Goal: Task Accomplishment & Management: Manage account settings

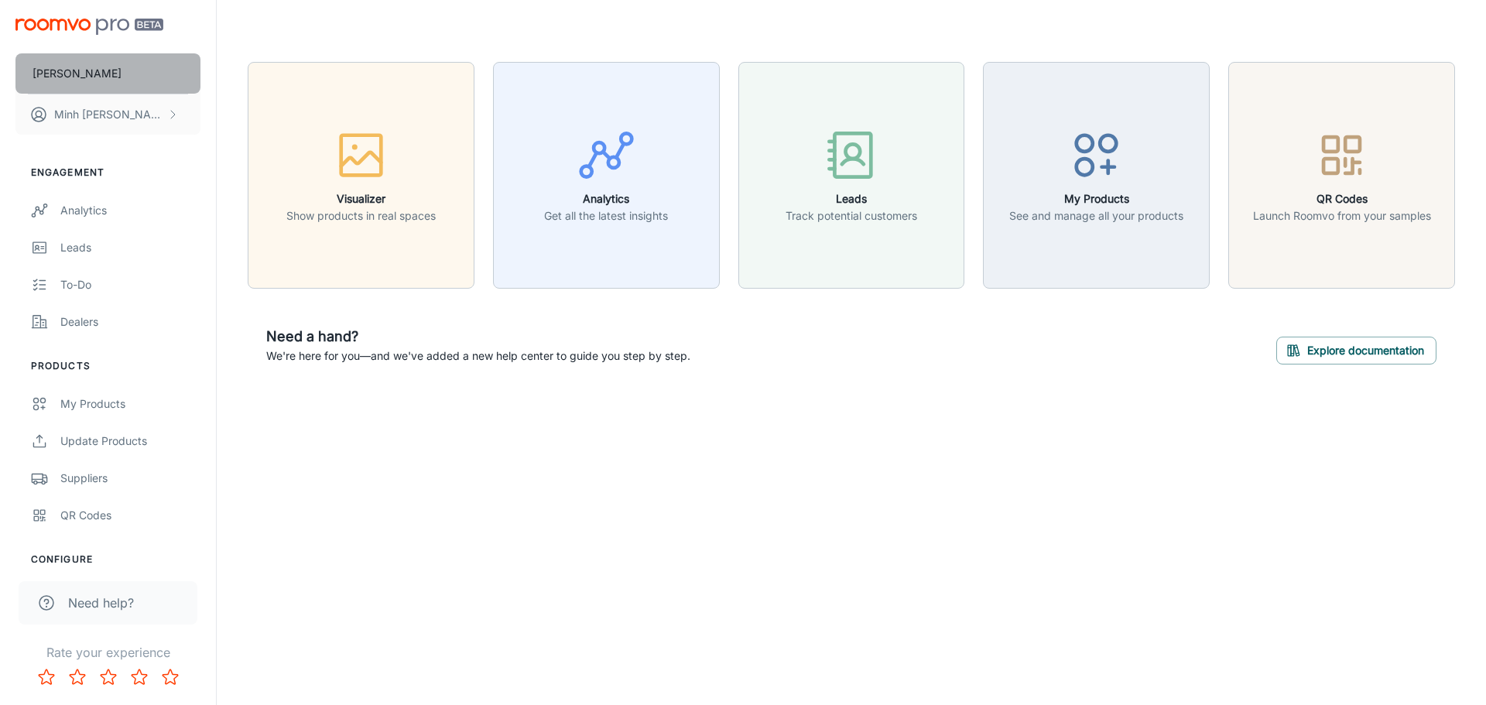
click at [137, 78] on button "[PERSON_NAME]" at bounding box center [107, 73] width 185 height 40
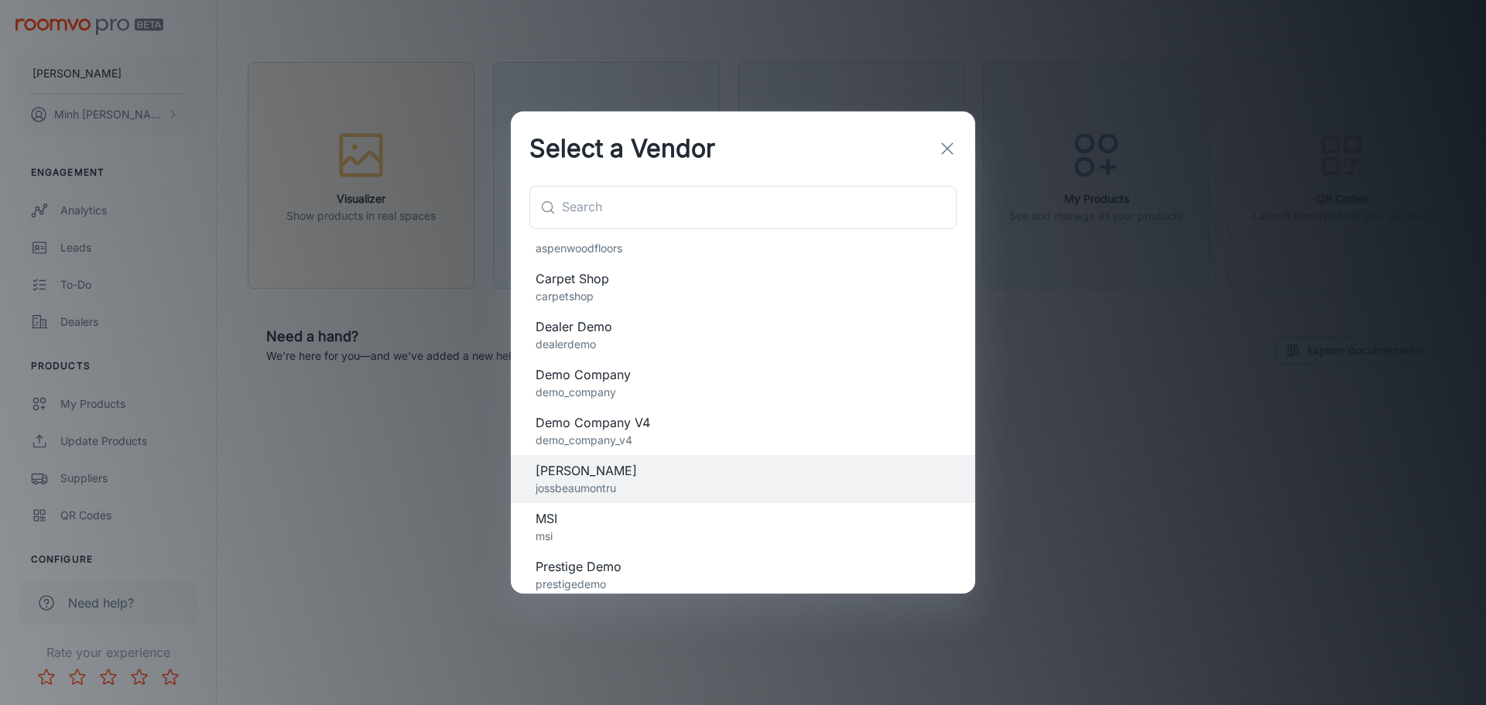
scroll to position [79, 0]
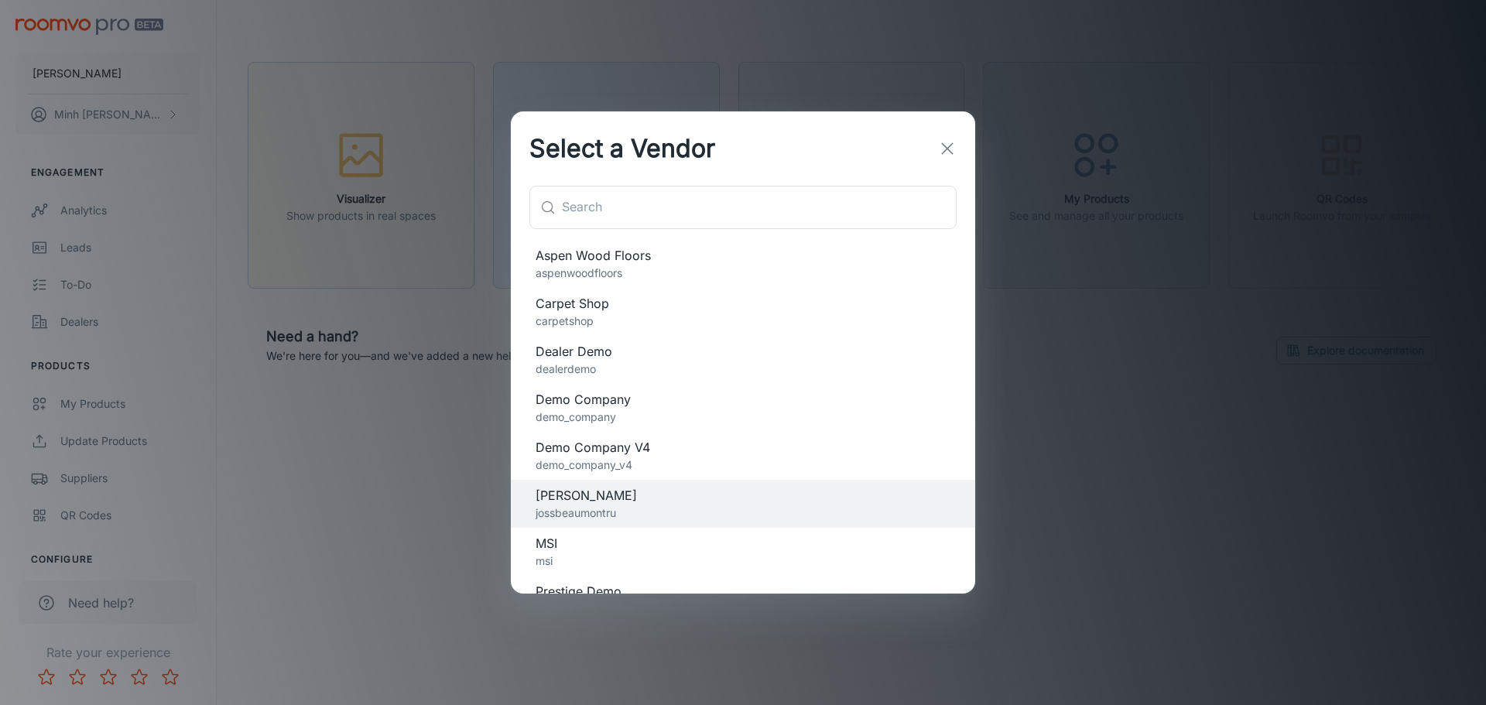
click at [625, 369] on p "dealerdemo" at bounding box center [743, 369] width 415 height 17
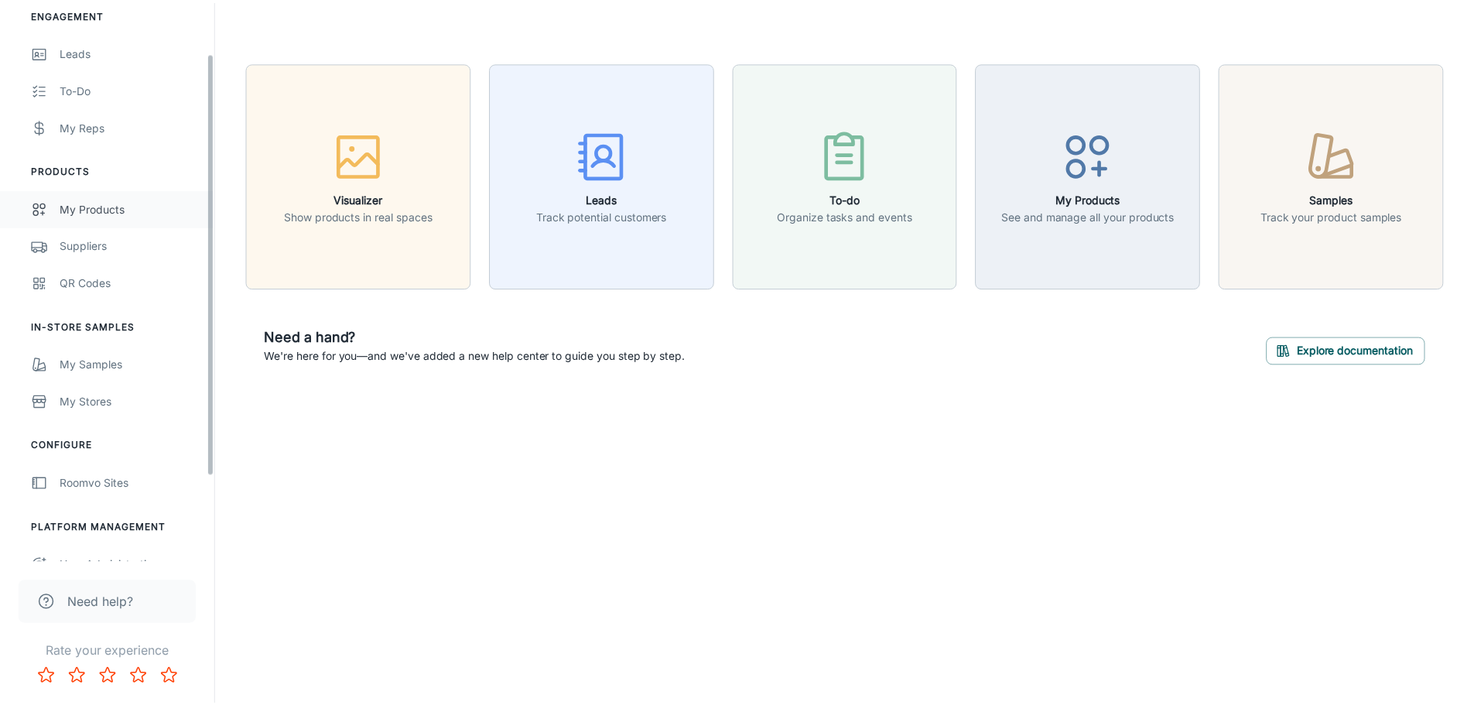
scroll to position [180, 0]
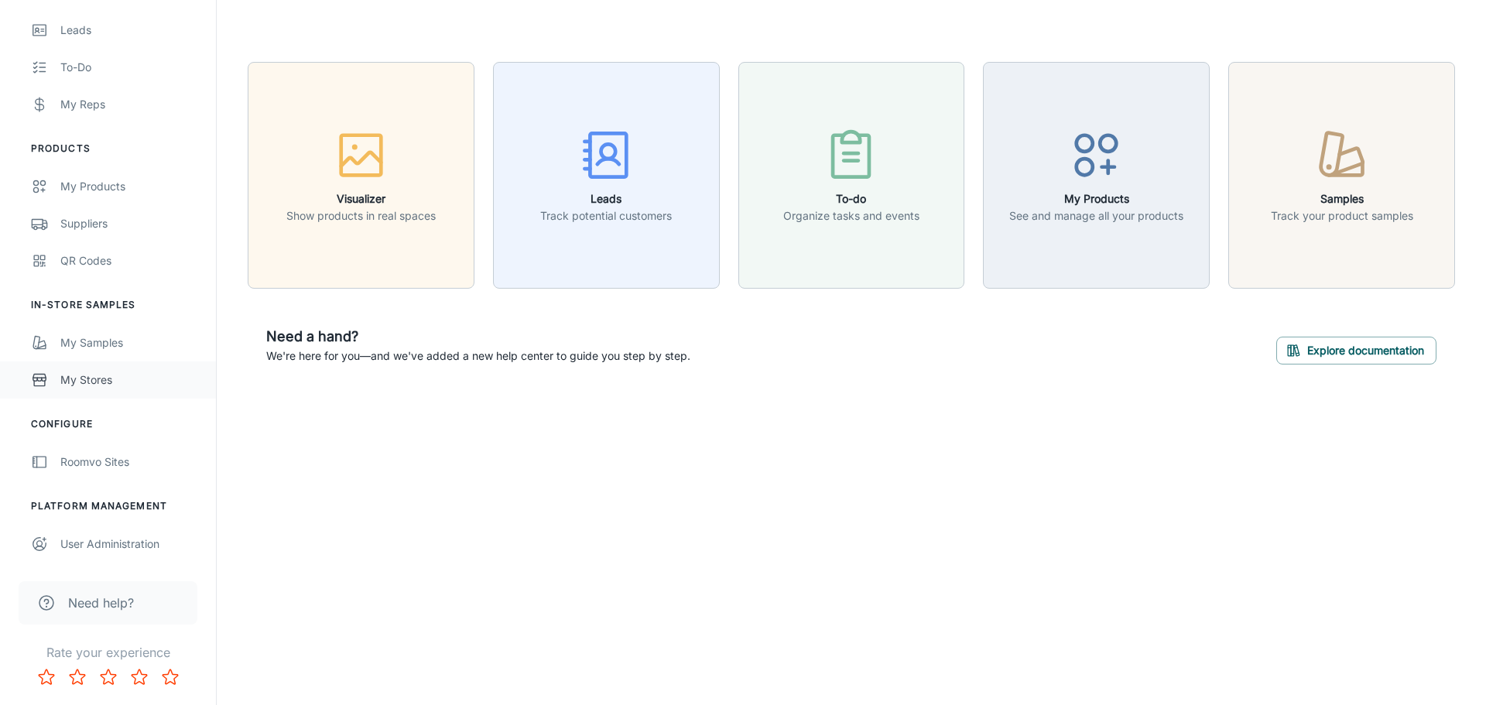
click at [141, 389] on link "My Stores" at bounding box center [108, 379] width 216 height 37
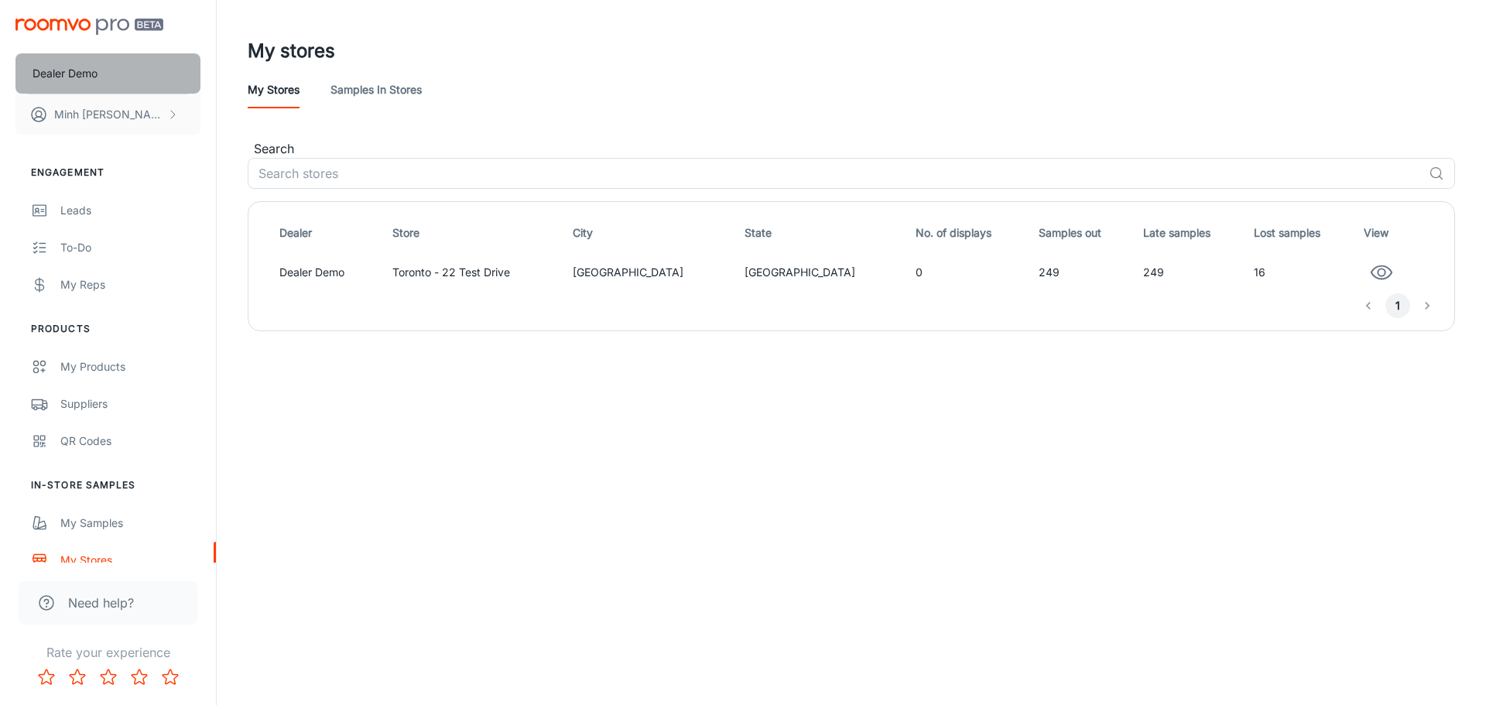
click at [141, 80] on button "Dealer Demo" at bounding box center [107, 73] width 185 height 40
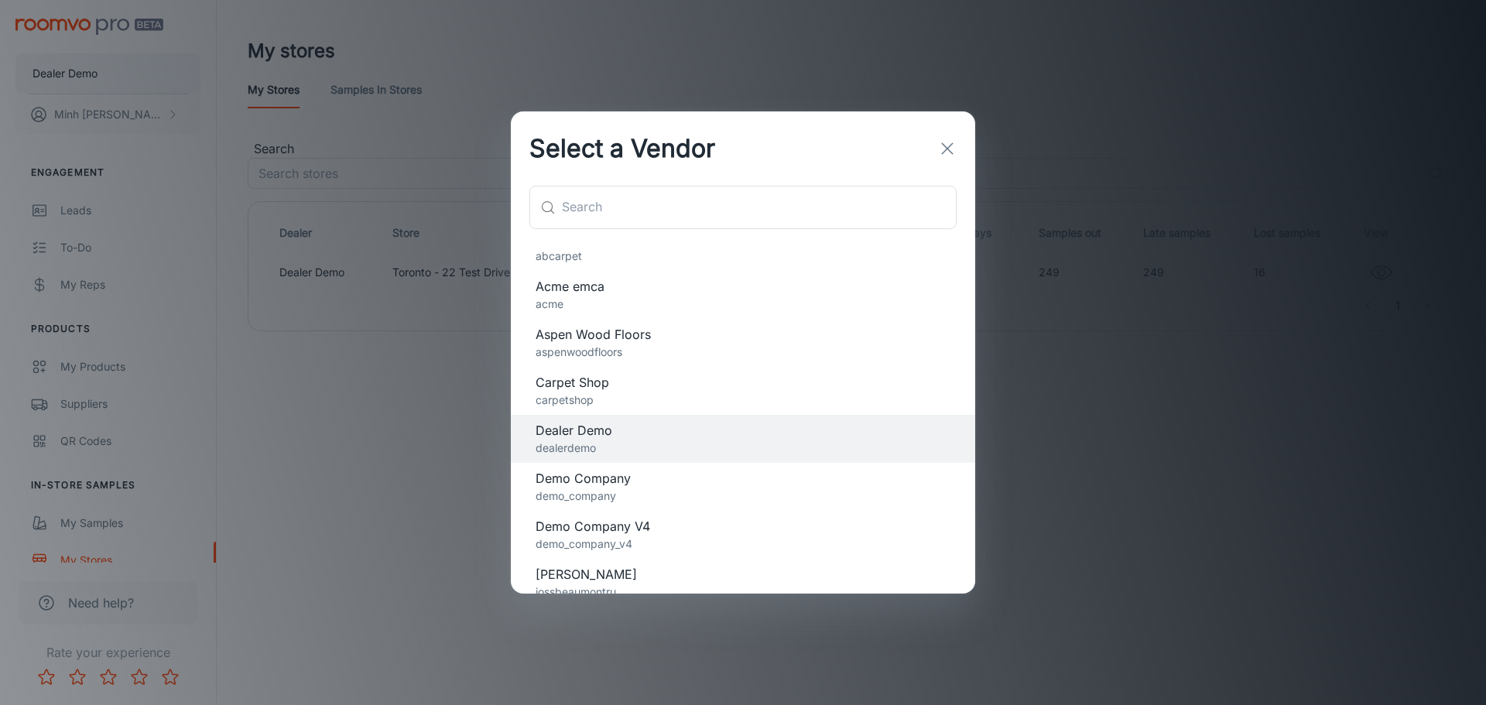
click at [141, 80] on div "Select a Vendor ​ ​ abcarpet Acme emca acme Aspen Wood Floors aspenwoodfloors C…" at bounding box center [743, 352] width 1486 height 705
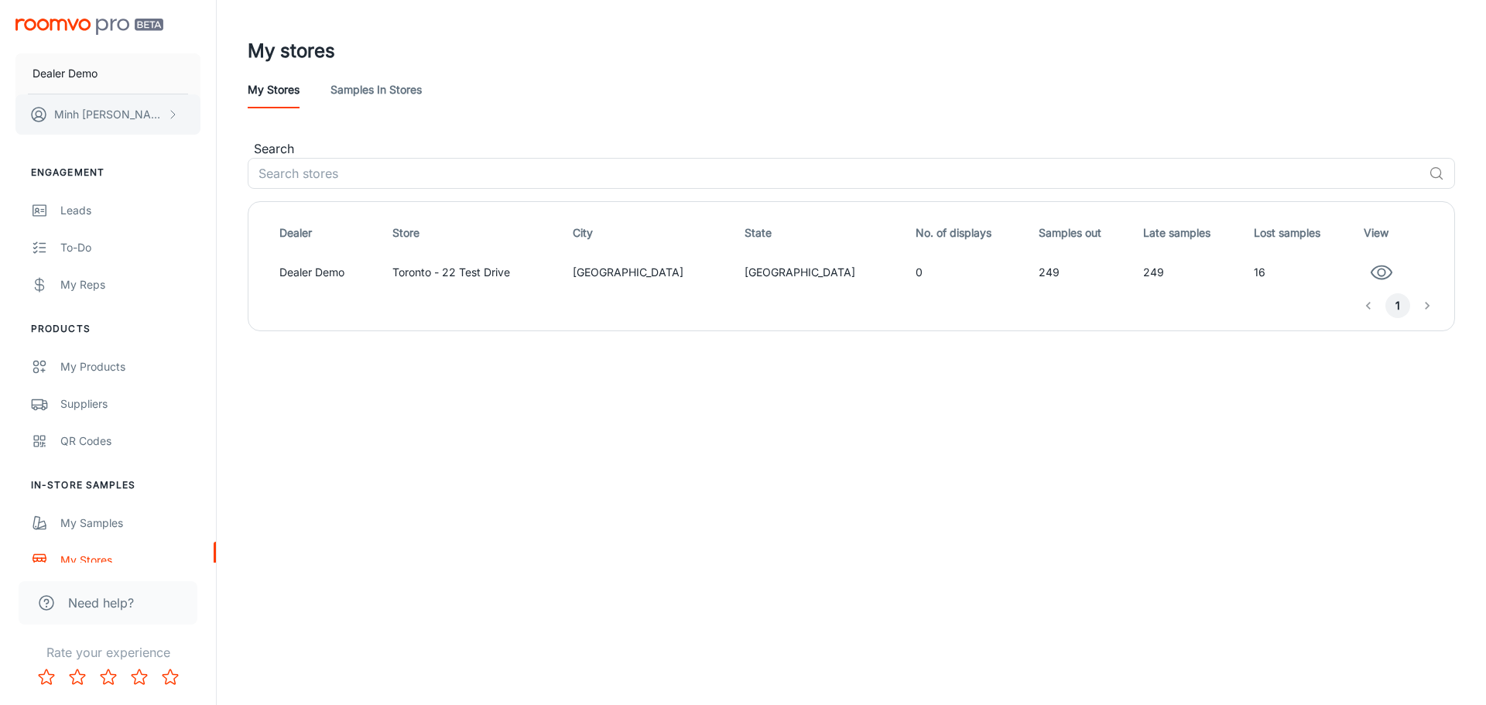
click at [138, 104] on button "[PERSON_NAME]" at bounding box center [107, 114] width 185 height 40
click at [221, 114] on li "User Profile" at bounding box center [241, 114] width 83 height 26
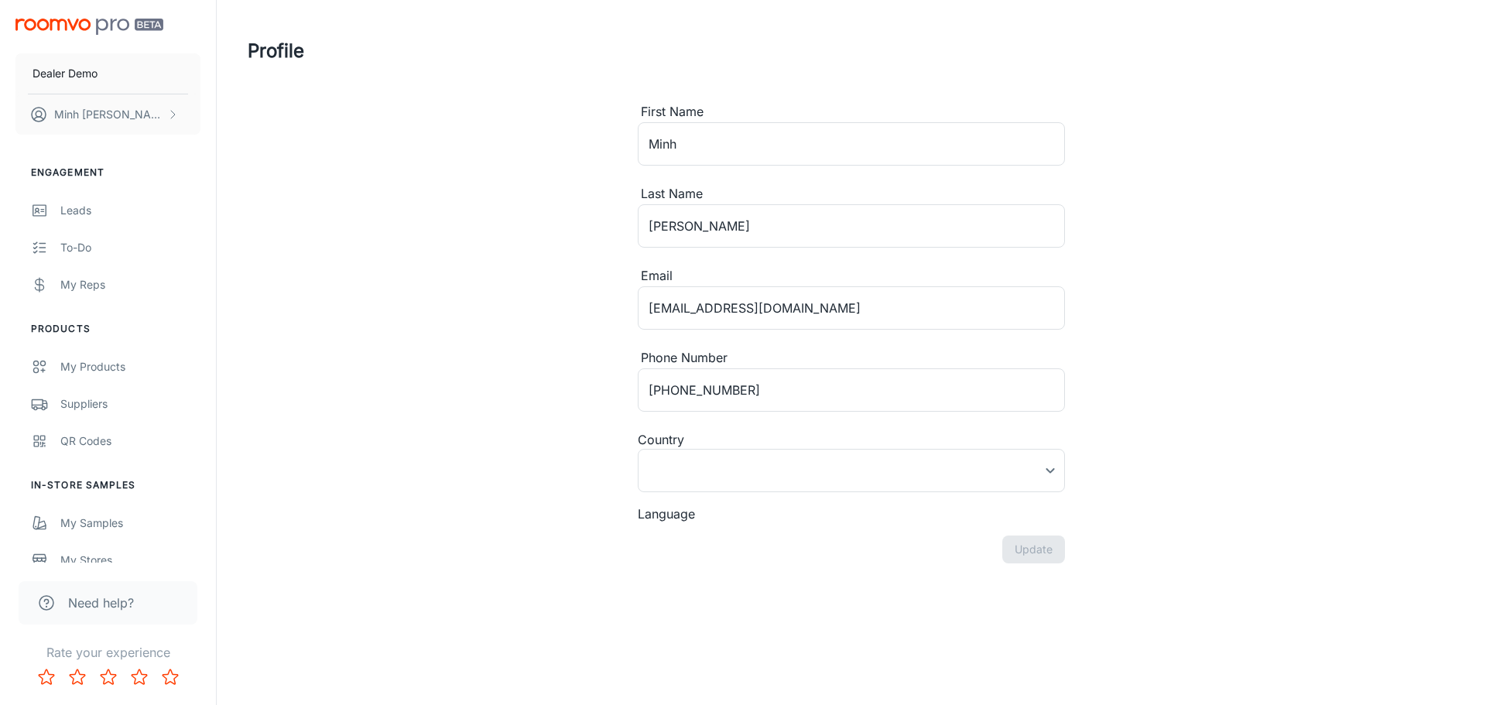
type input "[GEOGRAPHIC_DATA]"
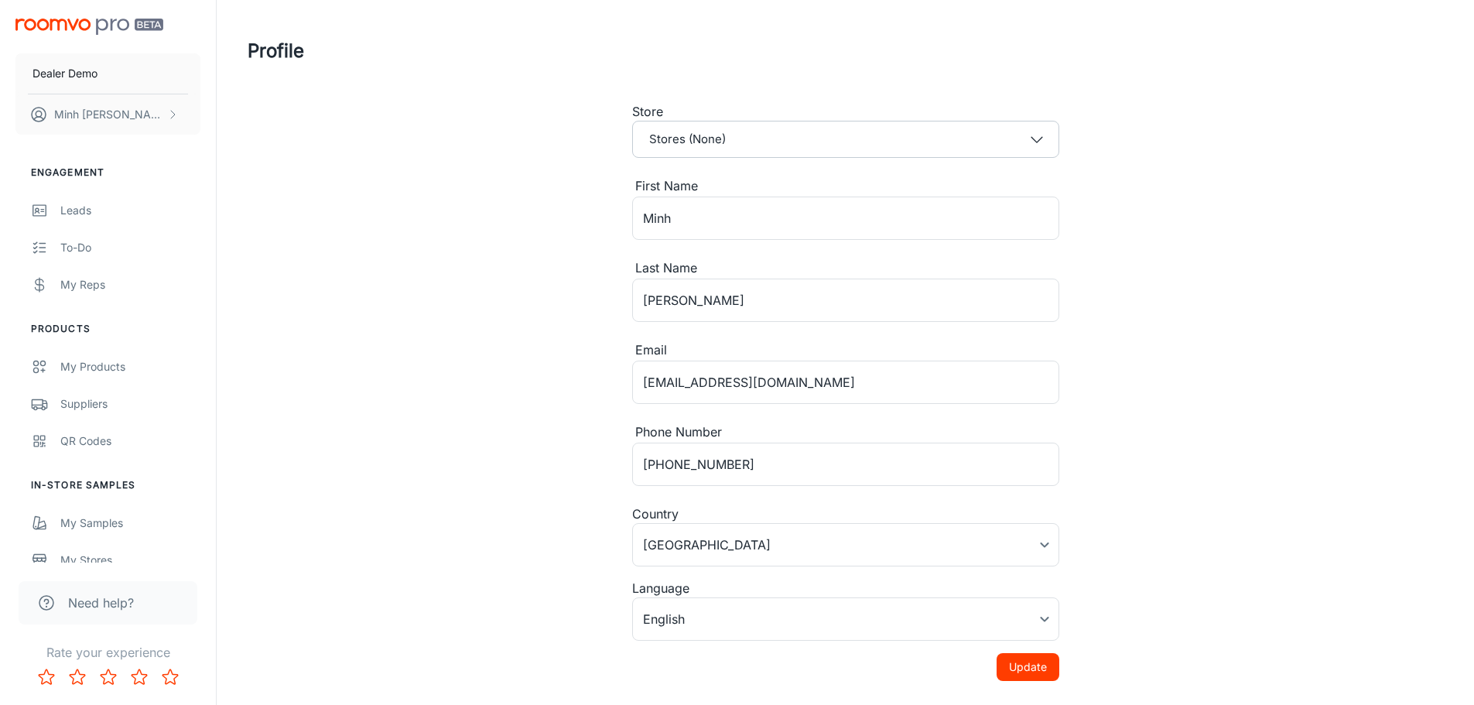
click at [548, 166] on div "Profile Store Stores (None) First Name [PERSON_NAME] ​ Last Name [PERSON_NAME] …" at bounding box center [845, 365] width 1233 height 731
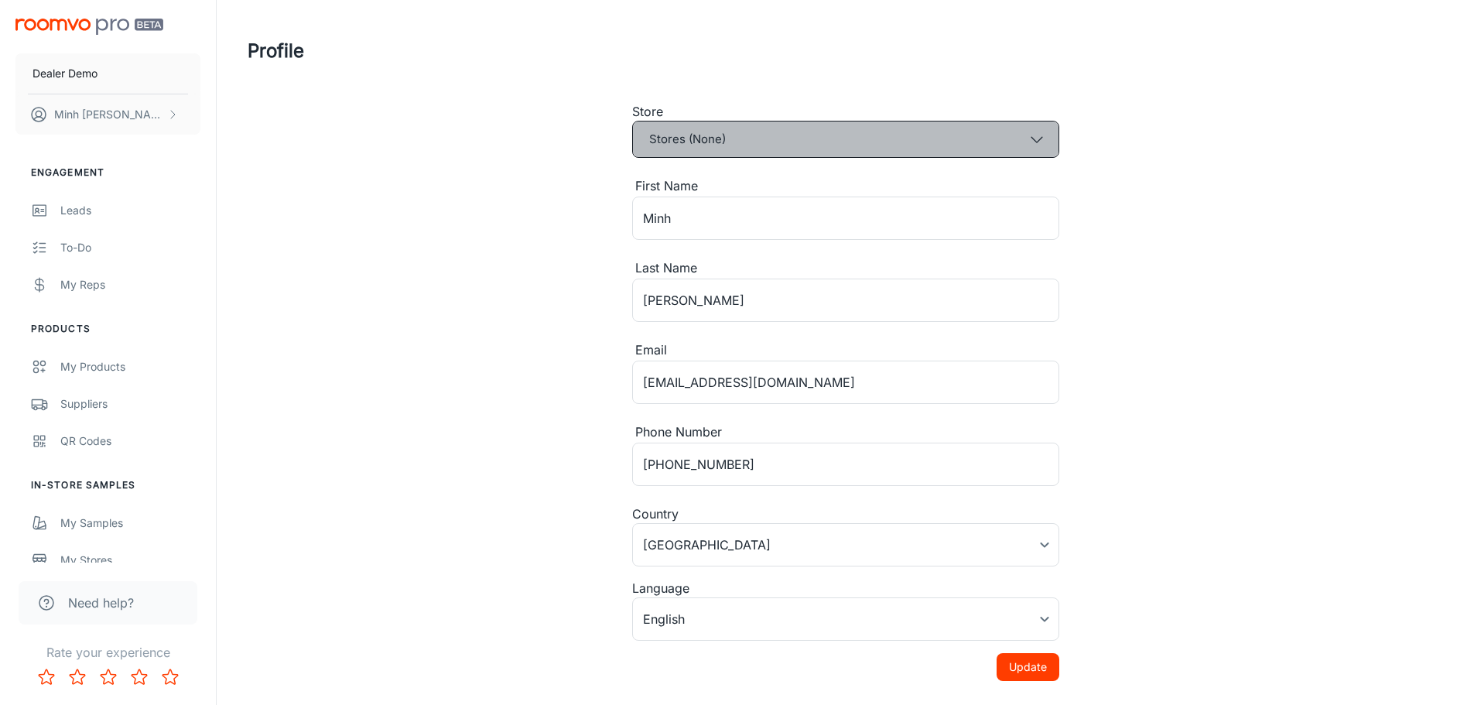
click at [722, 139] on button "Stores (None)" at bounding box center [845, 139] width 427 height 37
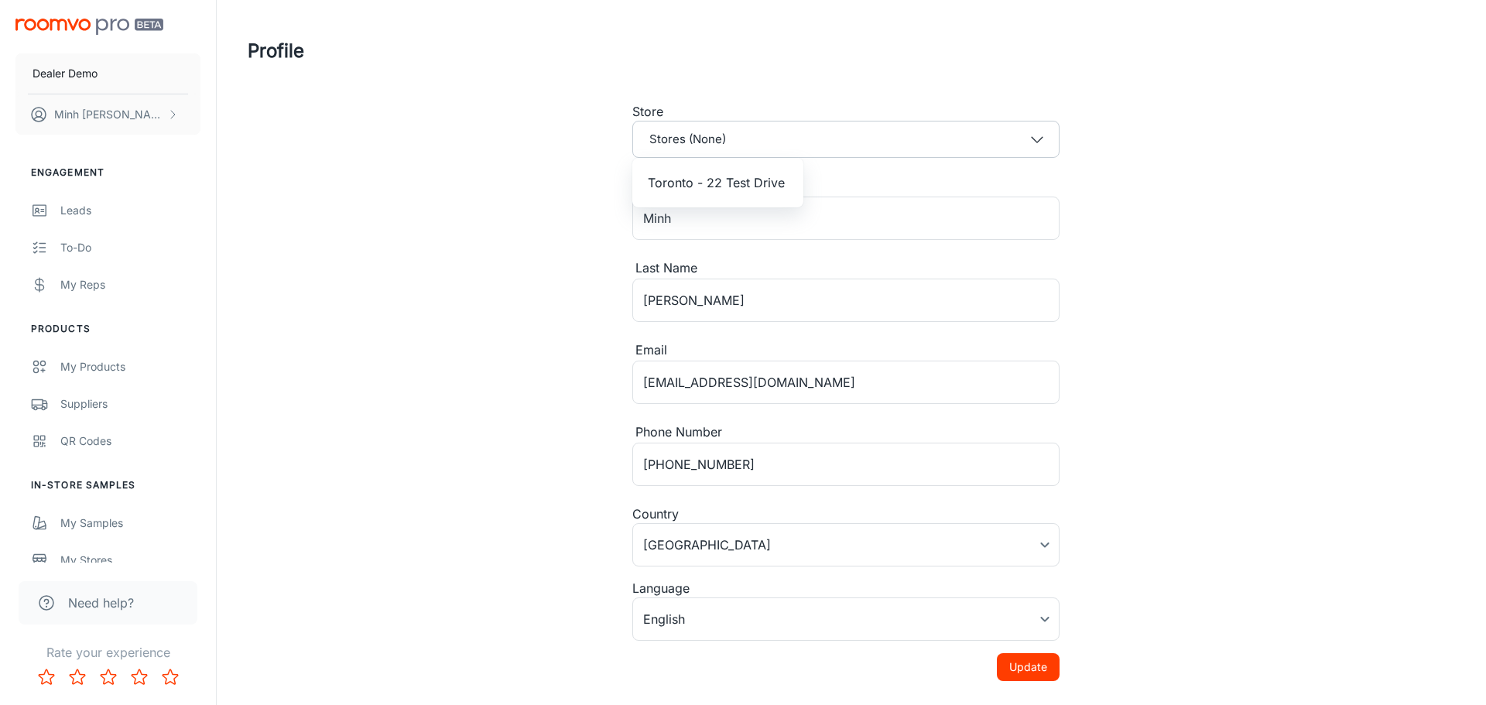
click at [494, 182] on div at bounding box center [743, 352] width 1486 height 705
click at [656, 145] on button "Toronto - 22 Test Drive" at bounding box center [845, 139] width 427 height 37
click at [482, 186] on div at bounding box center [743, 352] width 1486 height 705
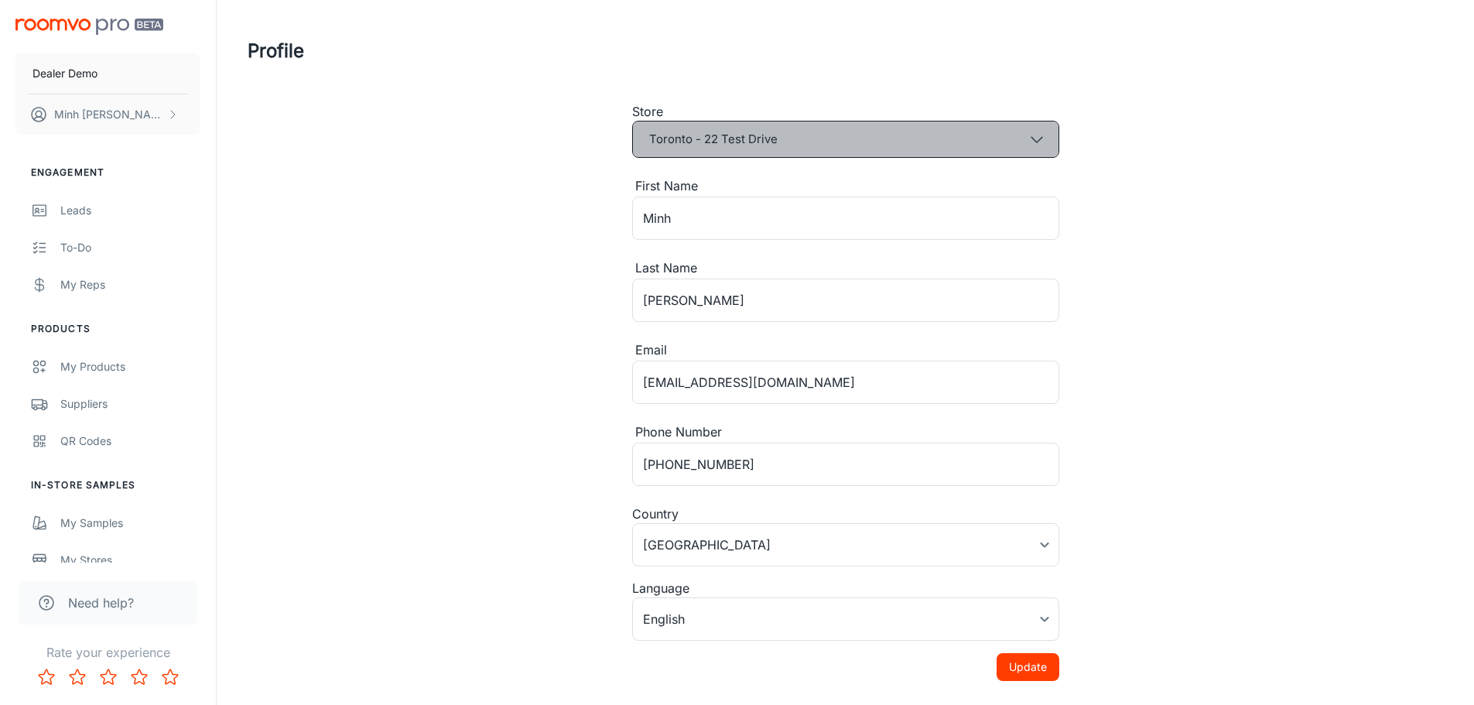
click at [676, 134] on button "Toronto - 22 Test Drive" at bounding box center [845, 139] width 427 height 37
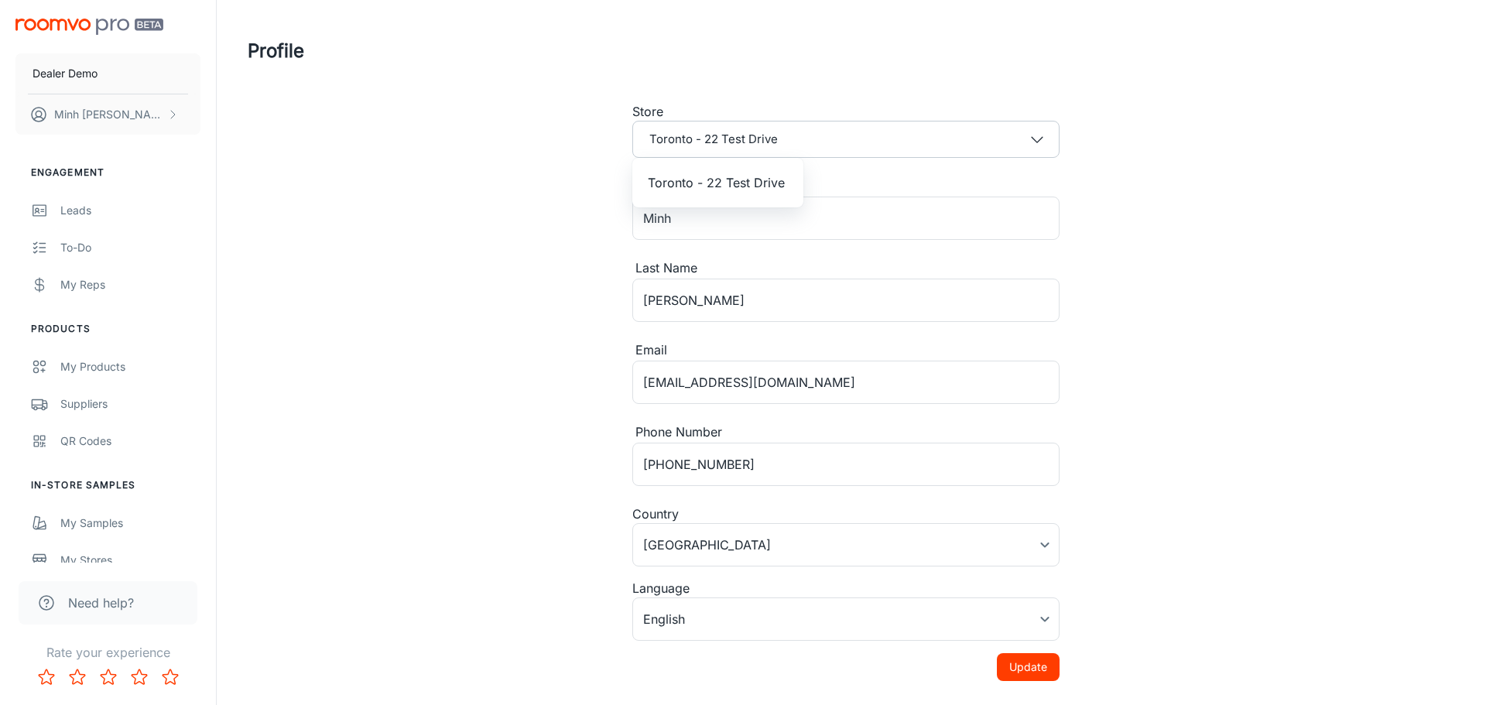
click at [1015, 669] on div at bounding box center [743, 352] width 1486 height 705
click at [1024, 672] on button "Update" at bounding box center [1028, 667] width 63 height 28
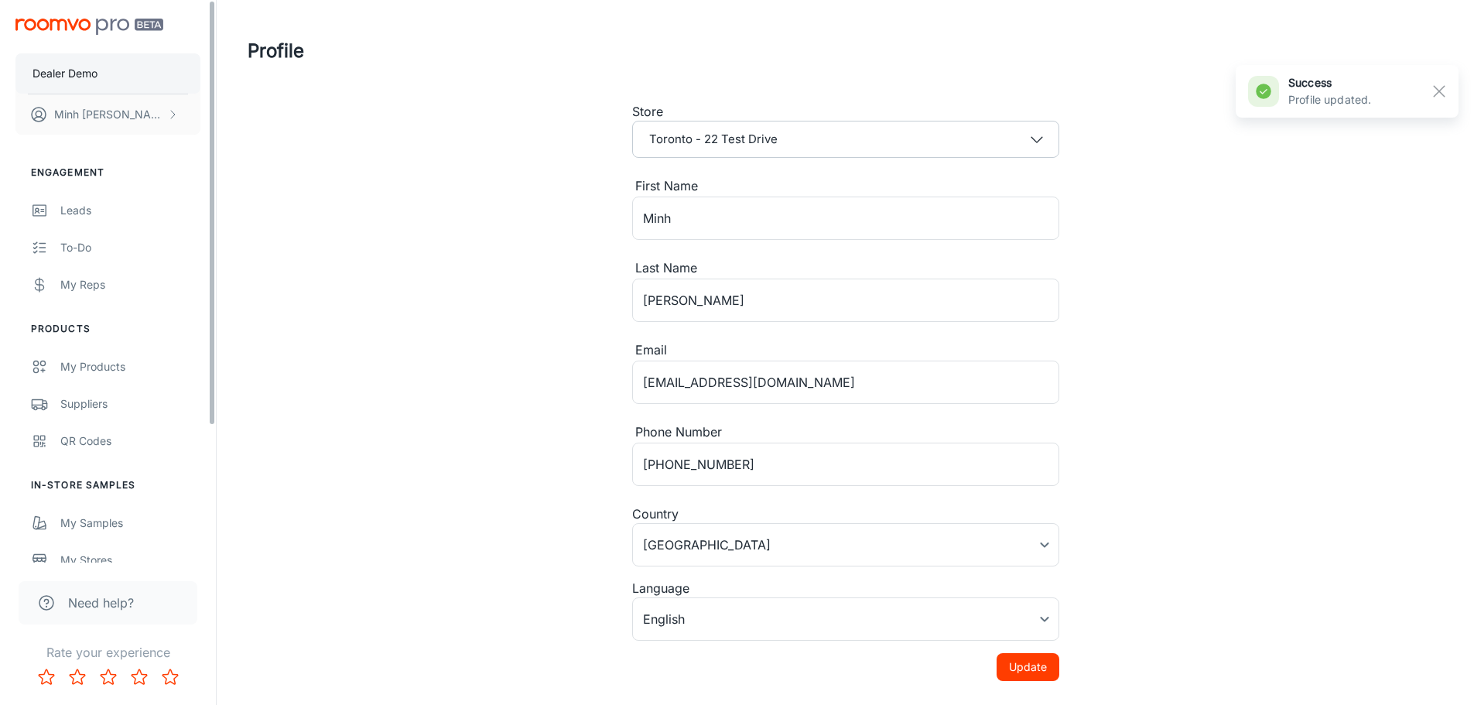
click at [115, 74] on button "Dealer Demo" at bounding box center [107, 73] width 185 height 40
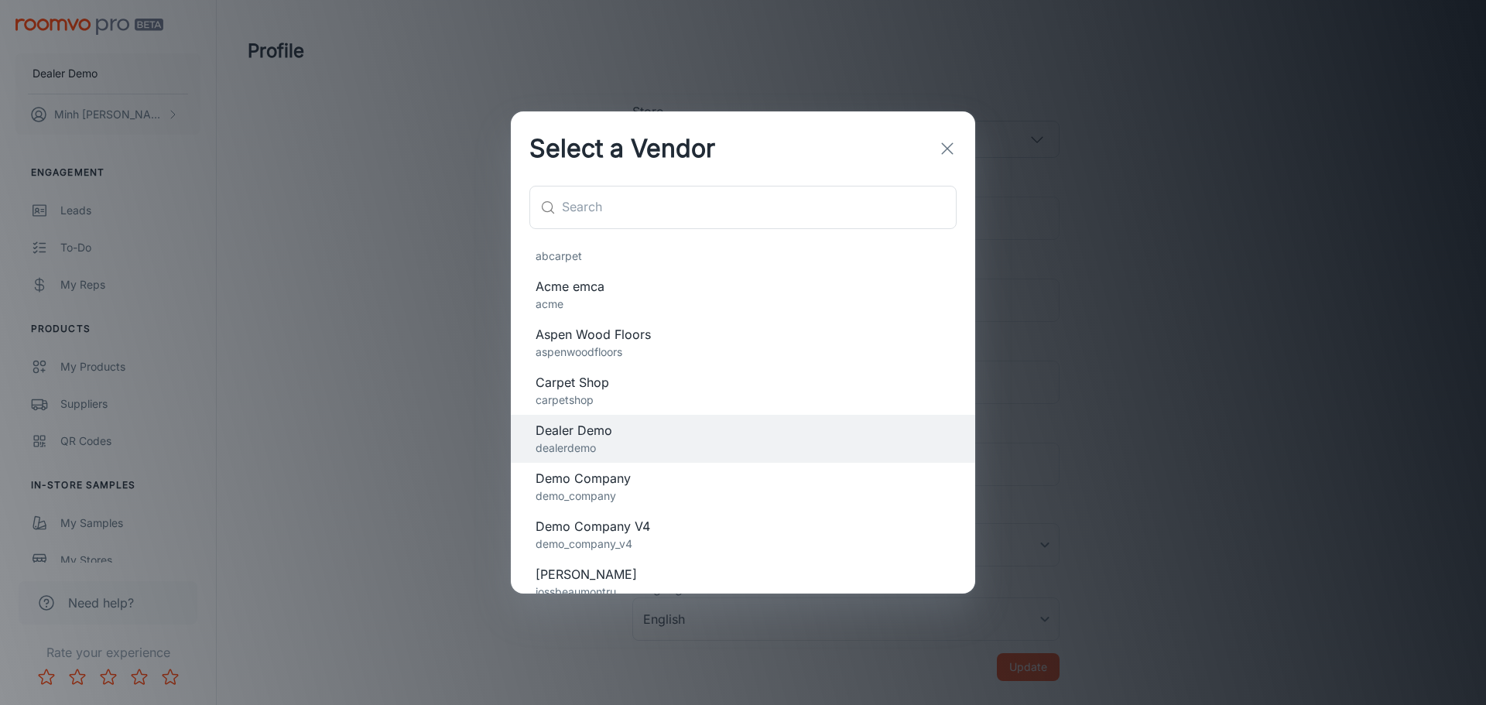
click at [453, 335] on div "Select a Vendor ​ ​ abcarpet Acme emca acme Aspen Wood Floors aspenwoodfloors C…" at bounding box center [743, 352] width 1486 height 705
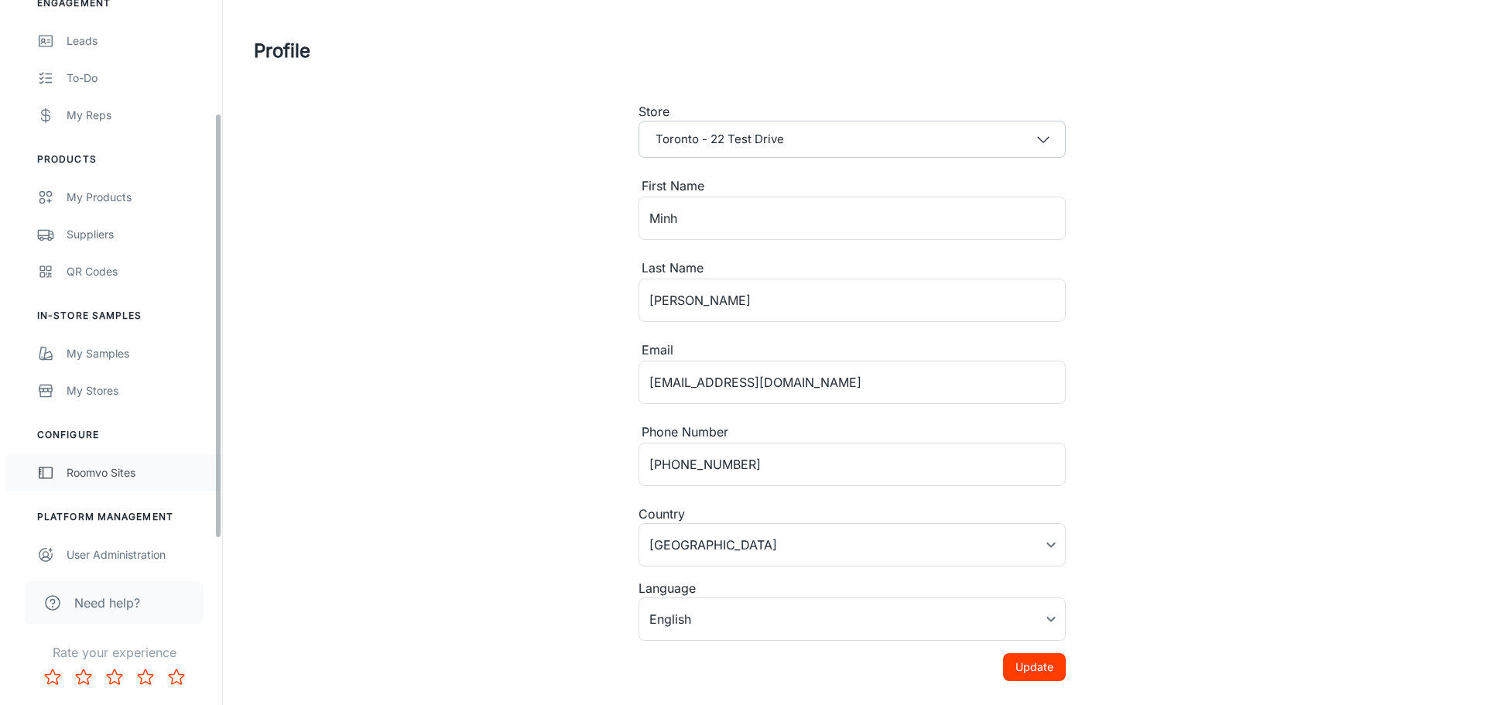
scroll to position [180, 0]
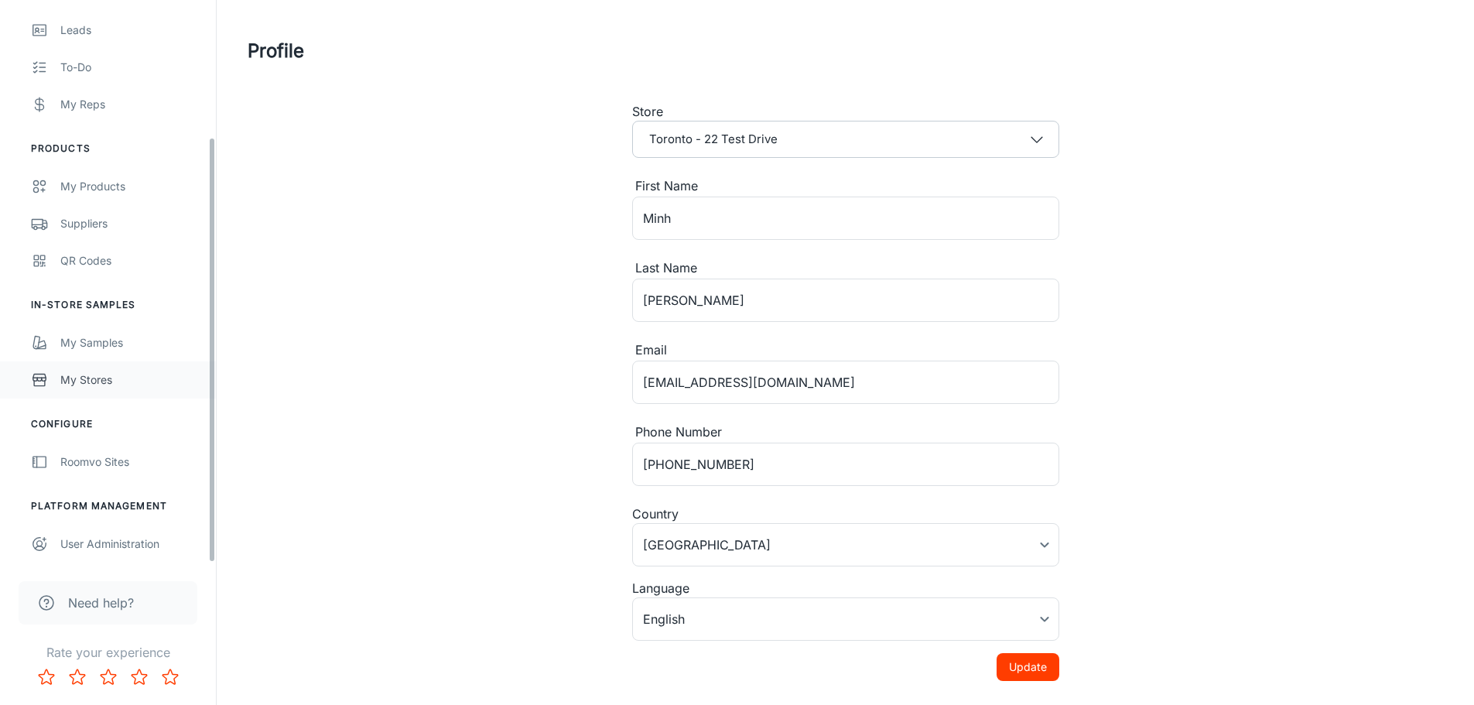
click at [121, 386] on div "My Stores" at bounding box center [130, 379] width 140 height 17
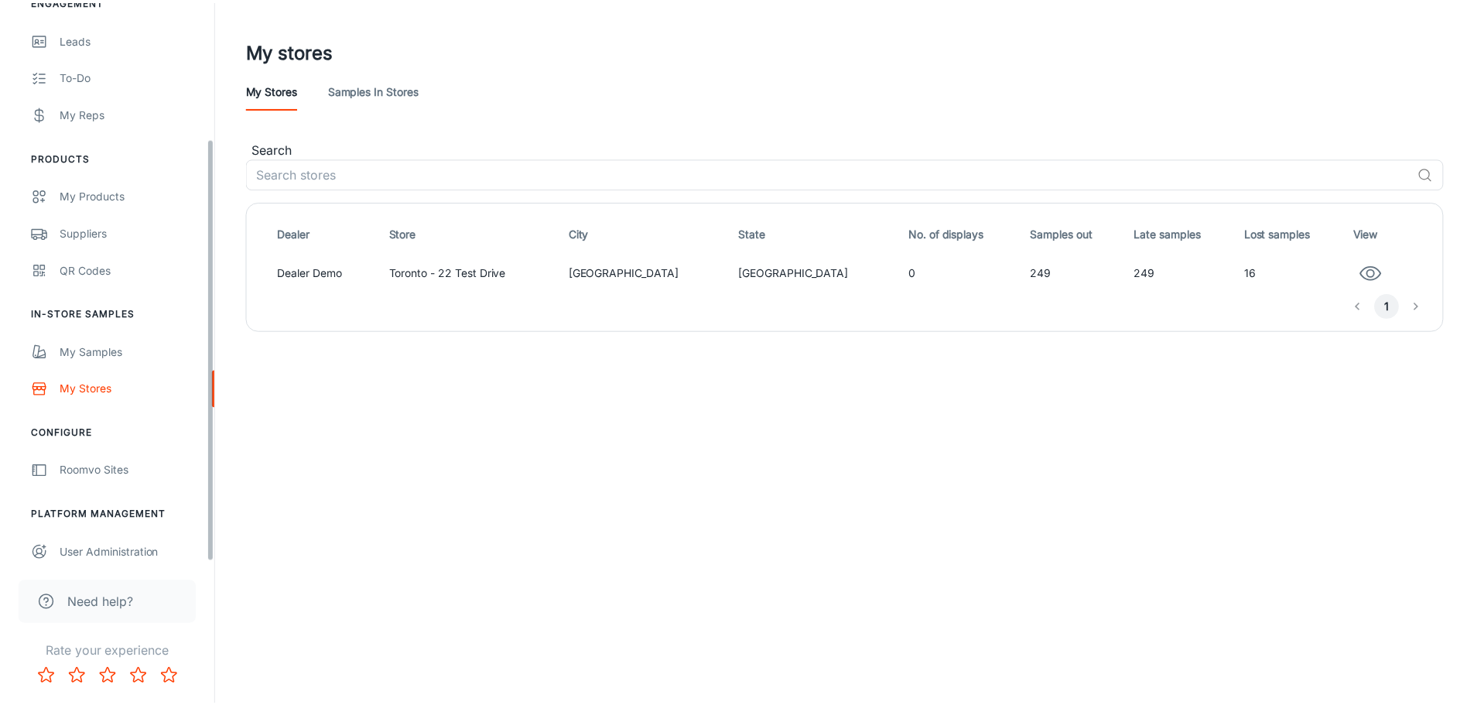
scroll to position [180, 0]
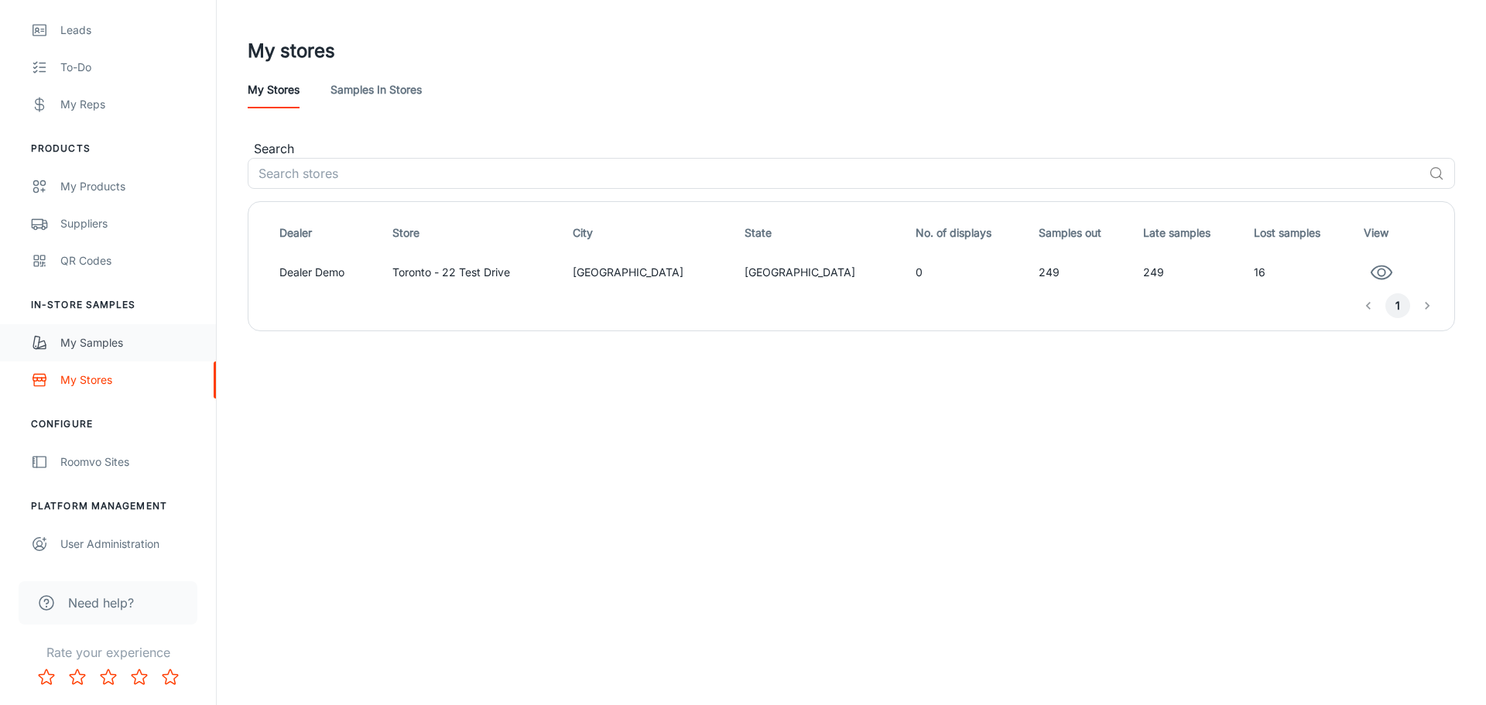
click at [117, 345] on div "My Samples" at bounding box center [130, 342] width 140 height 17
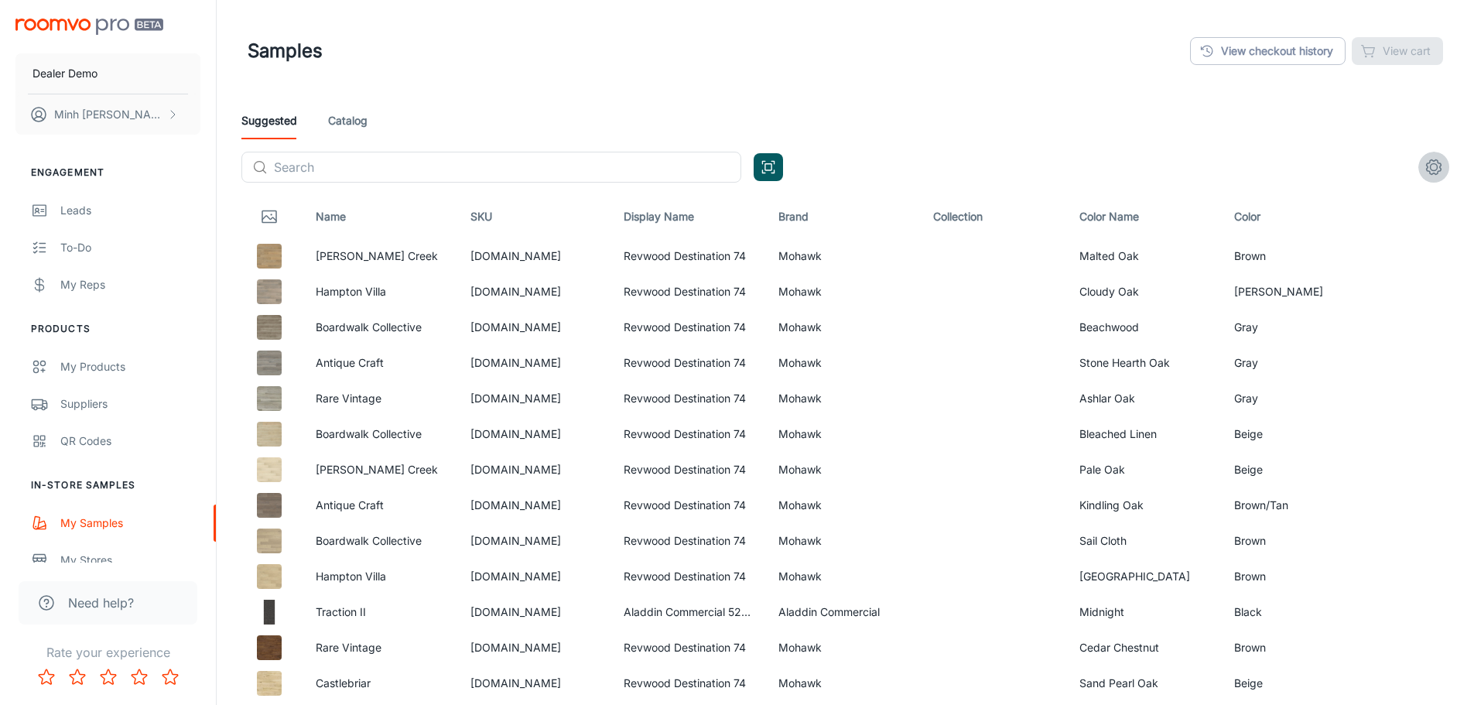
click at [1424, 173] on button "settings" at bounding box center [1434, 167] width 31 height 31
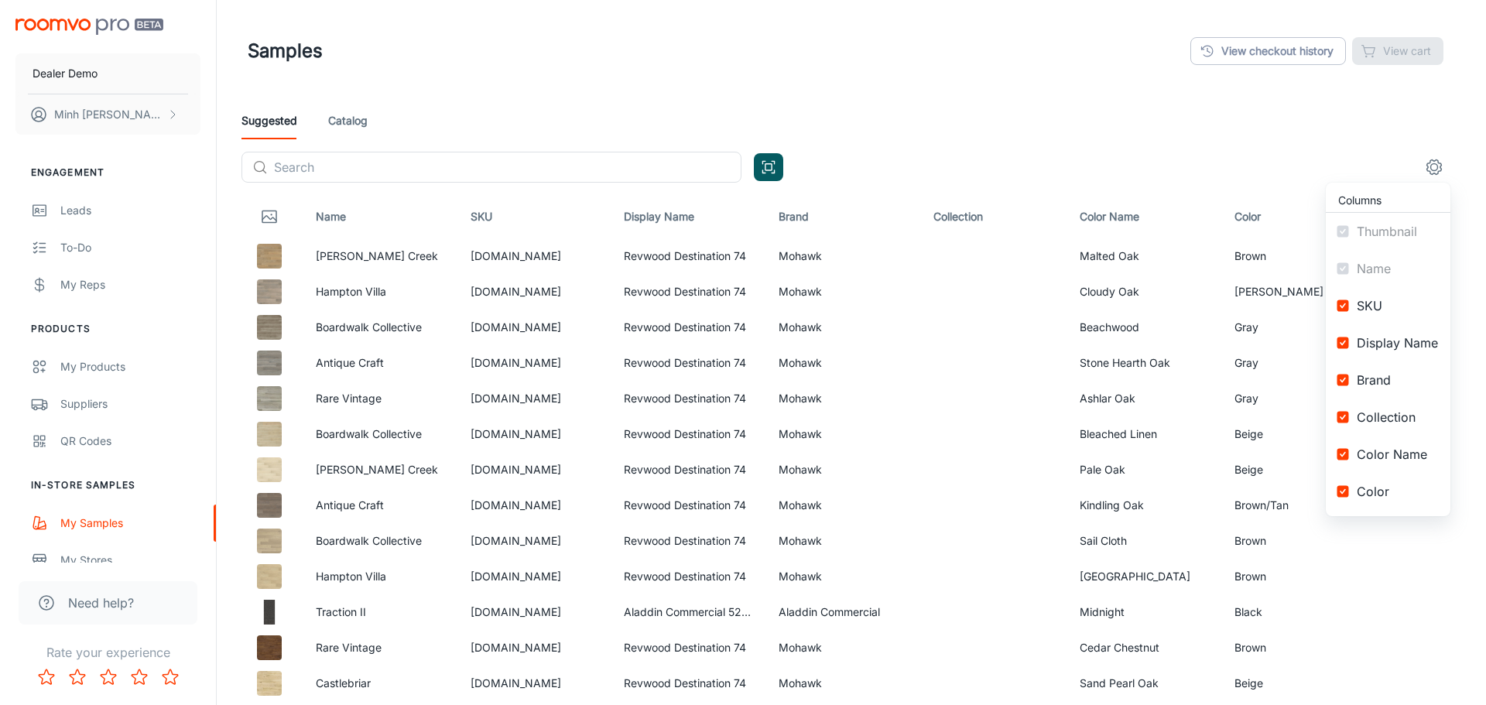
click at [1424, 173] on div at bounding box center [743, 352] width 1486 height 705
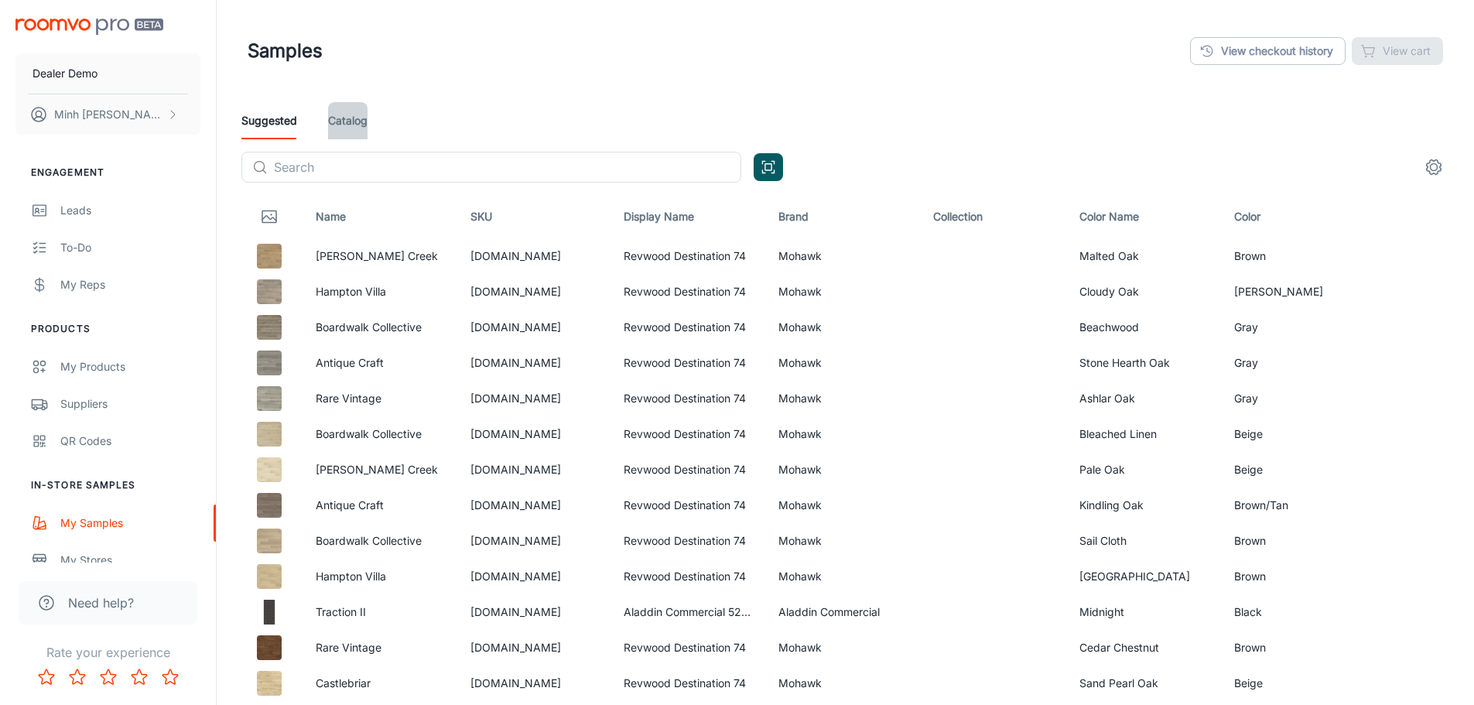
click at [363, 120] on link "Catalog" at bounding box center [347, 120] width 39 height 37
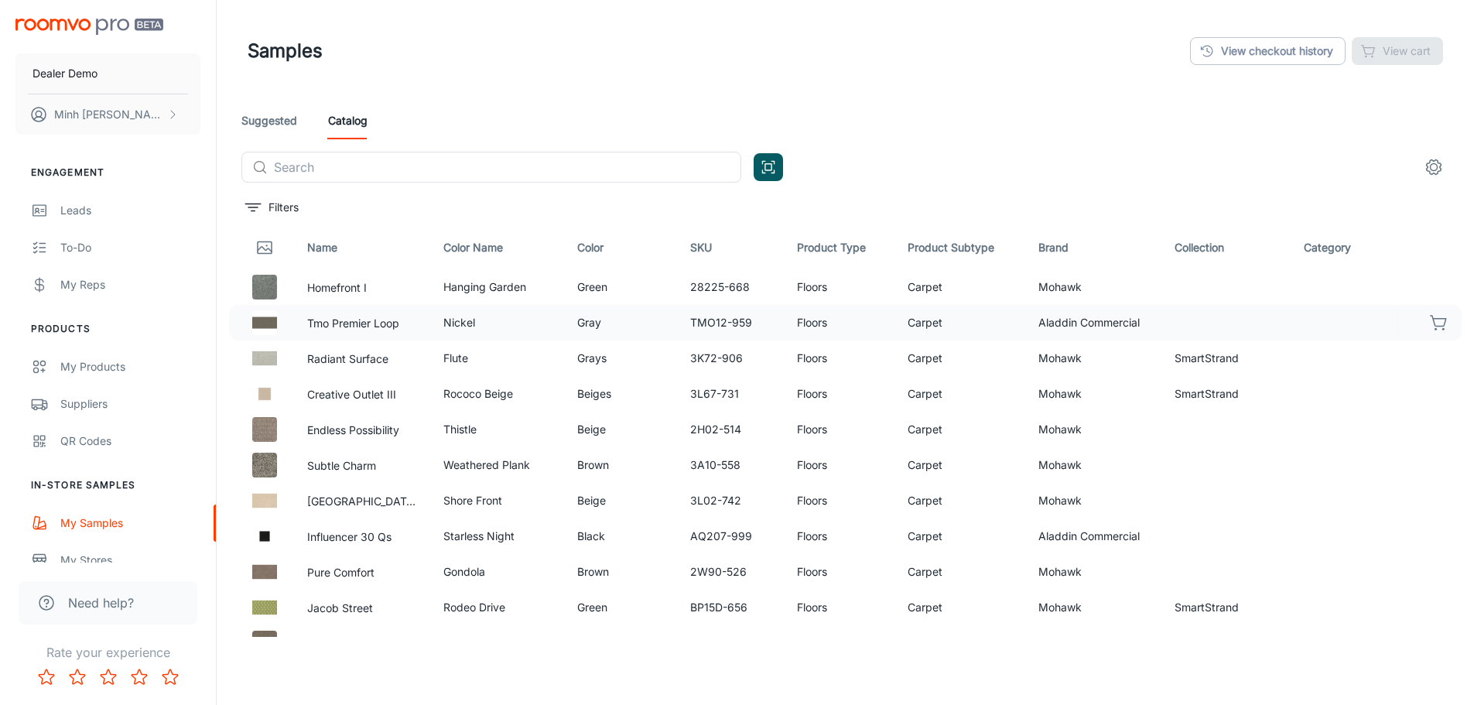
click at [1430, 323] on icon "button" at bounding box center [1439, 322] width 19 height 19
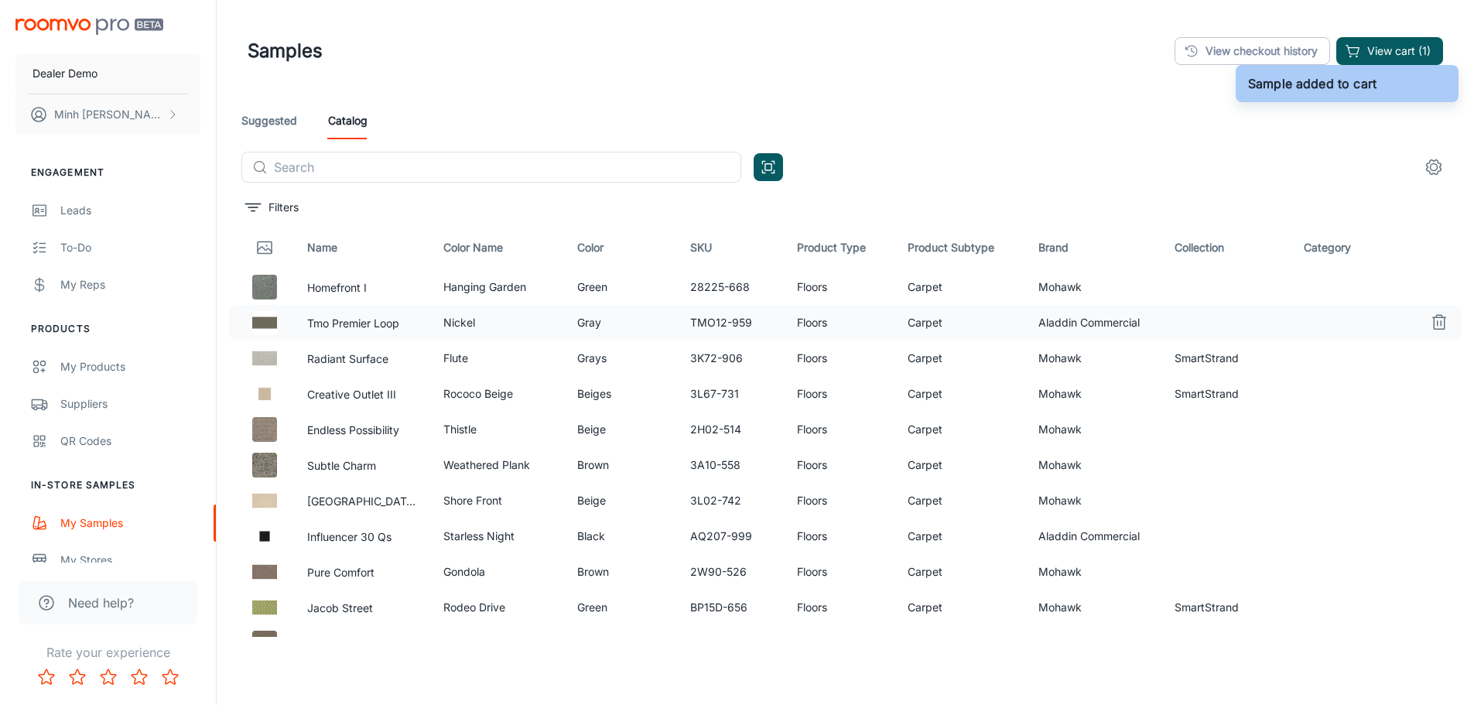
click at [288, 132] on link "Suggested" at bounding box center [269, 120] width 56 height 37
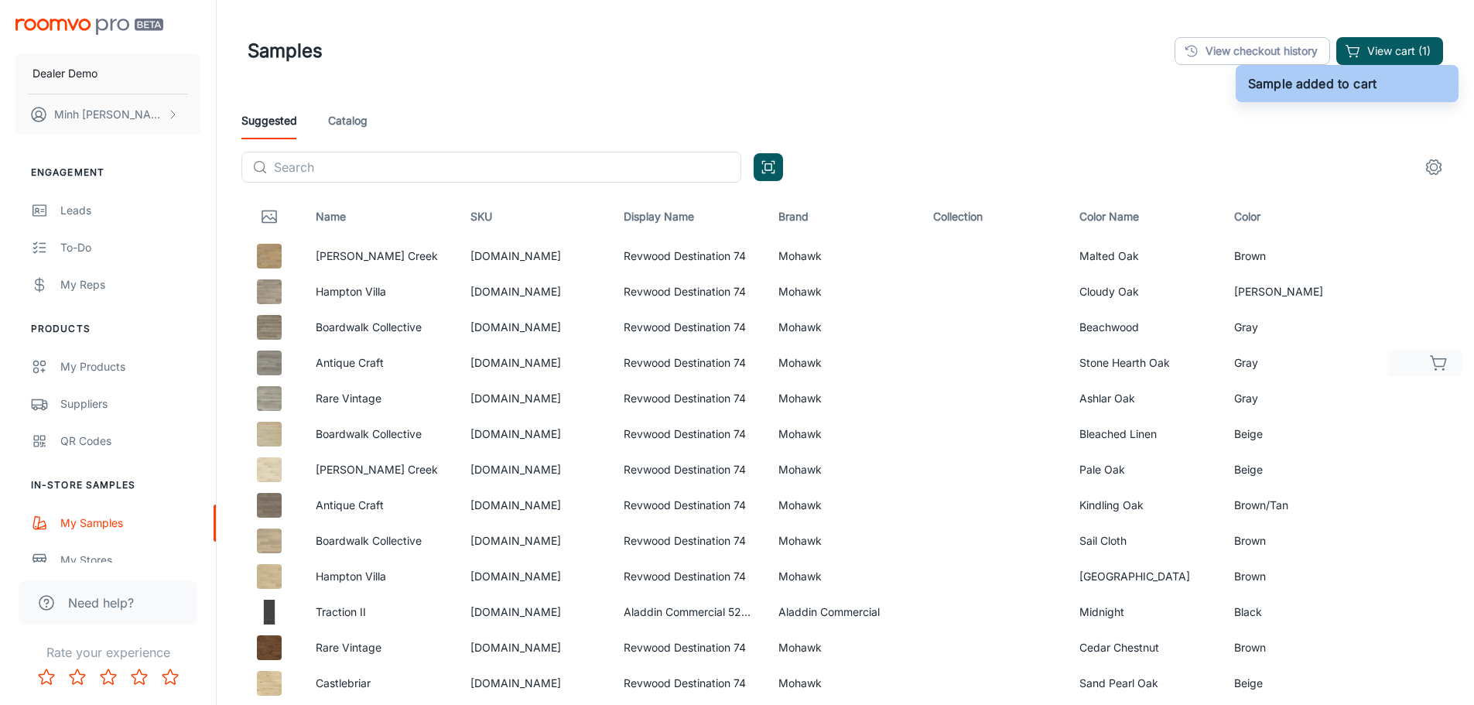
click at [1436, 361] on icon "button" at bounding box center [1439, 363] width 19 height 19
click at [368, 121] on div "Suggested Catalog" at bounding box center [845, 120] width 1208 height 37
click at [358, 119] on link "Catalog" at bounding box center [347, 120] width 39 height 37
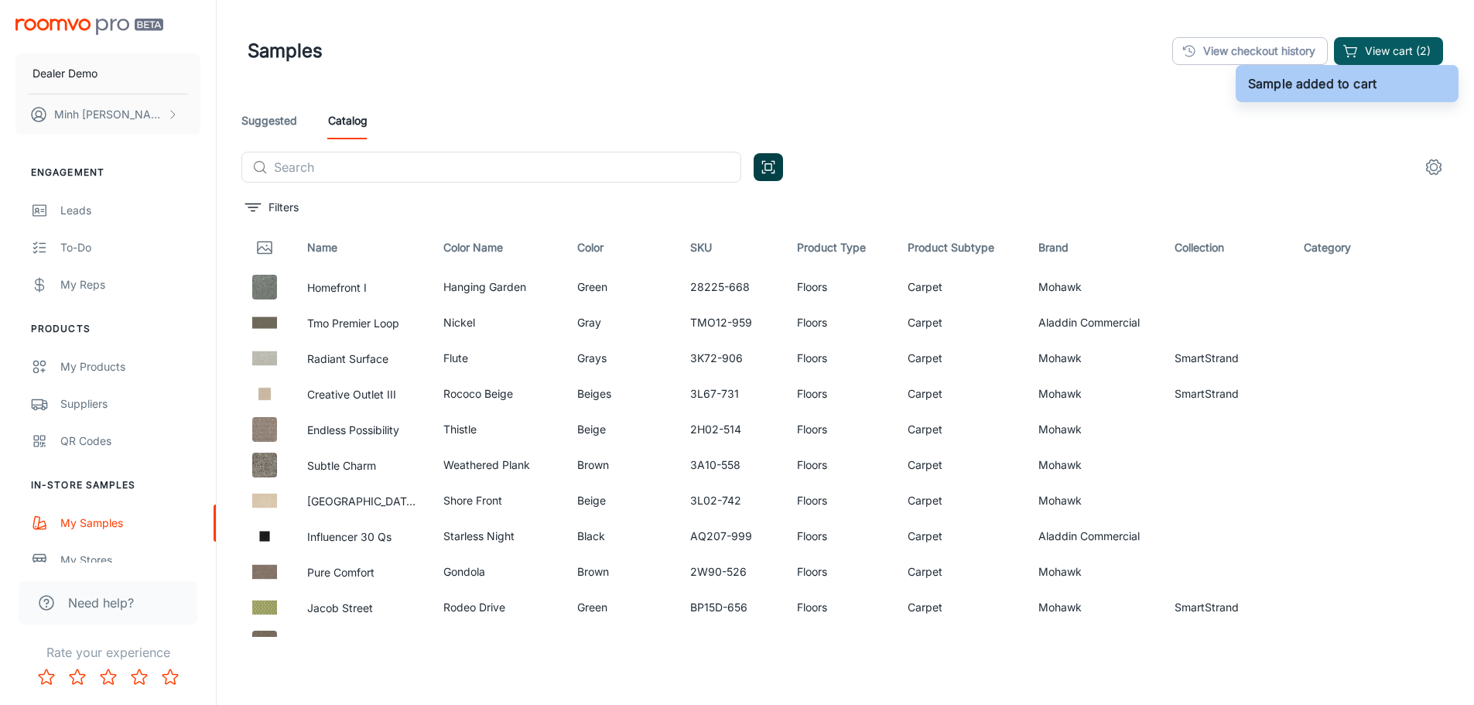
click at [774, 165] on icon "Open QR code scanner" at bounding box center [768, 167] width 17 height 19
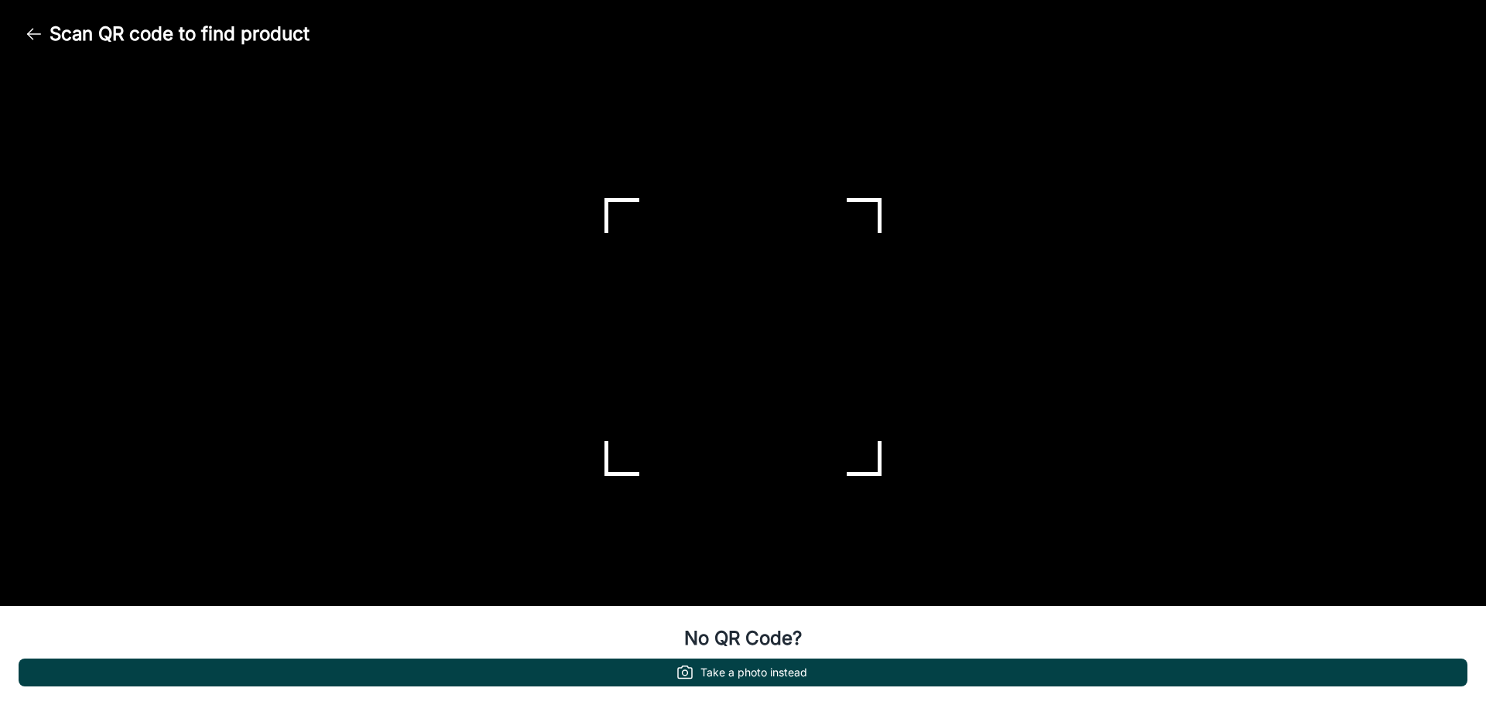
click at [766, 666] on button "Take a photo instead" at bounding box center [743, 673] width 1449 height 28
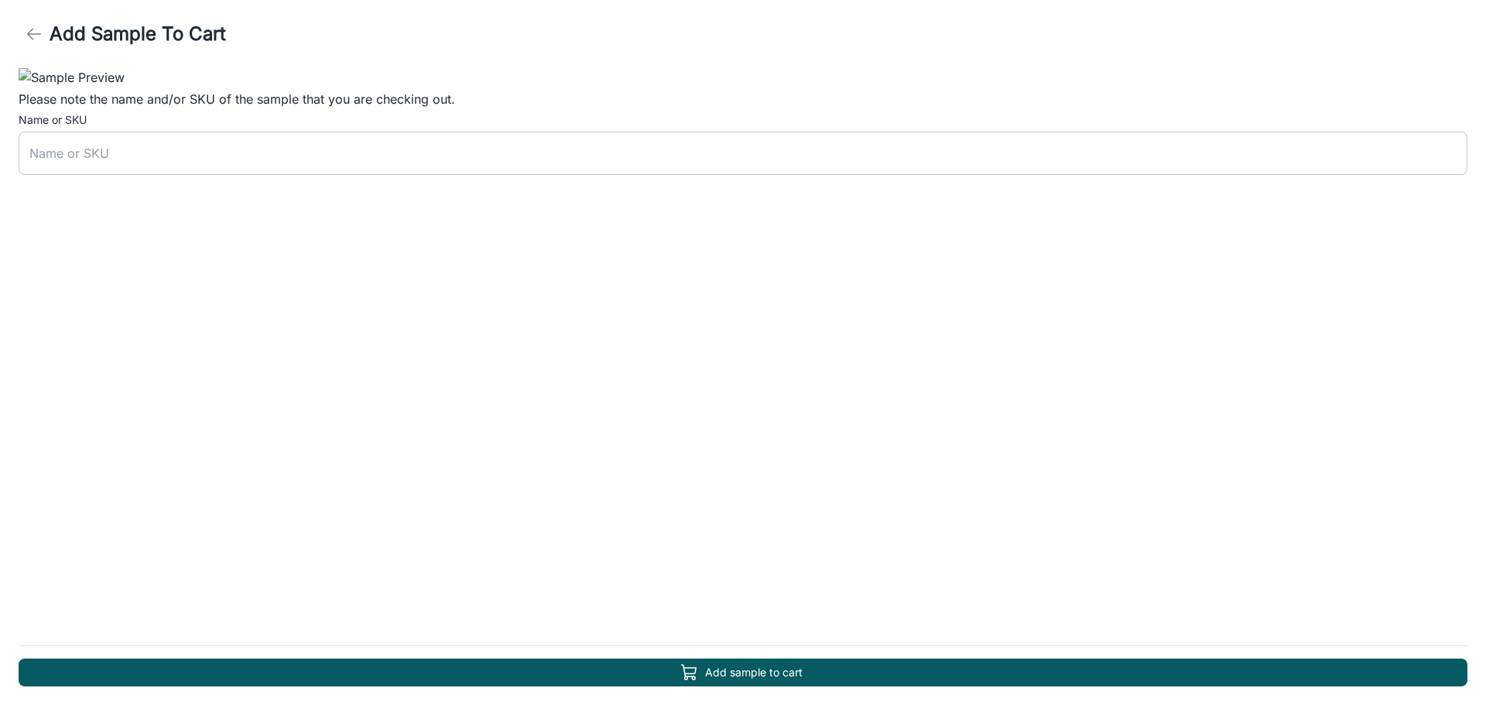
click at [207, 175] on input "text" at bounding box center [743, 153] width 1449 height 43
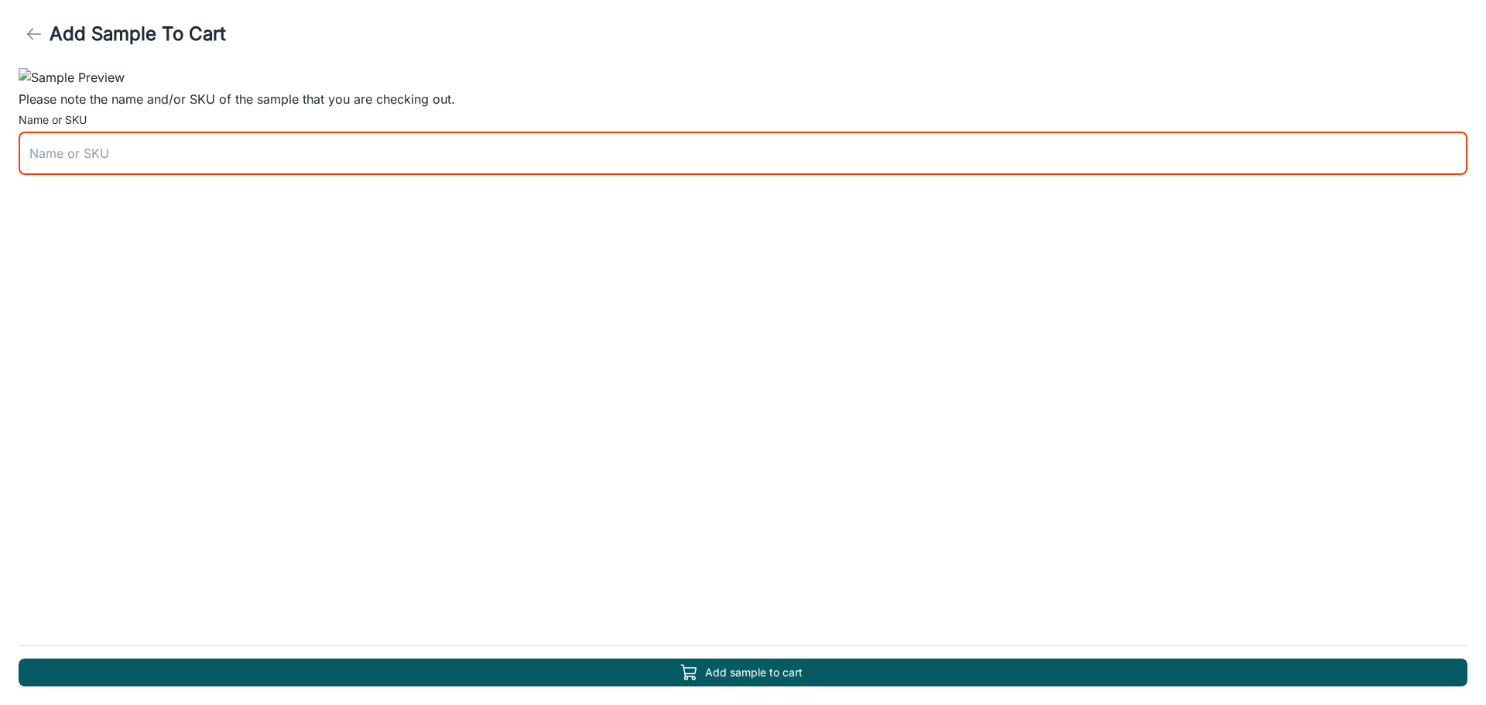
click at [31, 24] on button "button" at bounding box center [34, 34] width 31 height 31
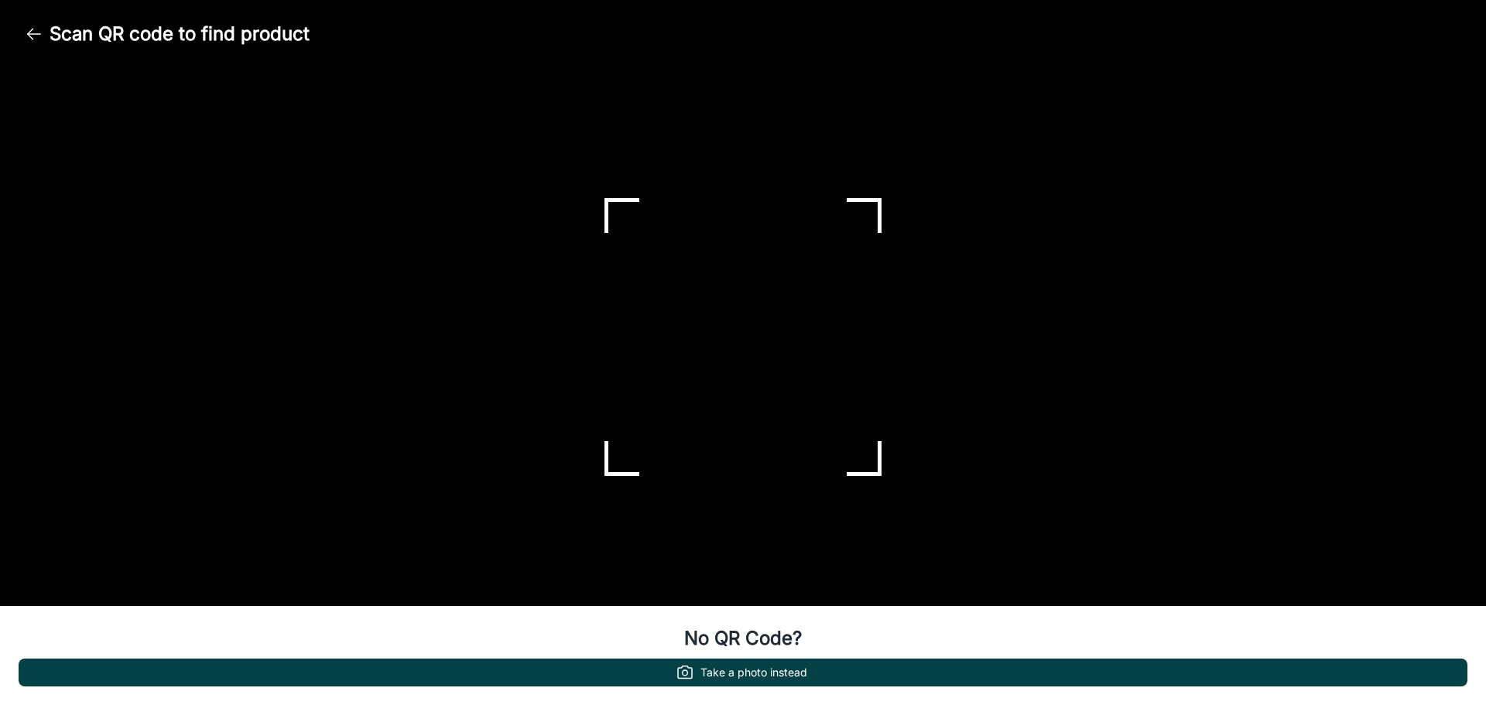
click at [769, 669] on button "Take a photo instead" at bounding box center [743, 673] width 1449 height 28
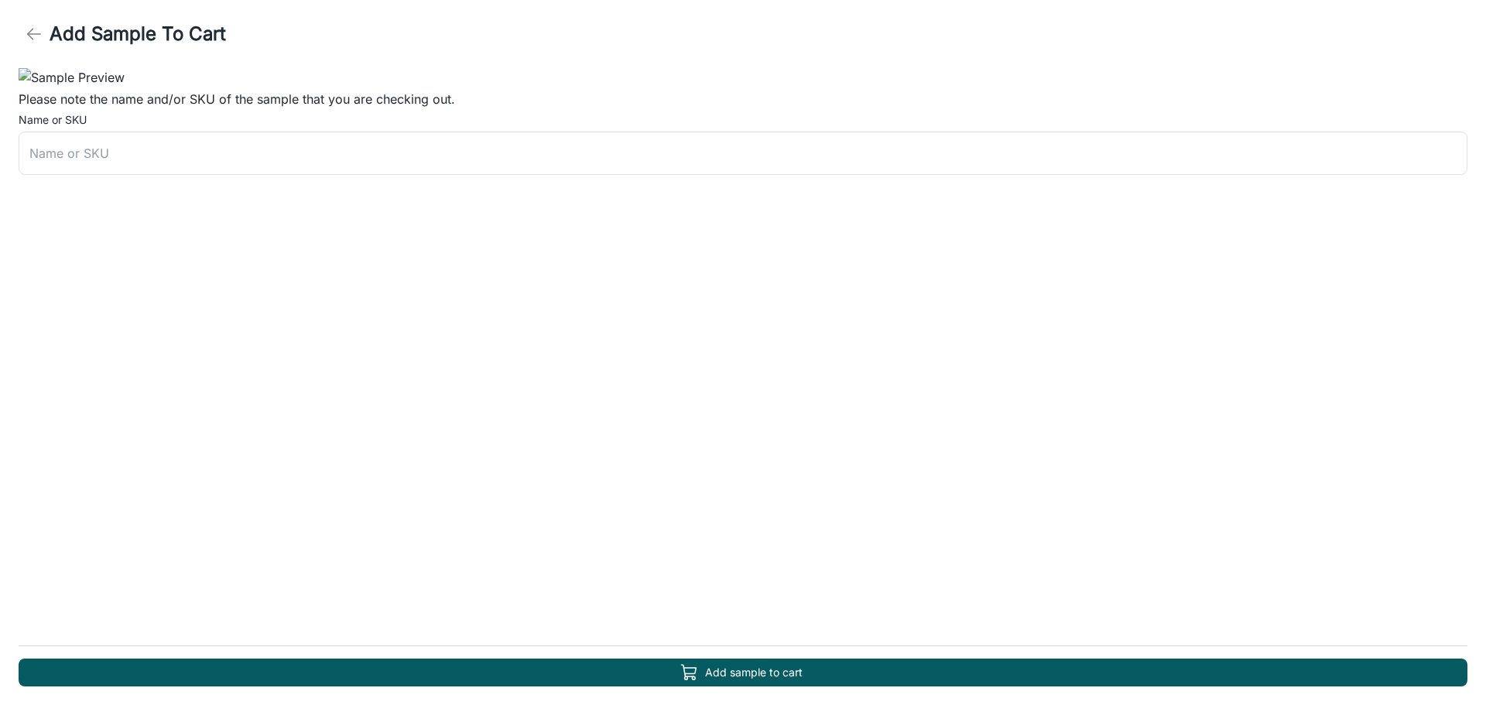
scroll to position [50, 0]
click at [539, 175] on input "text" at bounding box center [743, 153] width 1449 height 43
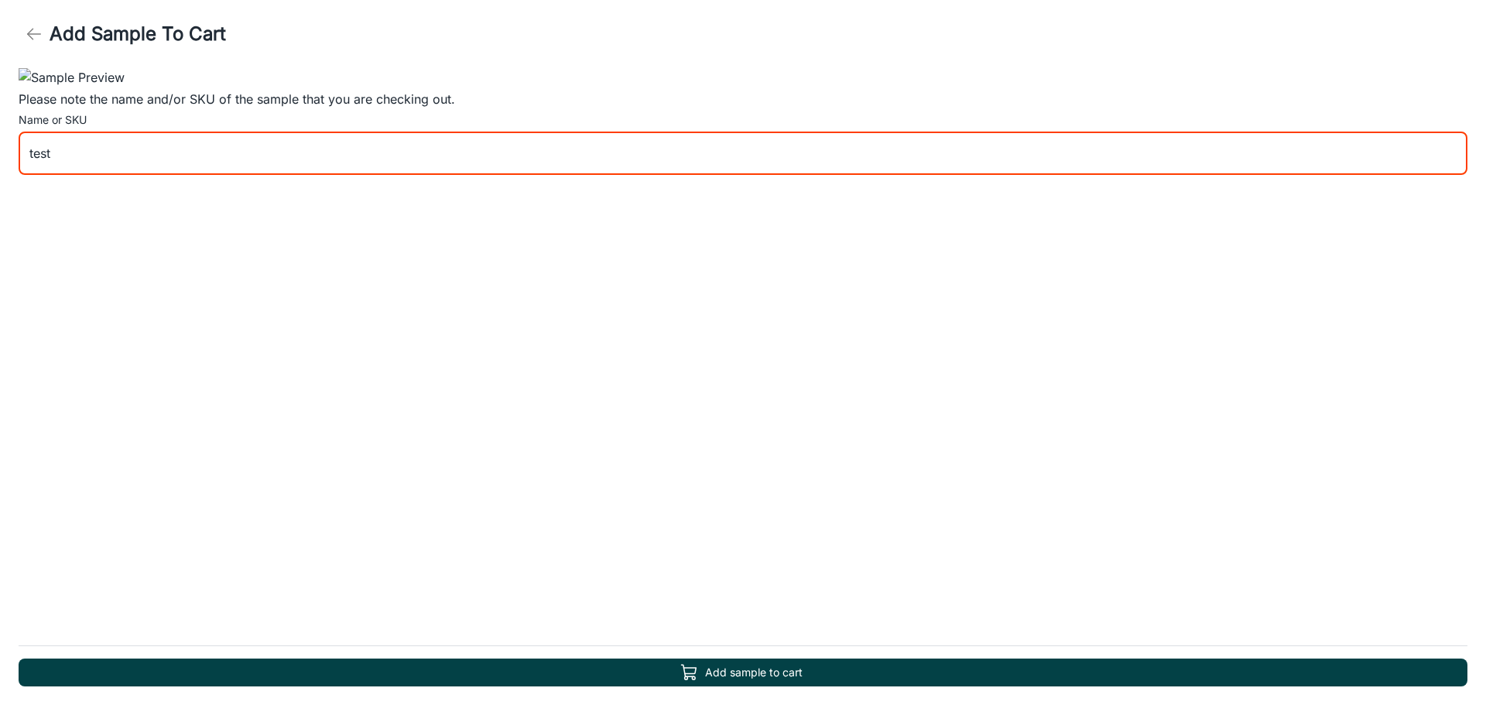
type input "test"
click at [751, 677] on button "Add sample to cart" at bounding box center [743, 673] width 1449 height 28
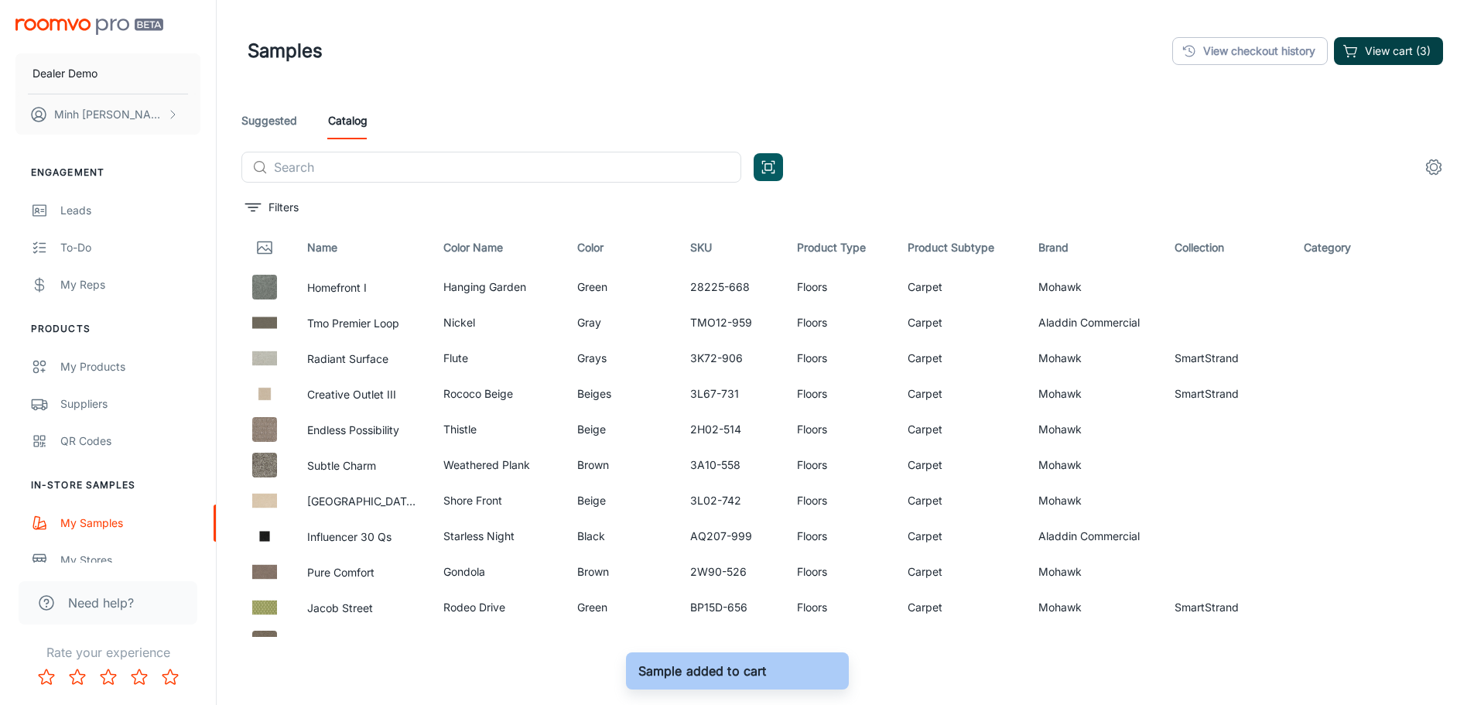
click at [1344, 53] on icon "button" at bounding box center [1351, 50] width 15 height 15
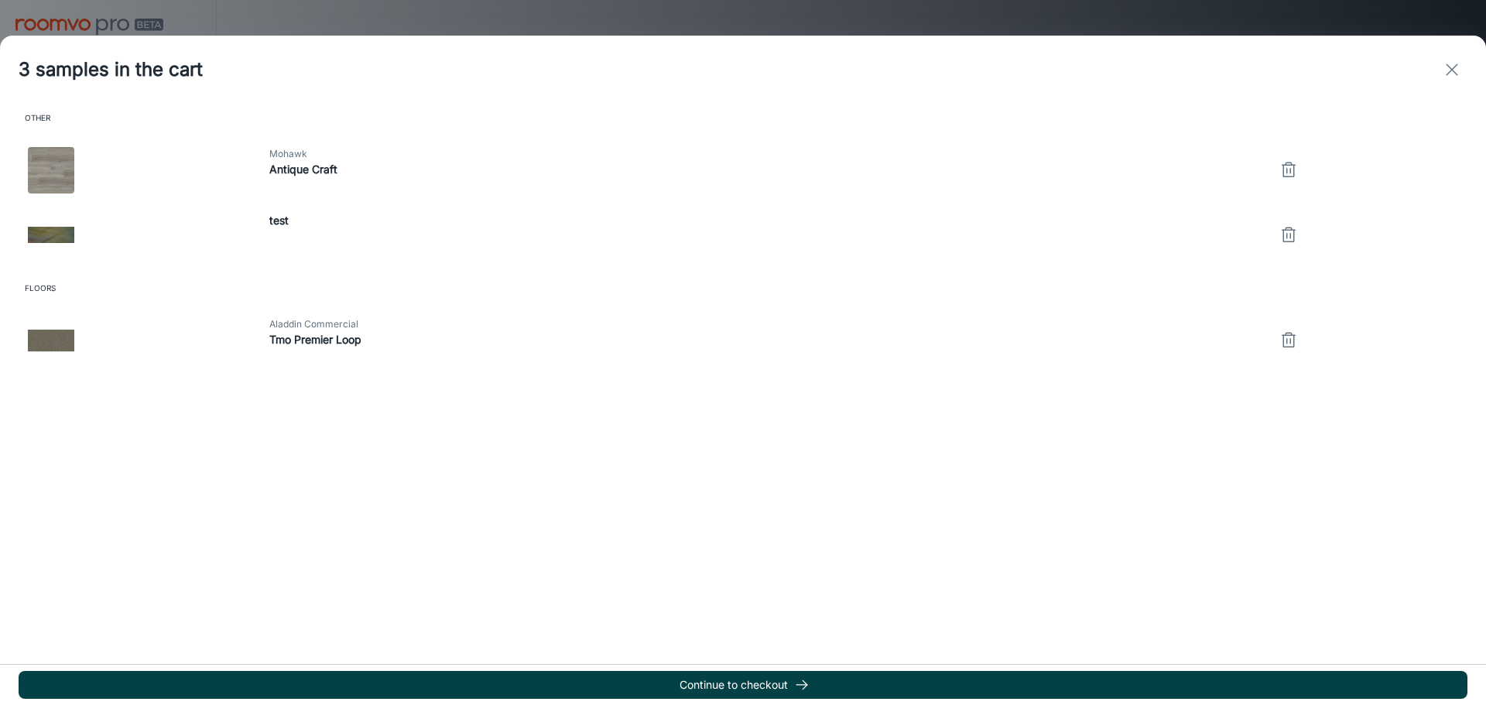
click at [495, 690] on button "Continue to checkout" at bounding box center [743, 685] width 1449 height 28
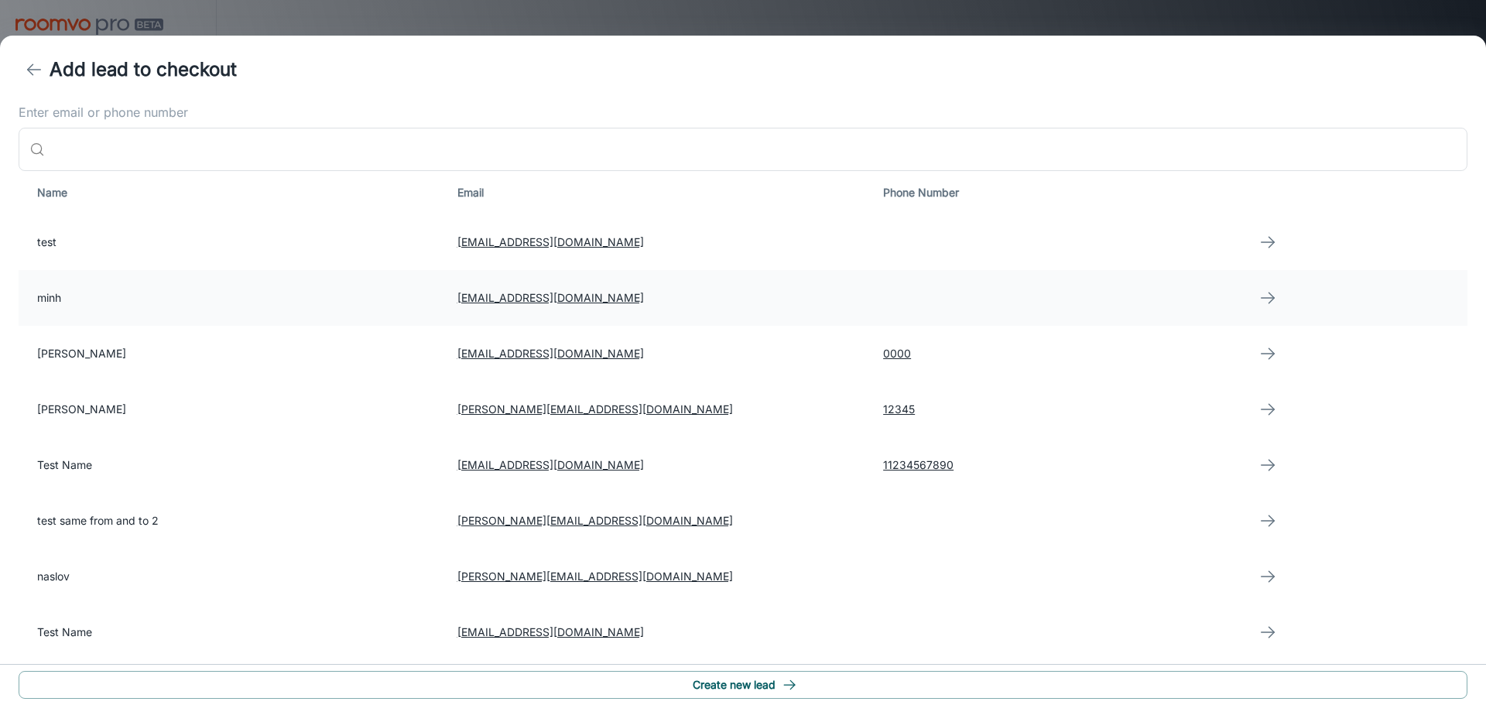
click at [137, 302] on td "minh" at bounding box center [232, 298] width 426 height 56
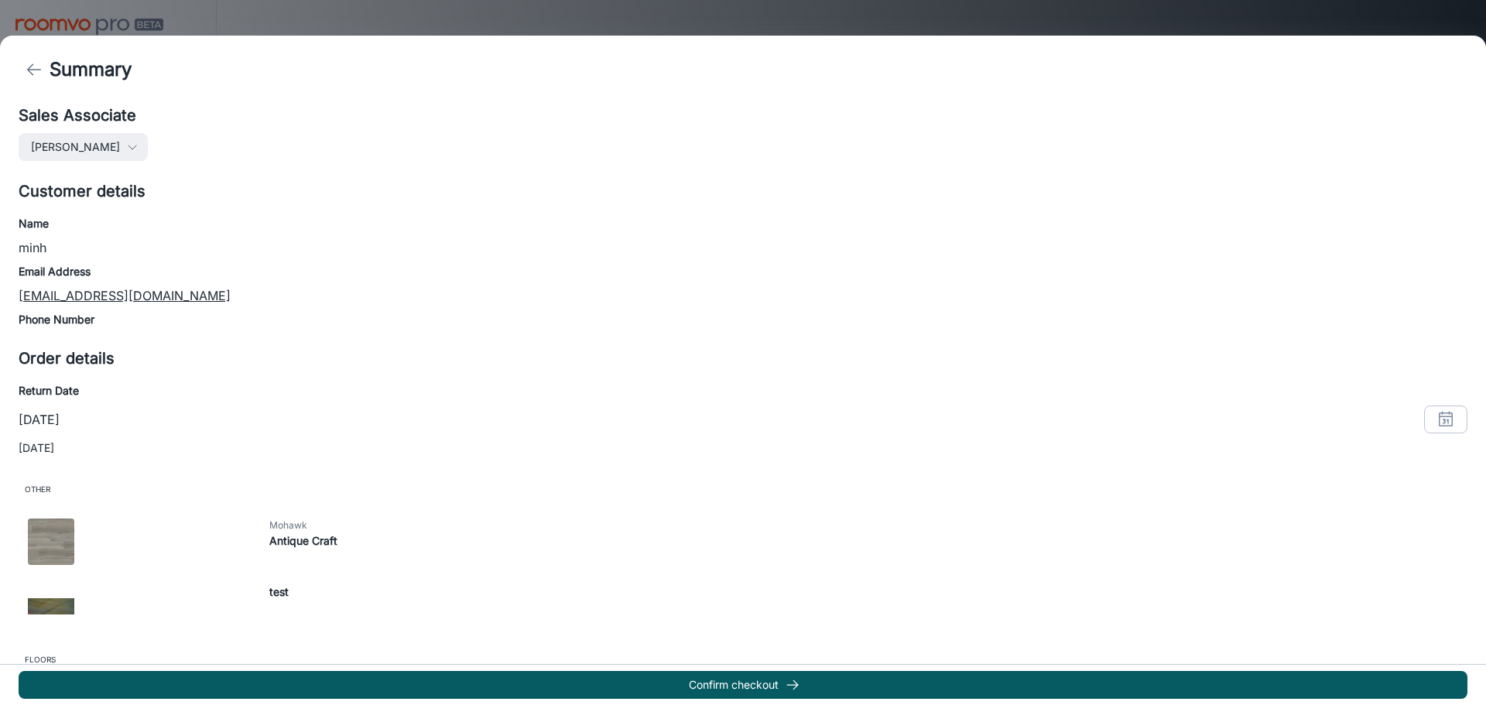
scroll to position [218, 0]
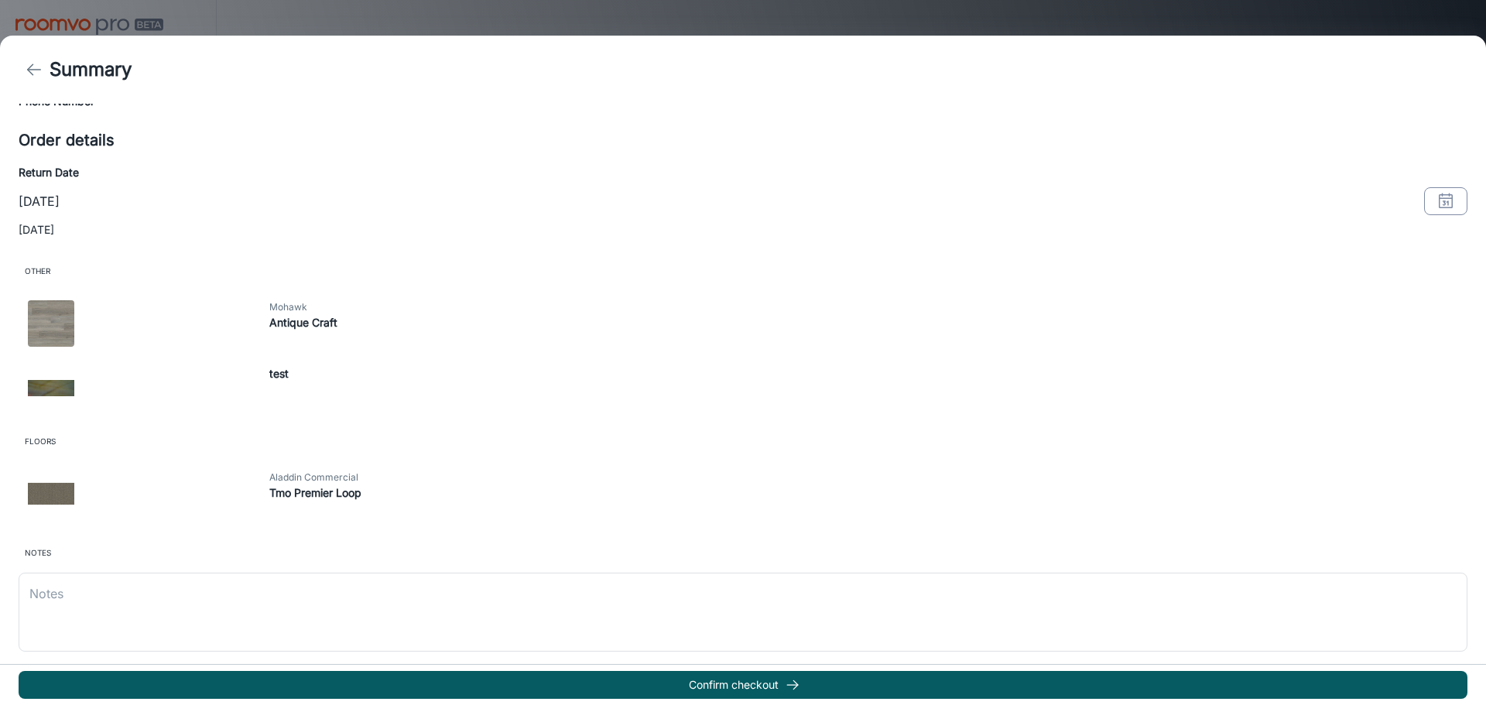
click at [1436, 200] on icon "button" at bounding box center [1445, 201] width 19 height 19
click at [1361, 357] on button "16" at bounding box center [1363, 362] width 28 height 28
click at [1421, 488] on button "OK" at bounding box center [1425, 494] width 50 height 28
click at [1424, 196] on button "button" at bounding box center [1445, 201] width 43 height 28
click at [1299, 426] on button "28" at bounding box center [1301, 421] width 28 height 28
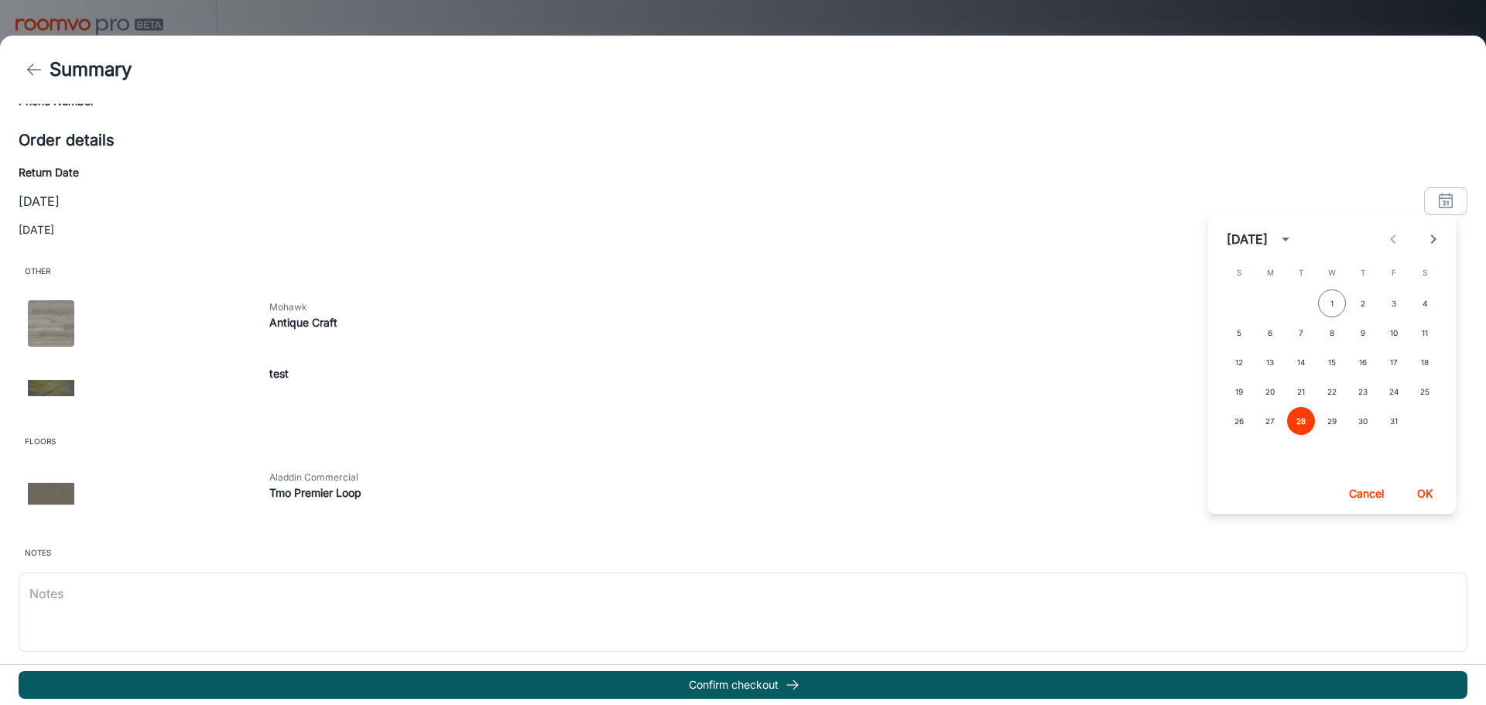
click at [1416, 498] on button "OK" at bounding box center [1425, 494] width 50 height 28
click at [493, 620] on textarea at bounding box center [742, 611] width 1427 height 53
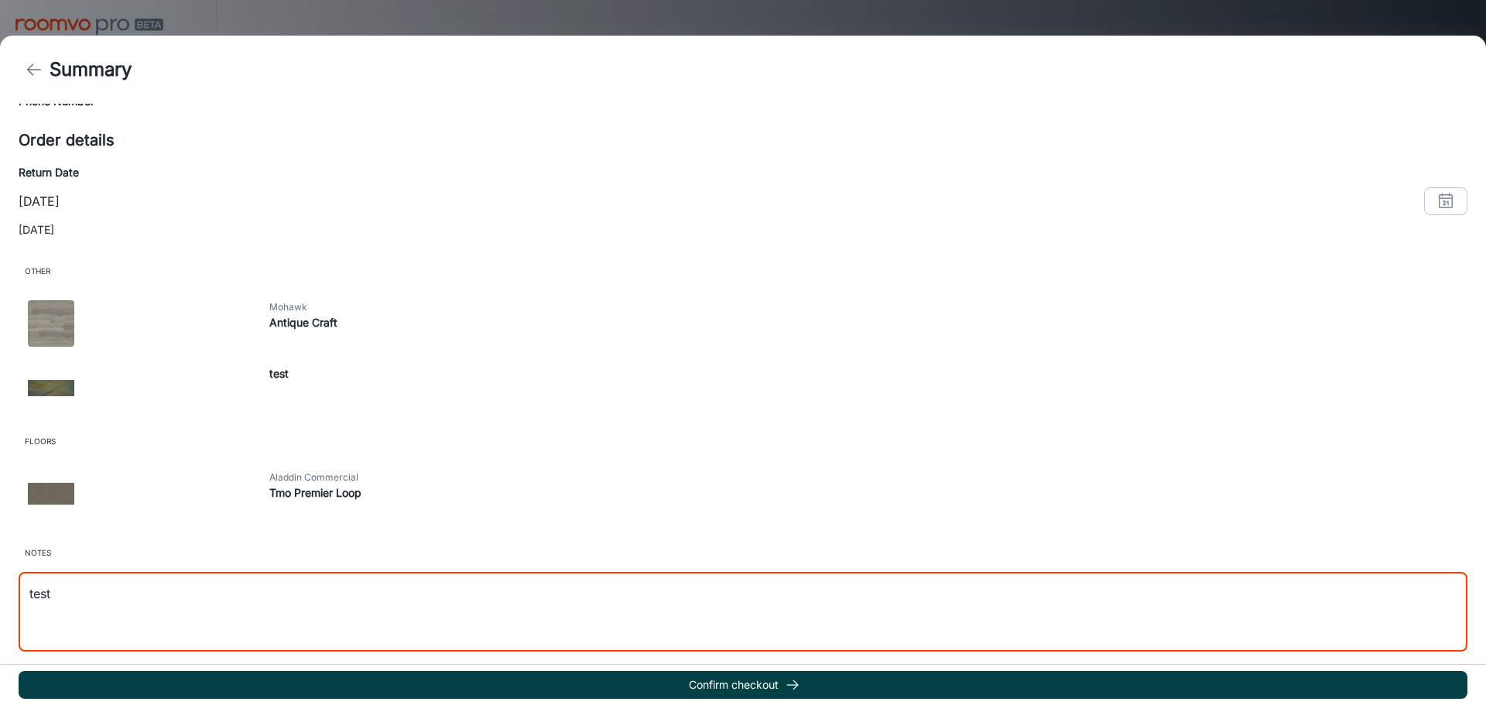
type textarea "test"
click at [508, 678] on button "Confirm checkout" at bounding box center [743, 685] width 1449 height 28
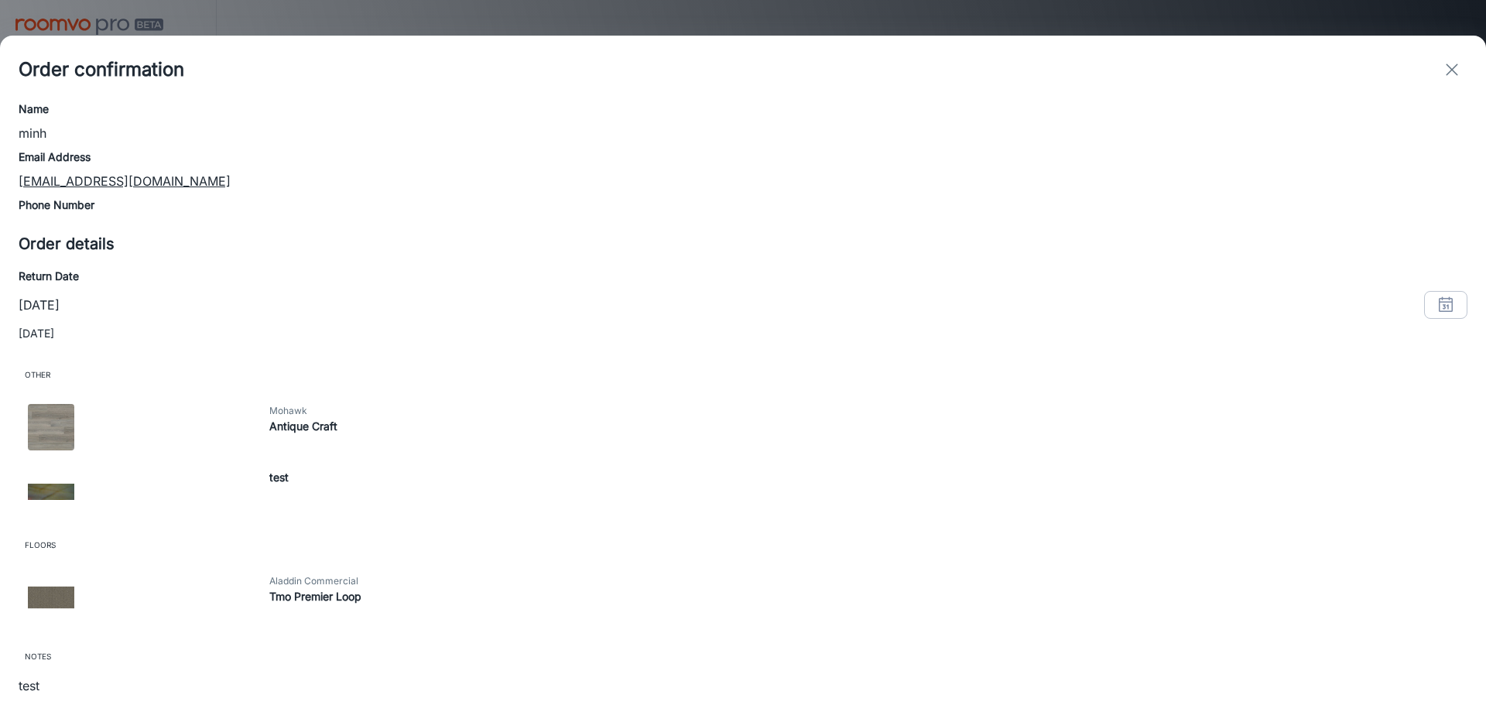
scroll to position [208, 0]
click at [1462, 66] on button "exit" at bounding box center [1451, 69] width 31 height 31
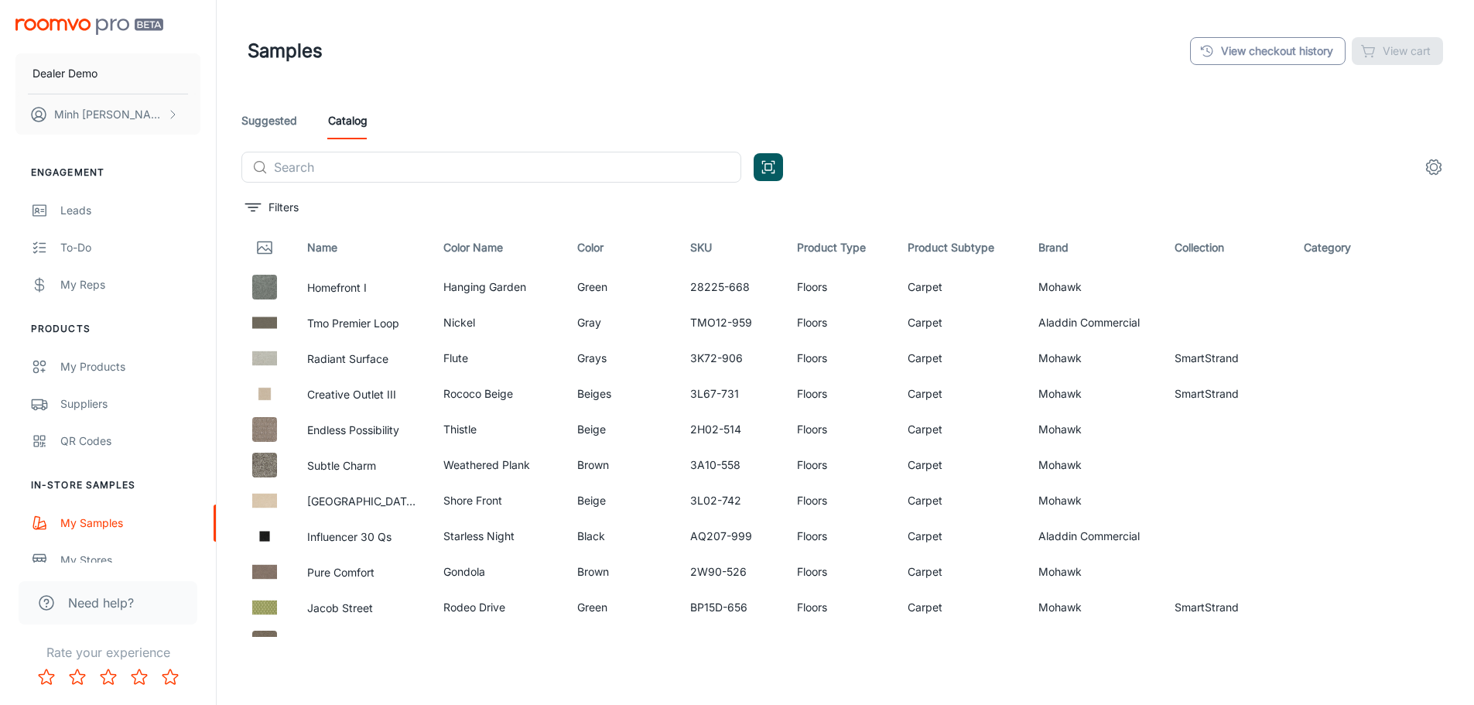
click at [1265, 50] on link "View checkout history" at bounding box center [1268, 51] width 156 height 28
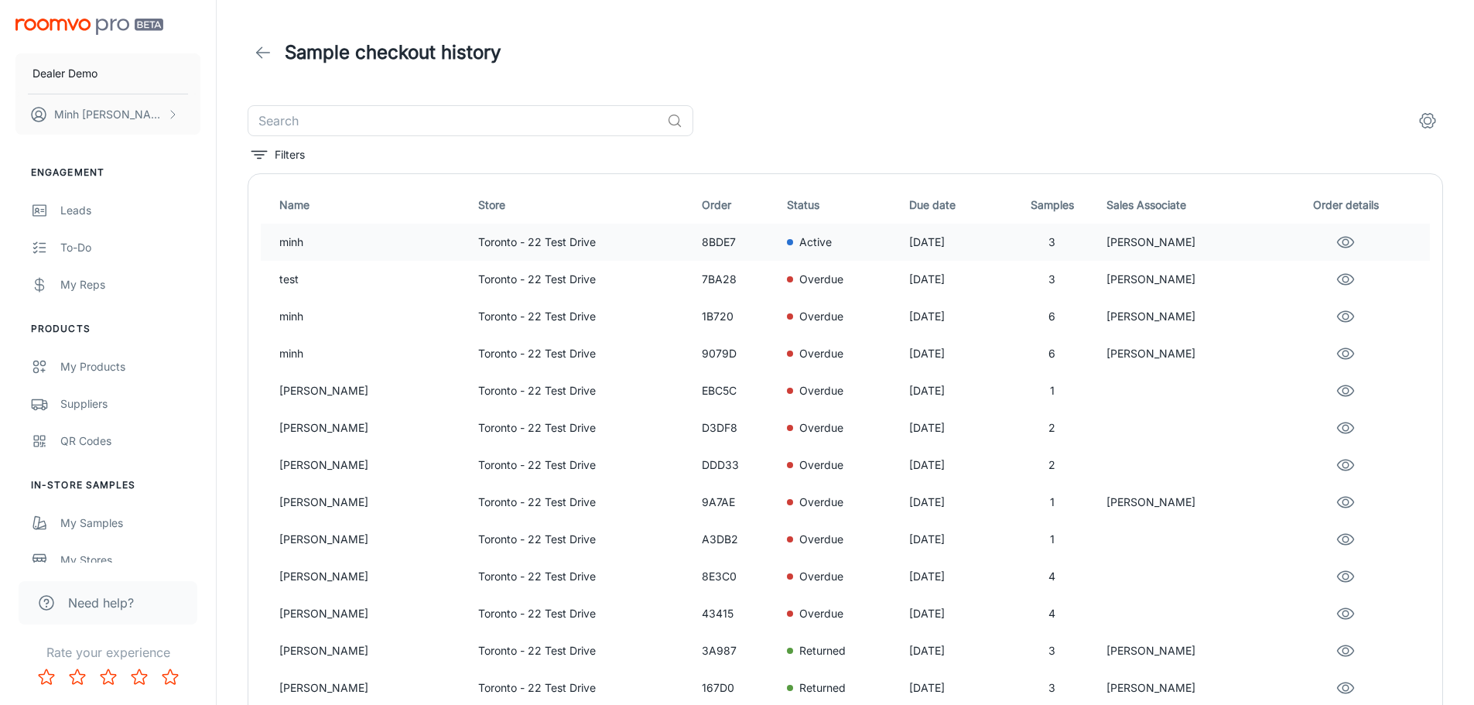
click at [1344, 245] on icon "eye" at bounding box center [1346, 242] width 19 height 19
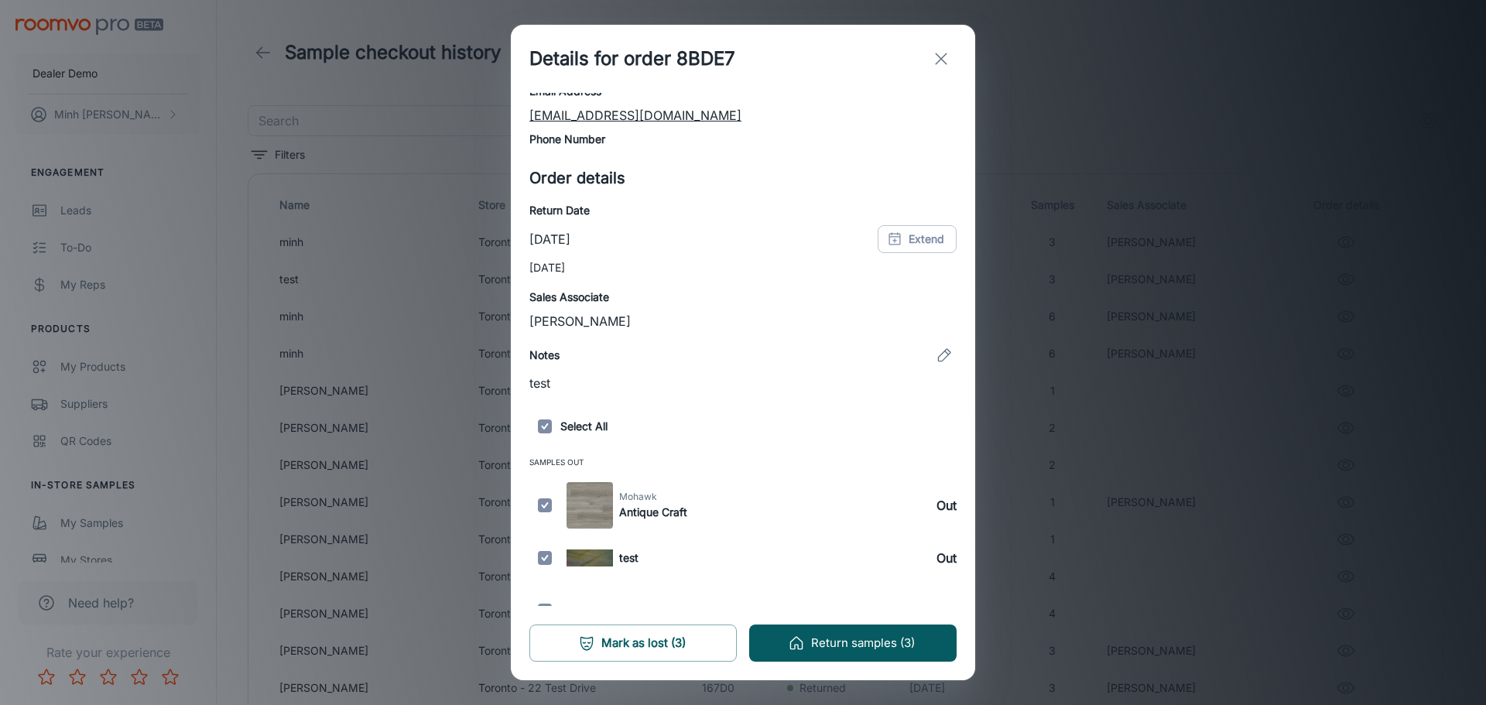
scroll to position [122, 0]
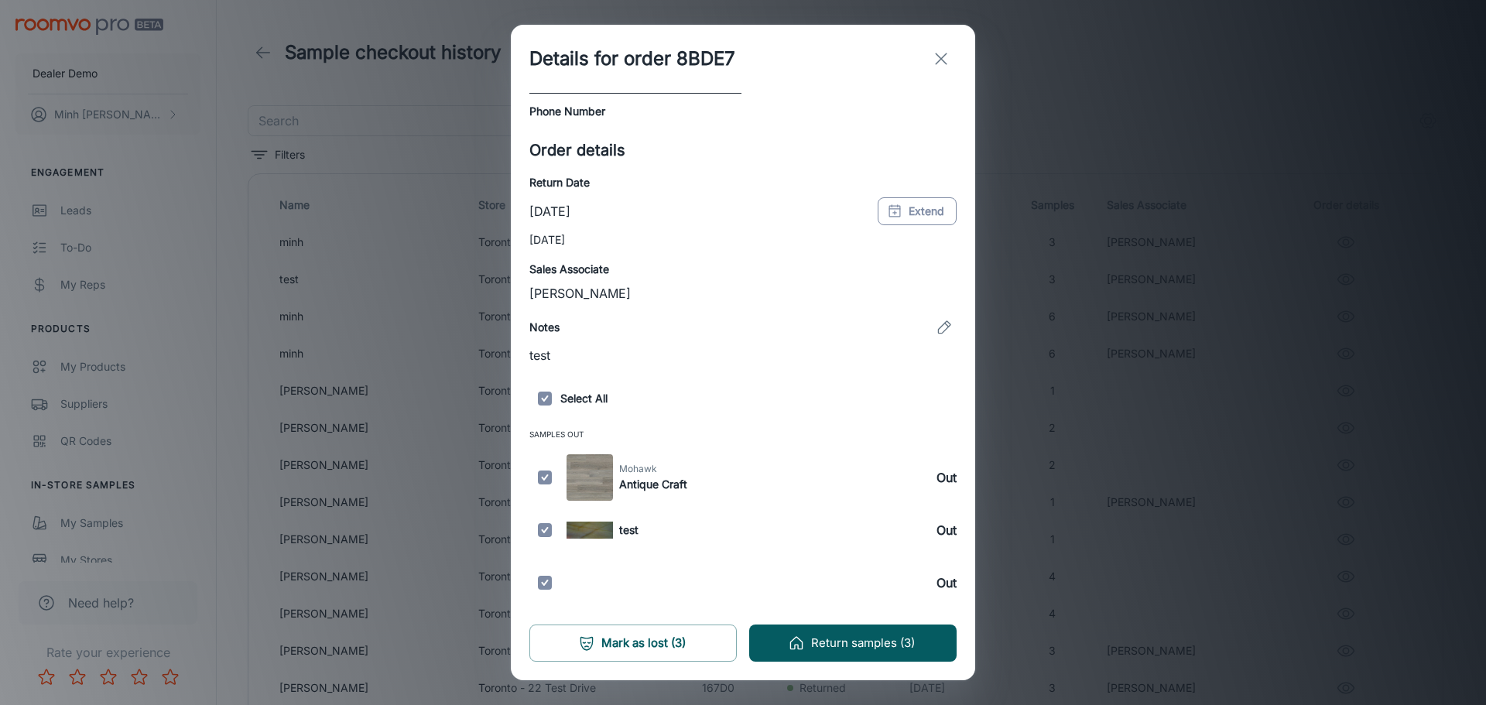
click at [899, 212] on button "Extend" at bounding box center [917, 211] width 79 height 28
click at [758, 420] on button "27" at bounding box center [759, 431] width 28 height 28
click at [926, 512] on button "OK" at bounding box center [914, 504] width 50 height 28
click at [545, 481] on input "checkbox" at bounding box center [544, 477] width 31 height 46
checkbox input "false"
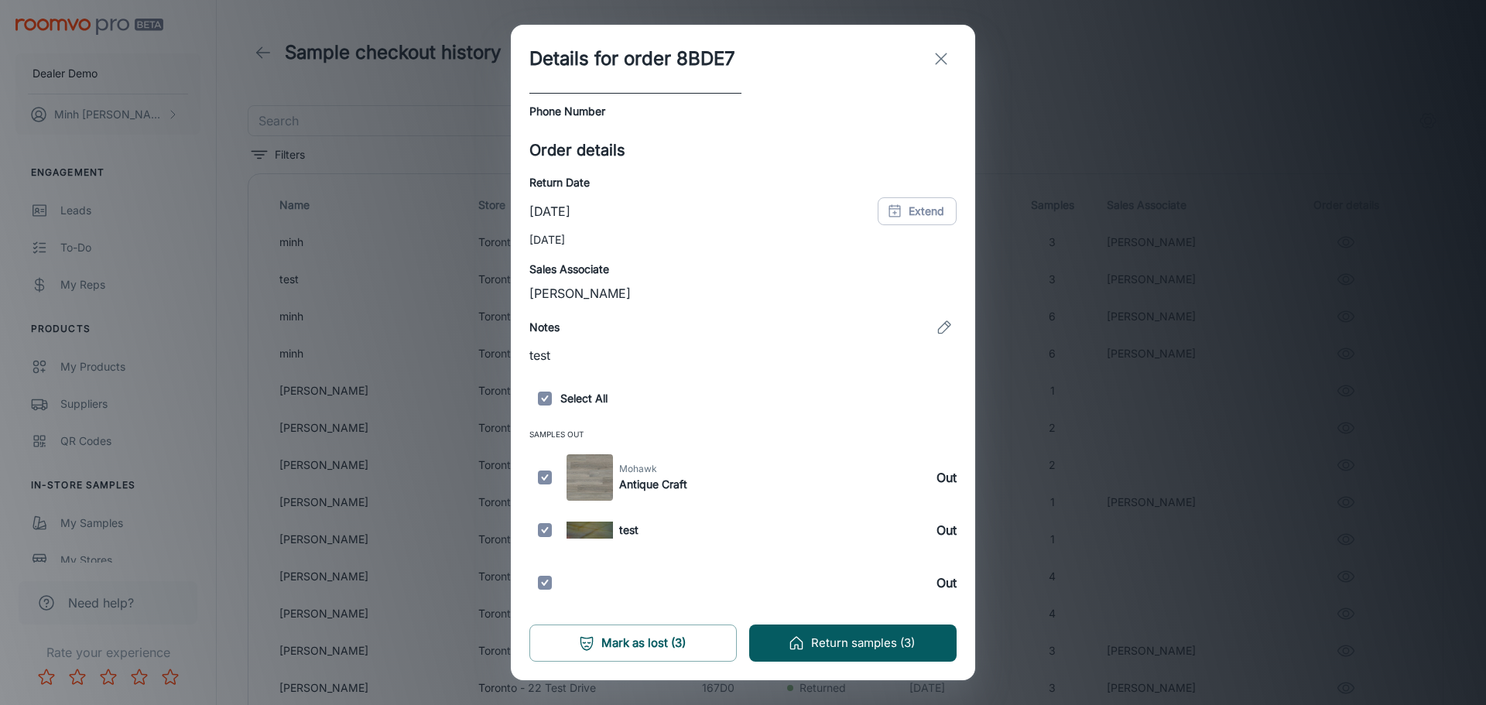
checkbox input "false"
click at [549, 578] on input "checkbox" at bounding box center [544, 583] width 31 height 46
checkbox input "false"
click at [782, 650] on button "Return samples (1)" at bounding box center [852, 643] width 207 height 37
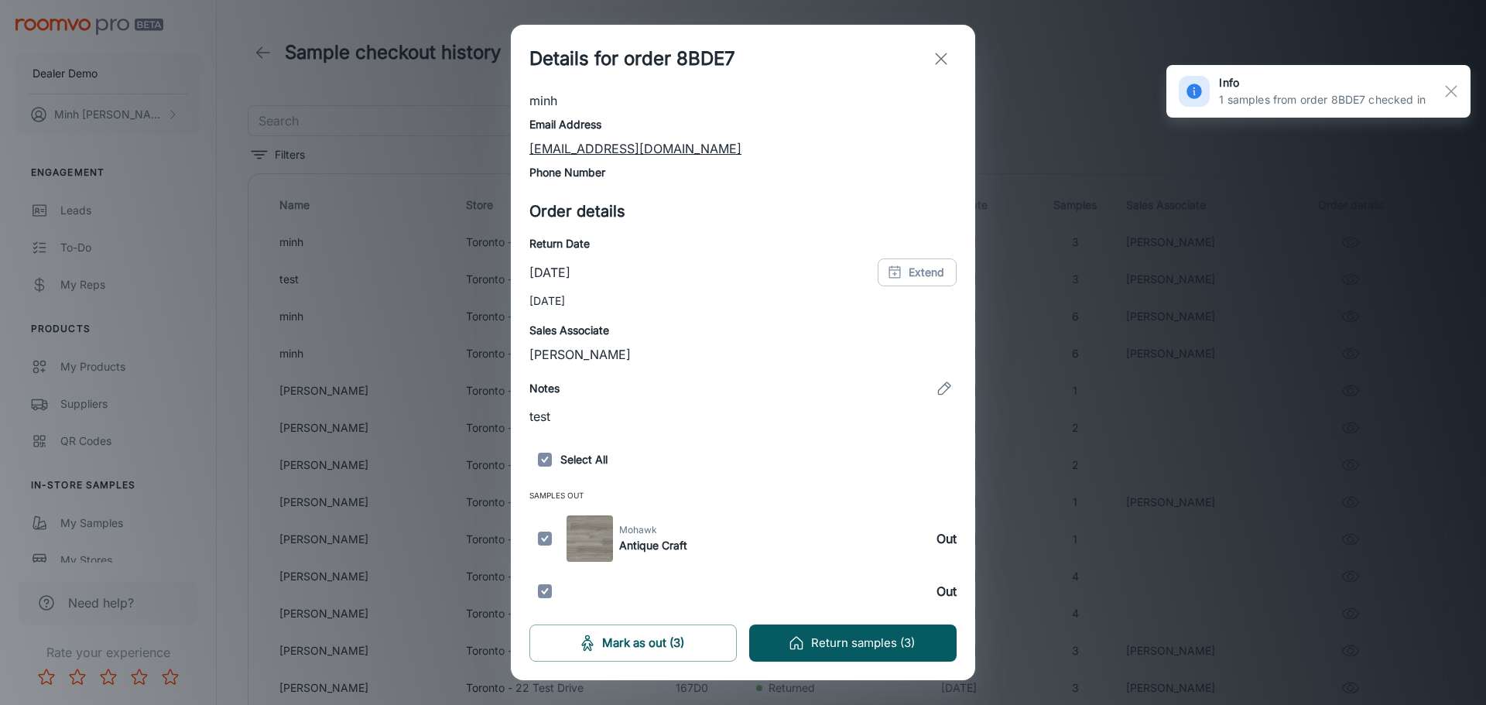
scroll to position [156, 0]
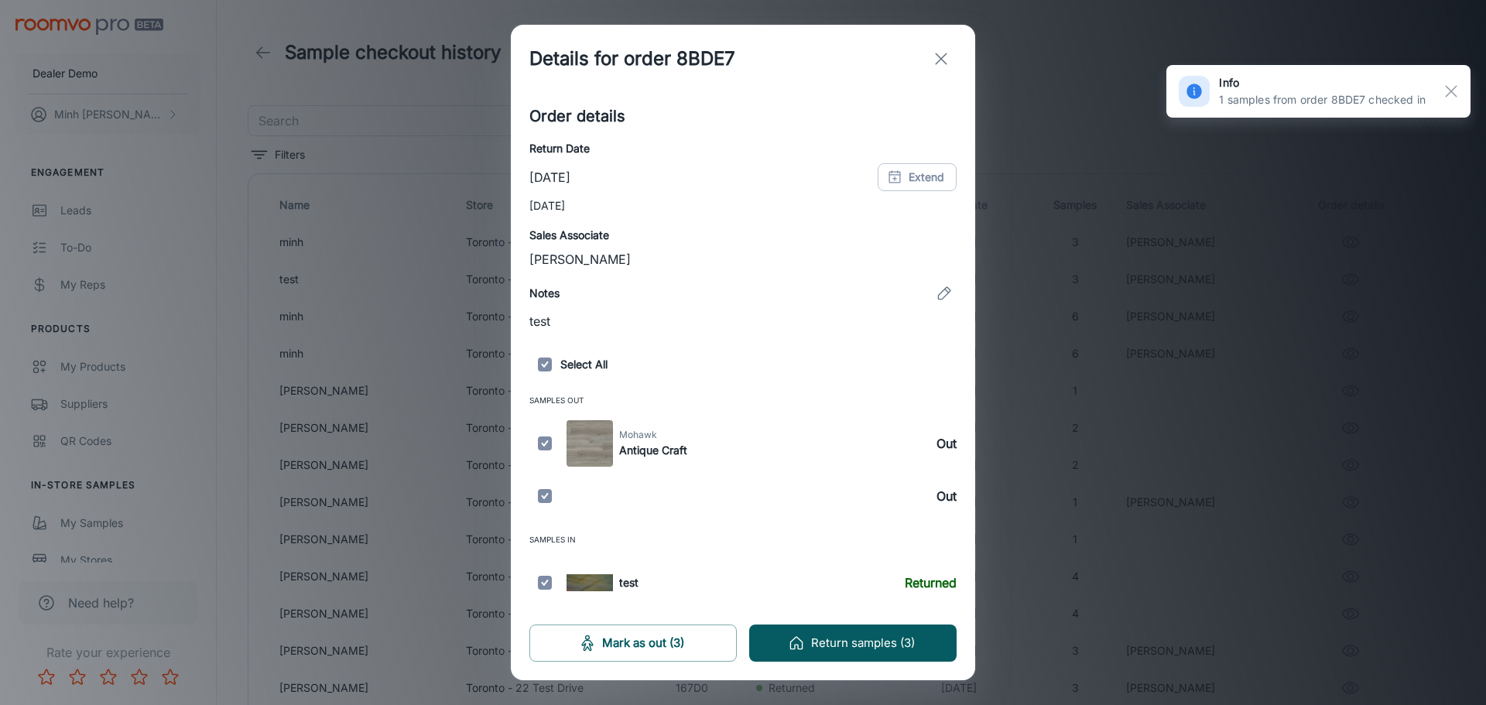
click at [544, 492] on input "checkbox" at bounding box center [544, 496] width 31 height 46
checkbox input "false"
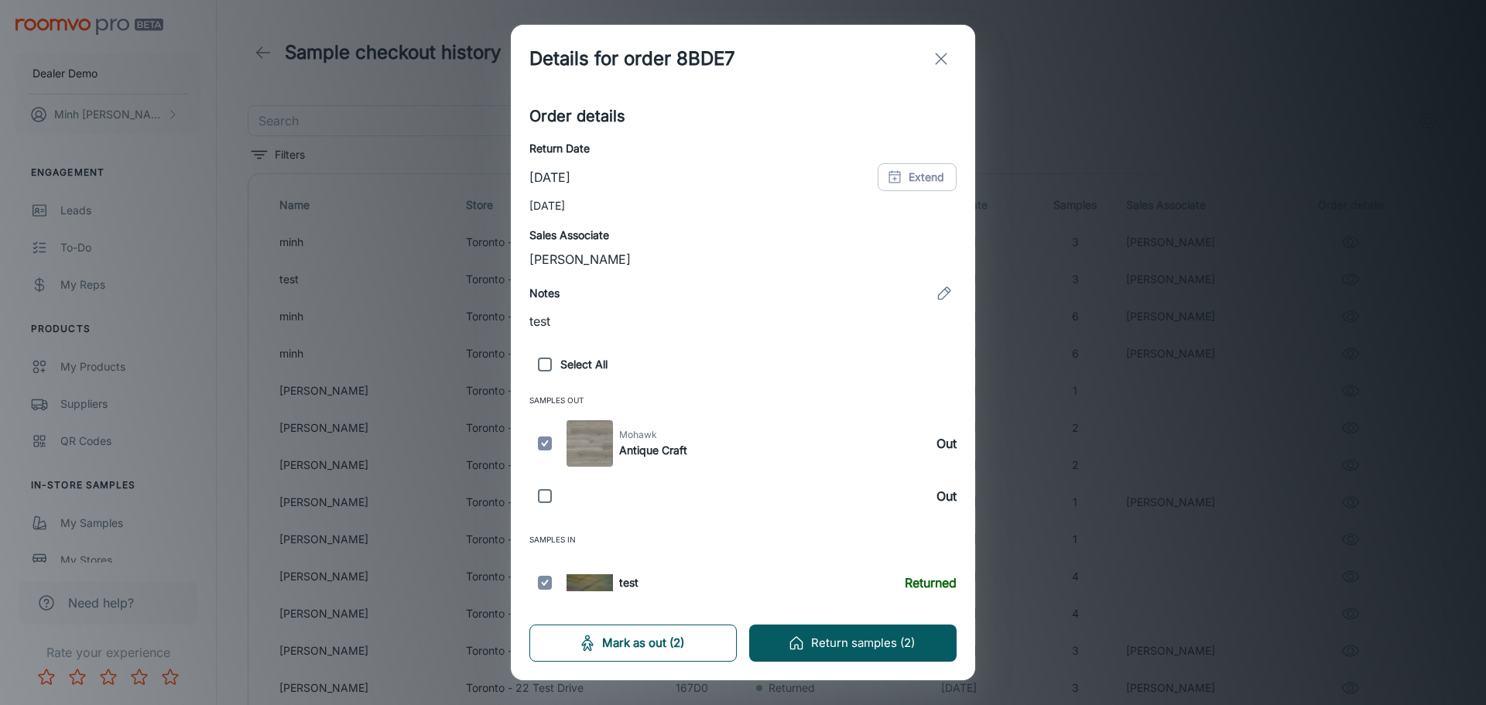
drag, startPoint x: 539, startPoint y: 584, endPoint x: 588, endPoint y: 636, distance: 72.3
click at [586, 633] on div "Details for order 8BDE7 Customer details Name minh Email Address [EMAIL_ADDRESS…" at bounding box center [743, 353] width 464 height 656
click at [592, 642] on icon "button" at bounding box center [587, 643] width 17 height 17
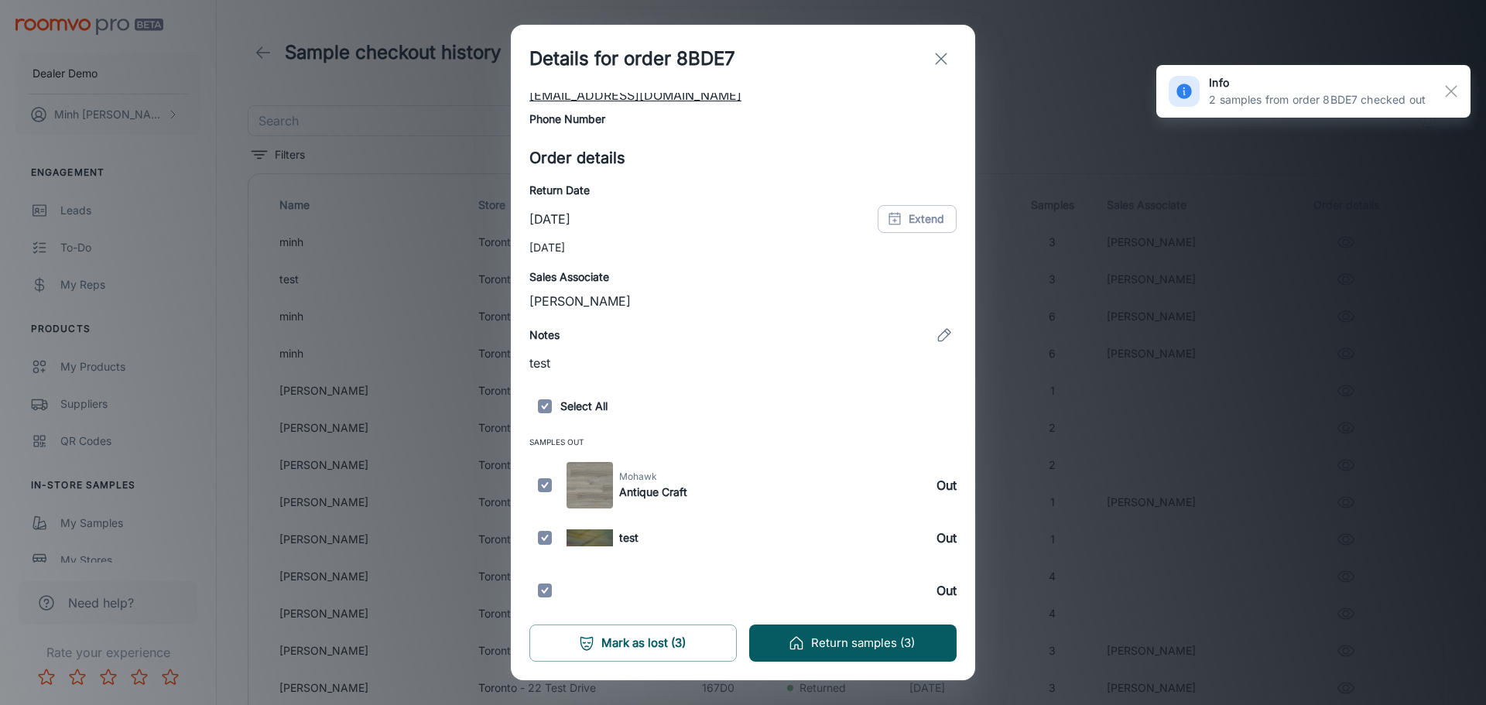
scroll to position [122, 0]
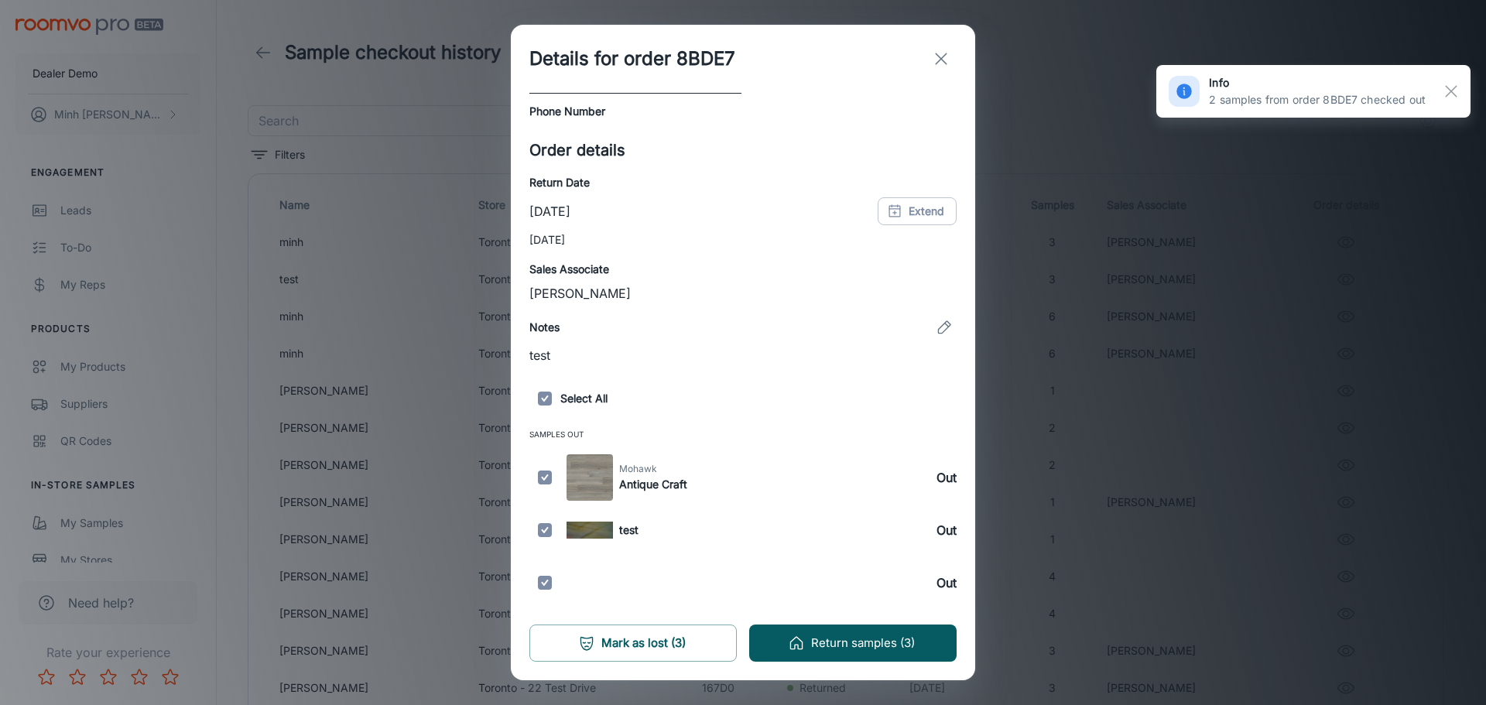
click at [546, 580] on input "checkbox" at bounding box center [544, 583] width 31 height 46
checkbox input "false"
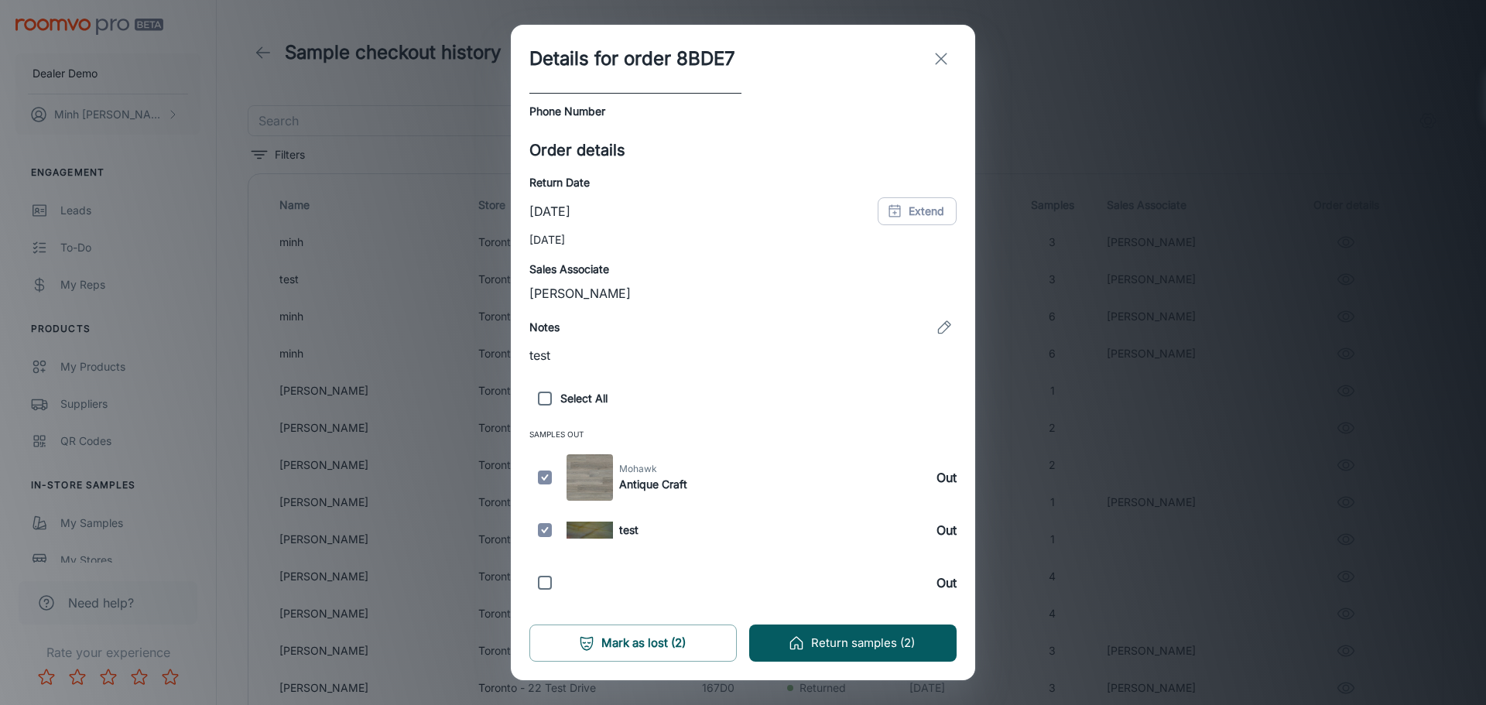
click at [546, 530] on input "checkbox" at bounding box center [544, 530] width 31 height 46
checkbox input "false"
click at [596, 637] on button "Mark as lost (1)" at bounding box center [632, 643] width 207 height 37
click at [945, 63] on line "exit" at bounding box center [941, 58] width 11 height 11
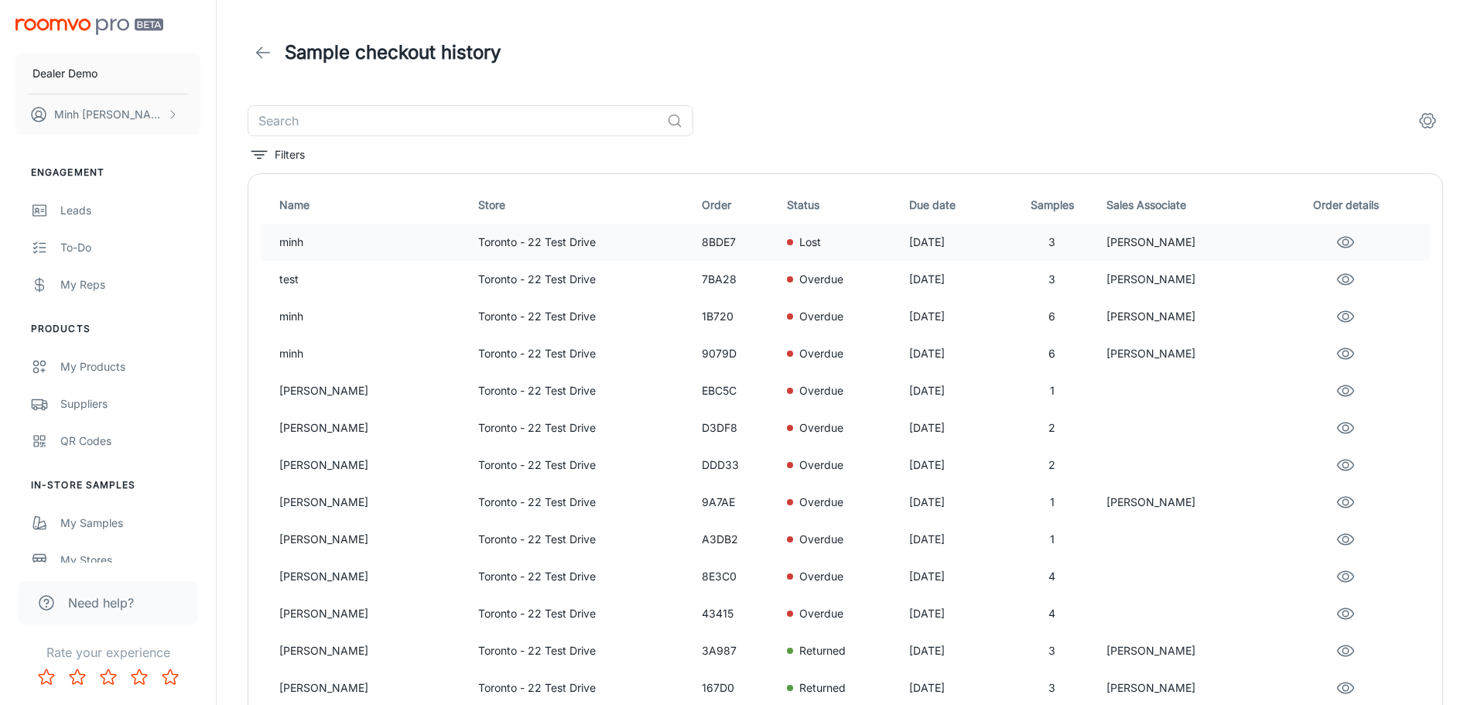
click at [1138, 250] on p "[PERSON_NAME]" at bounding box center [1188, 242] width 162 height 17
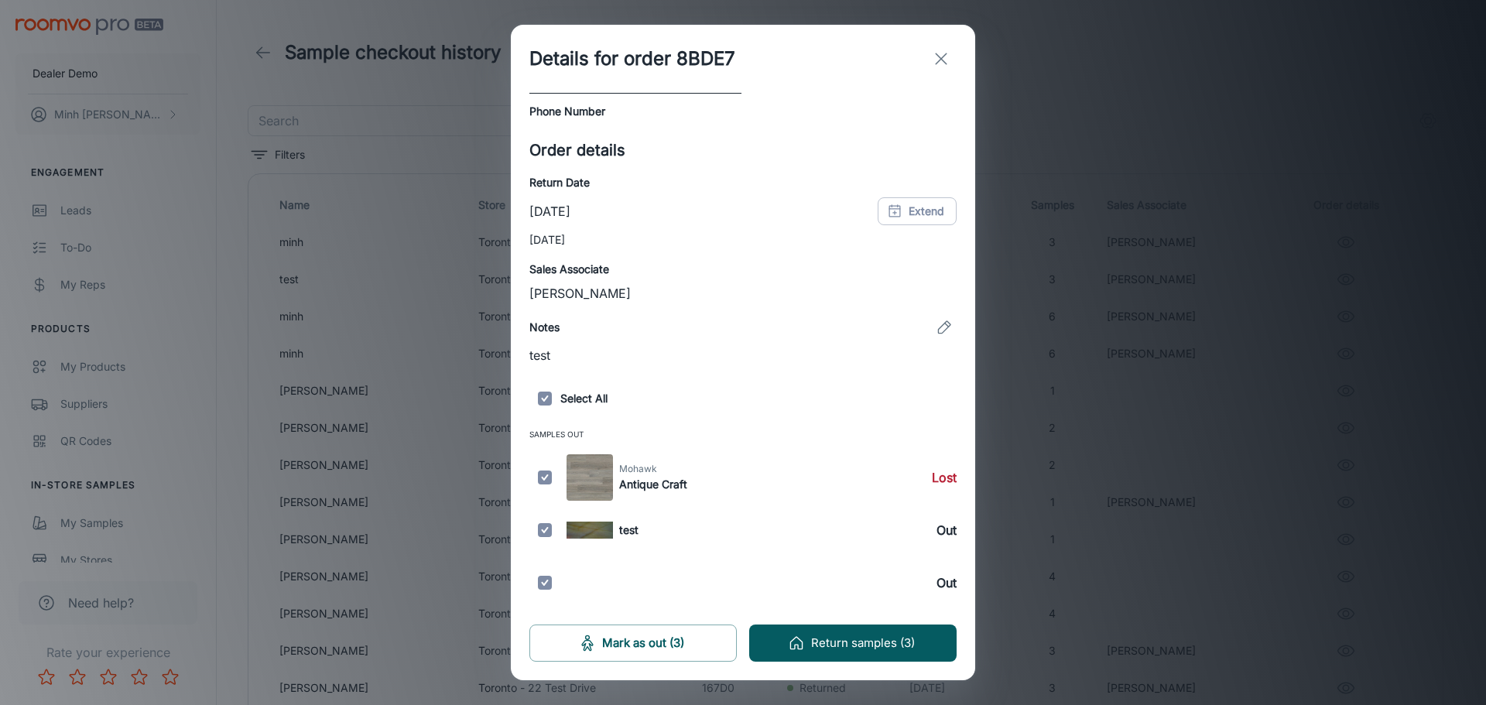
click at [954, 65] on button "exit" at bounding box center [941, 58] width 31 height 31
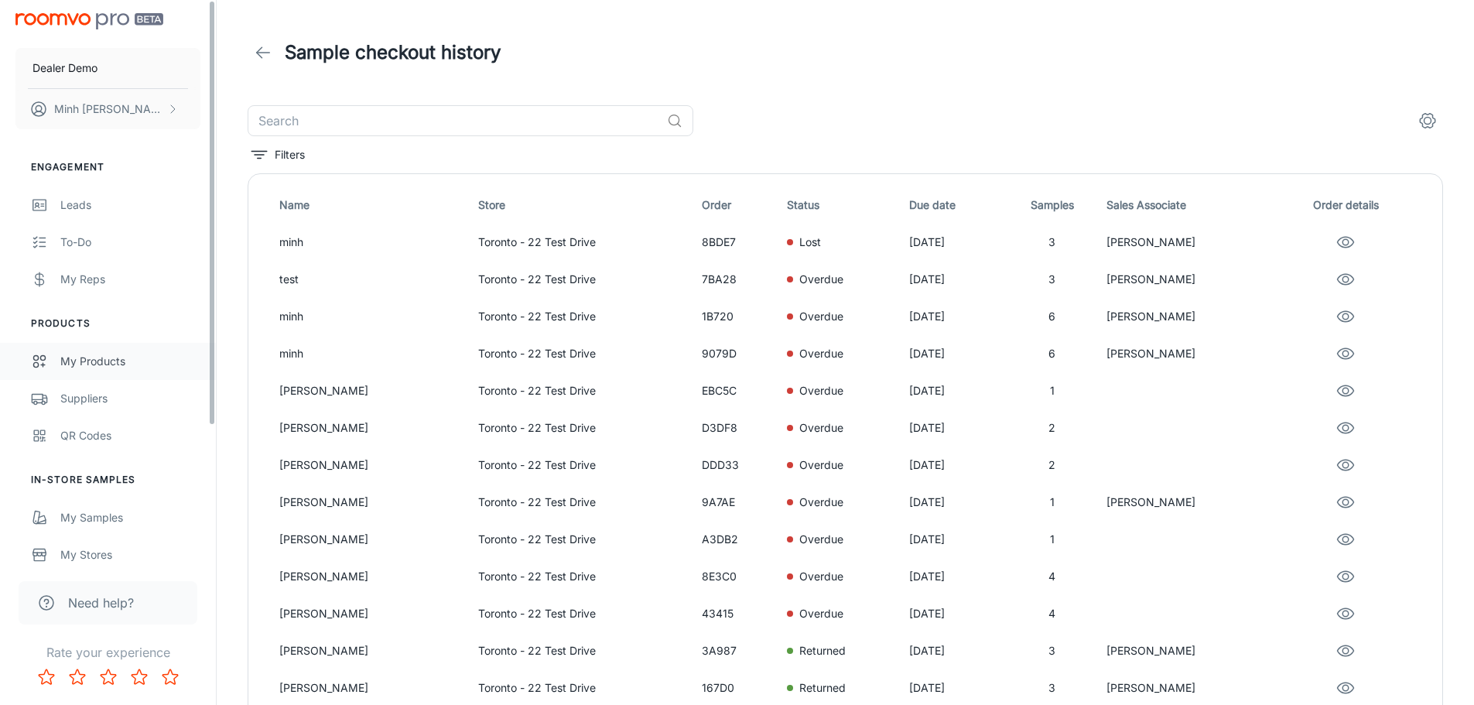
scroll to position [0, 0]
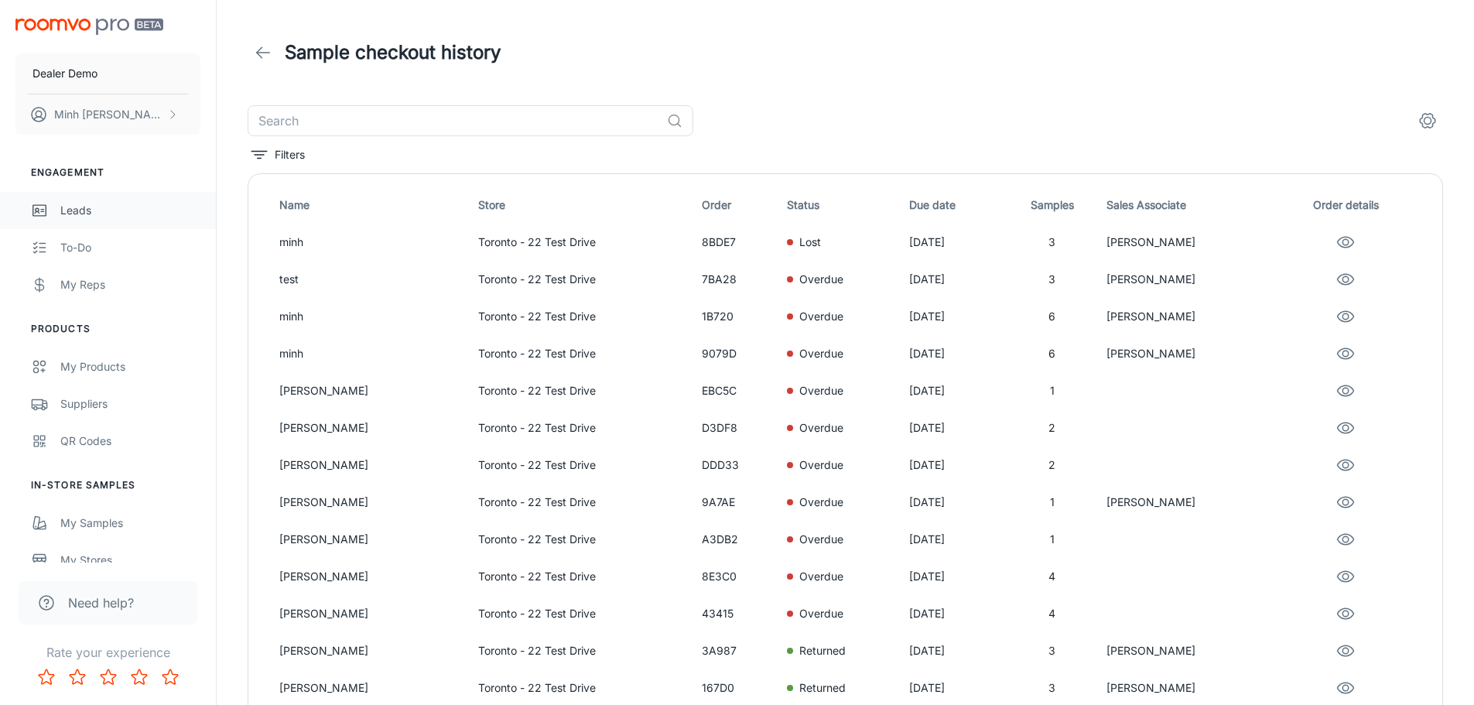
click at [121, 214] on div "Leads" at bounding box center [130, 210] width 140 height 17
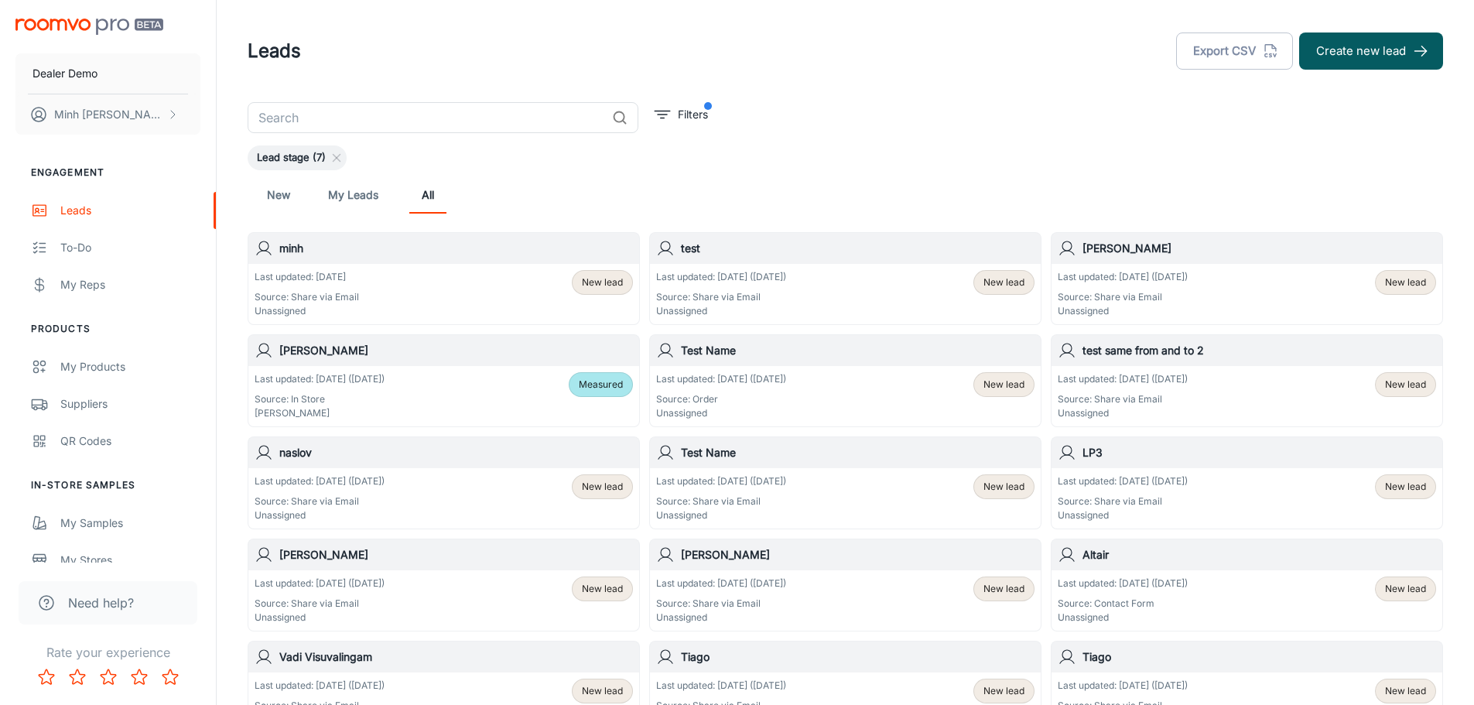
click at [1327, 72] on header "Leads Export CSV Create new lead" at bounding box center [845, 51] width 1233 height 102
click at [1338, 50] on button "Create new lead" at bounding box center [1371, 51] width 144 height 37
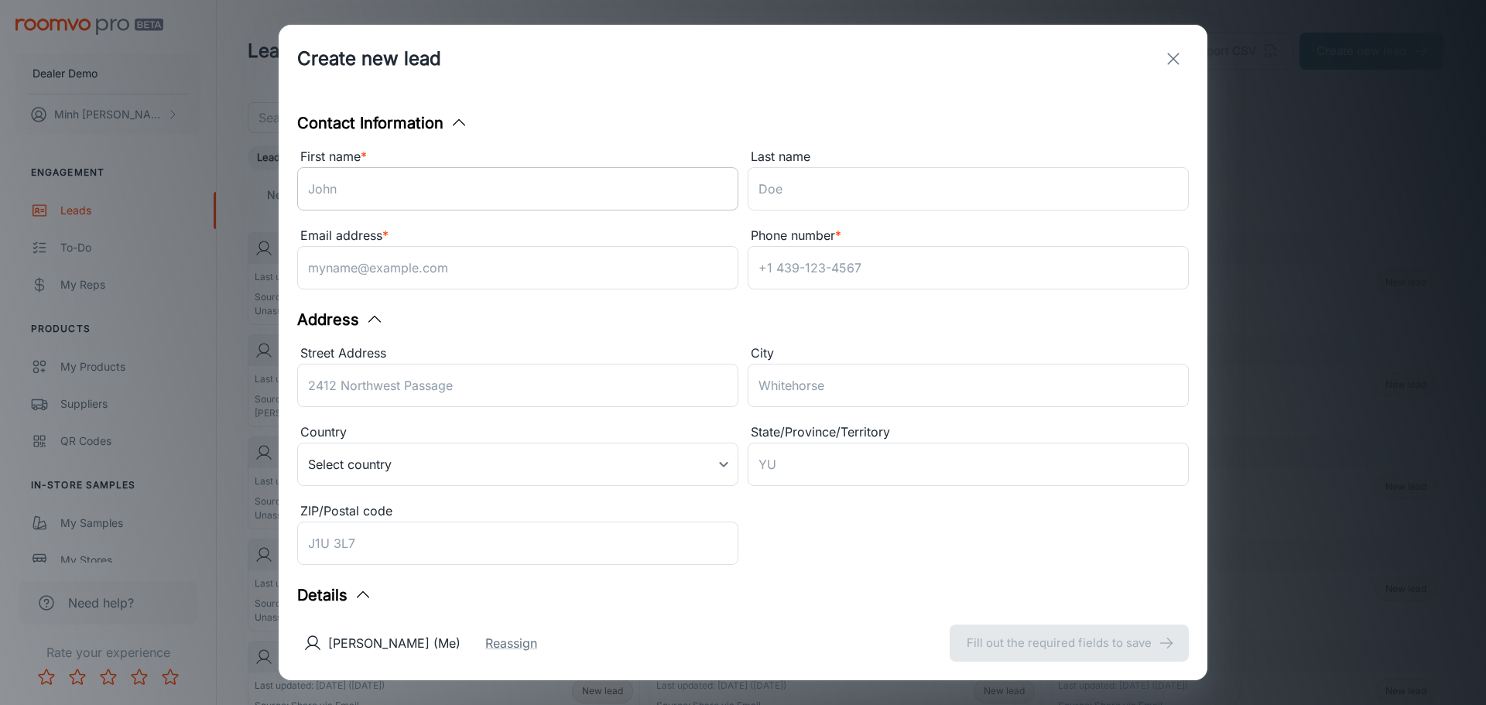
click at [487, 193] on input "First name *" at bounding box center [517, 188] width 441 height 43
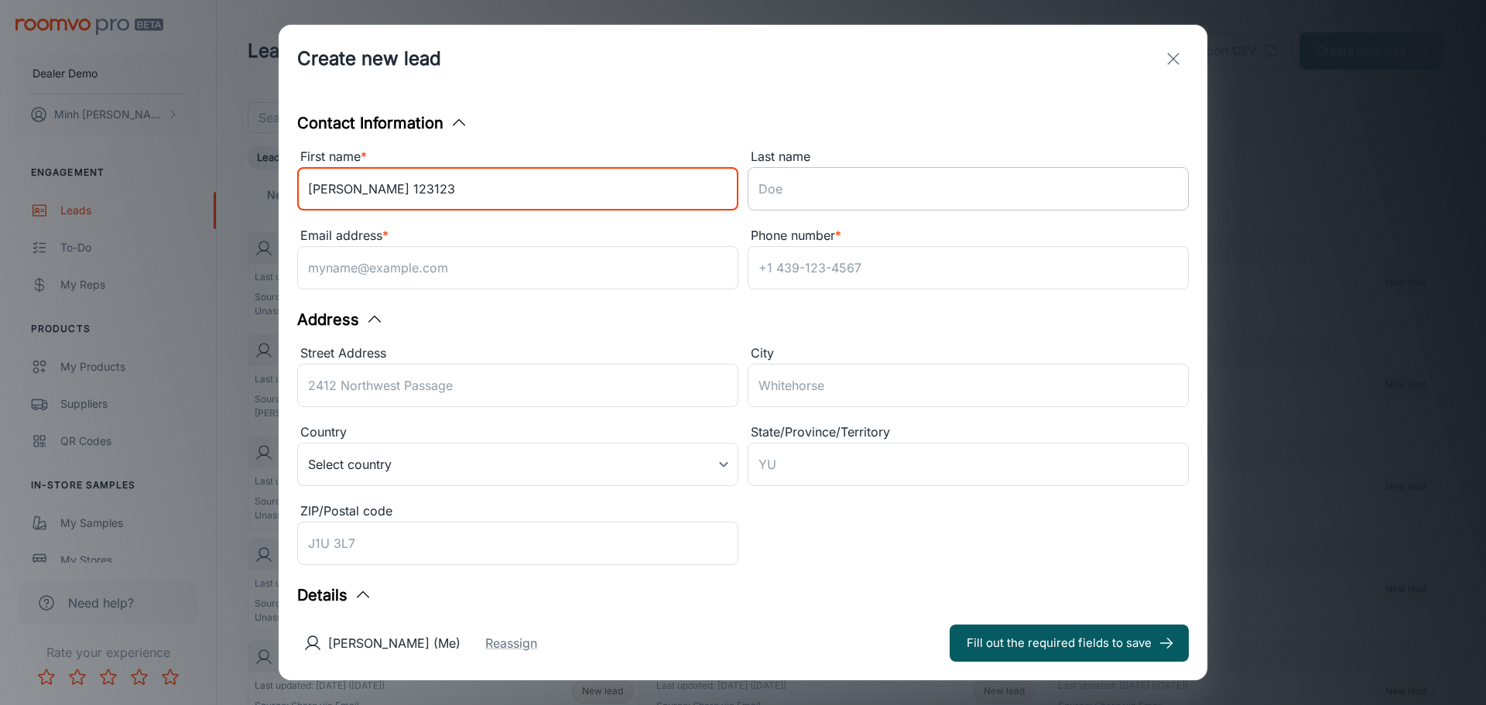
type input "[PERSON_NAME] 123123"
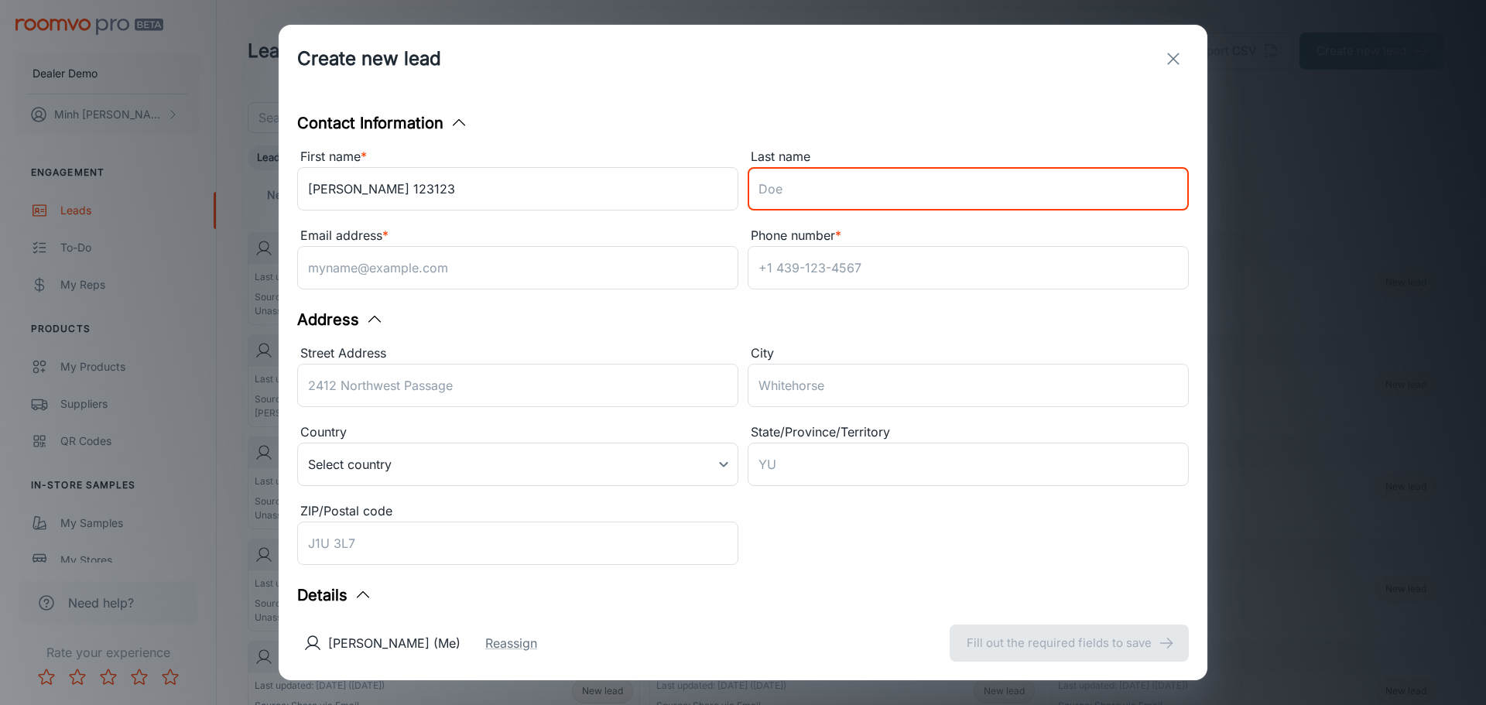
click at [817, 196] on input "Last name" at bounding box center [968, 188] width 441 height 43
type input "Doe"
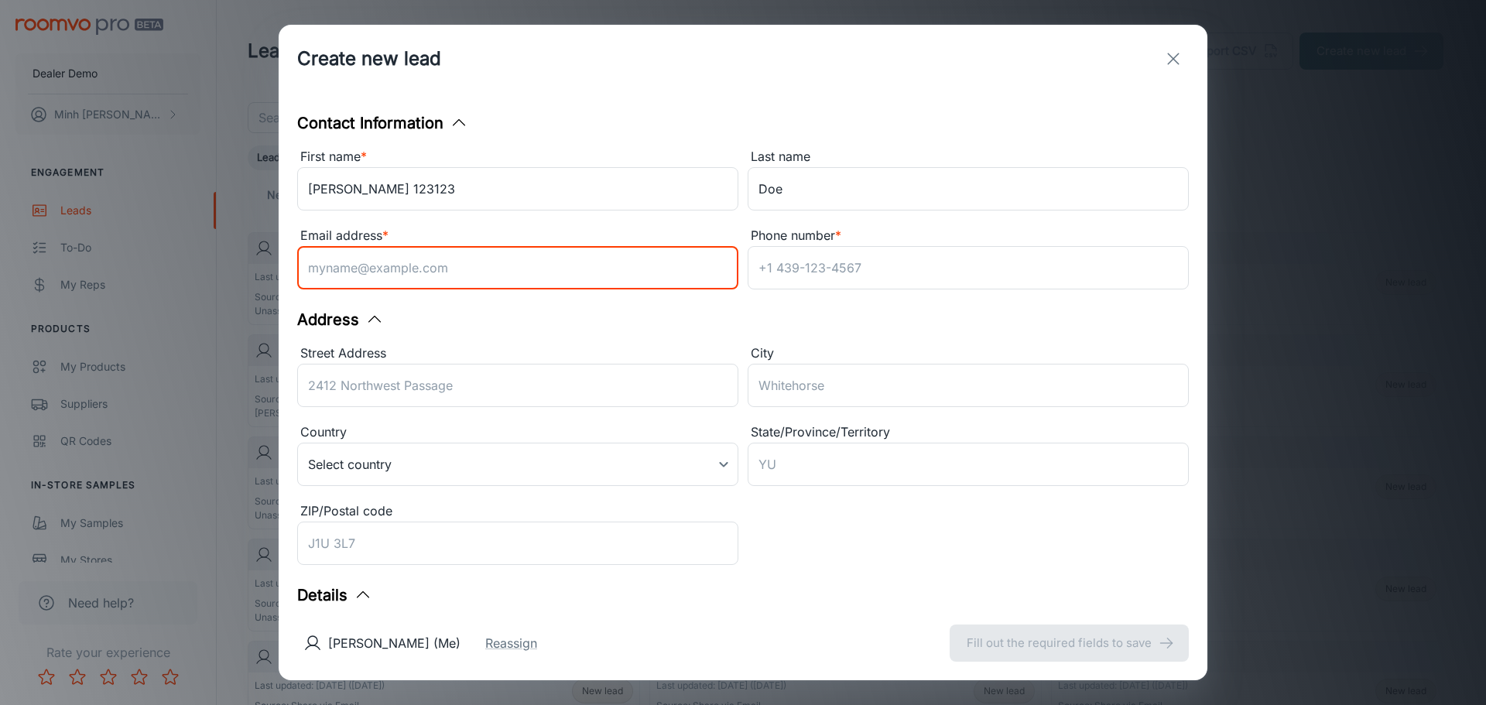
click at [560, 276] on input "Email address *" at bounding box center [517, 267] width 441 height 43
type input "[EMAIL_ADDRESS][DOMAIN_NAME]"
click at [947, 242] on div "Phone number *" at bounding box center [968, 236] width 441 height 20
click at [947, 246] on input "Phone number *" at bounding box center [968, 267] width 441 height 43
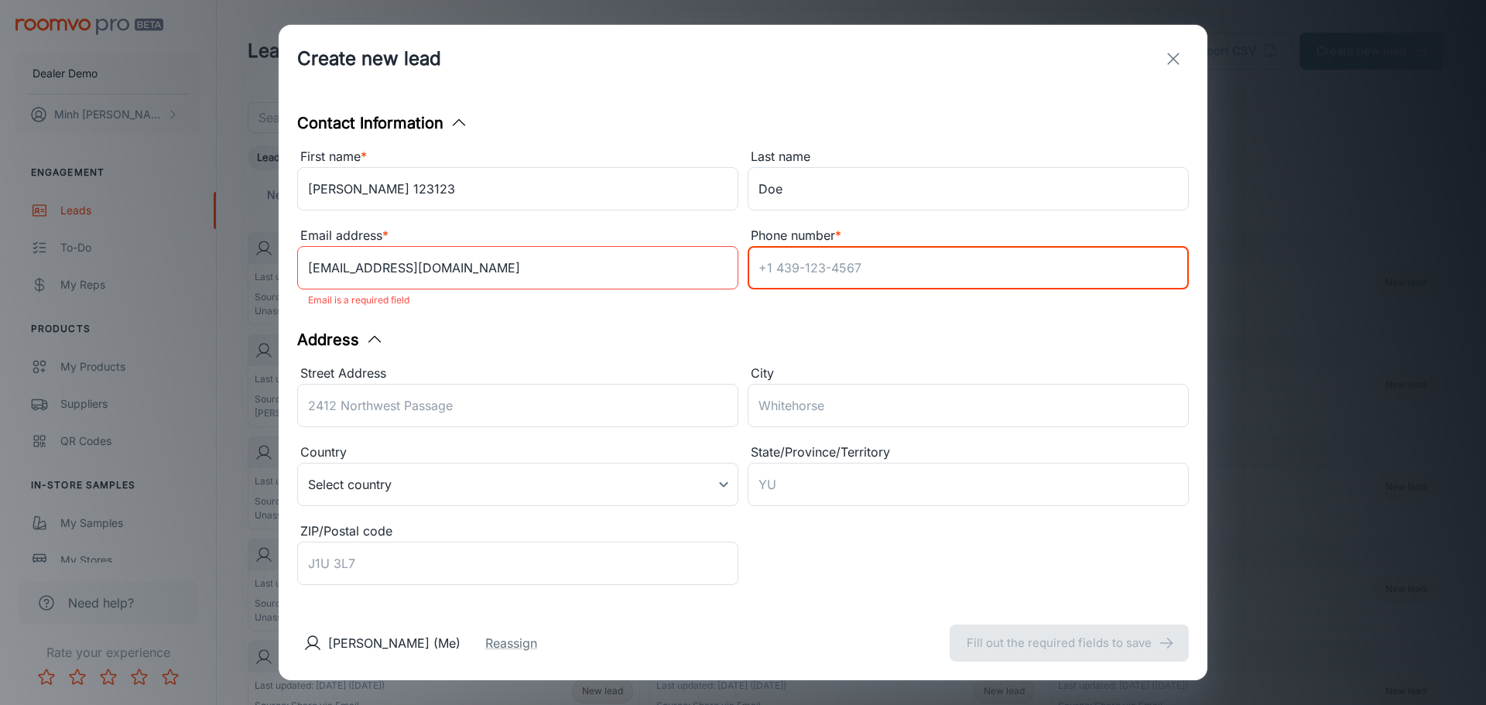
click at [947, 246] on input "Phone number *" at bounding box center [968, 267] width 441 height 43
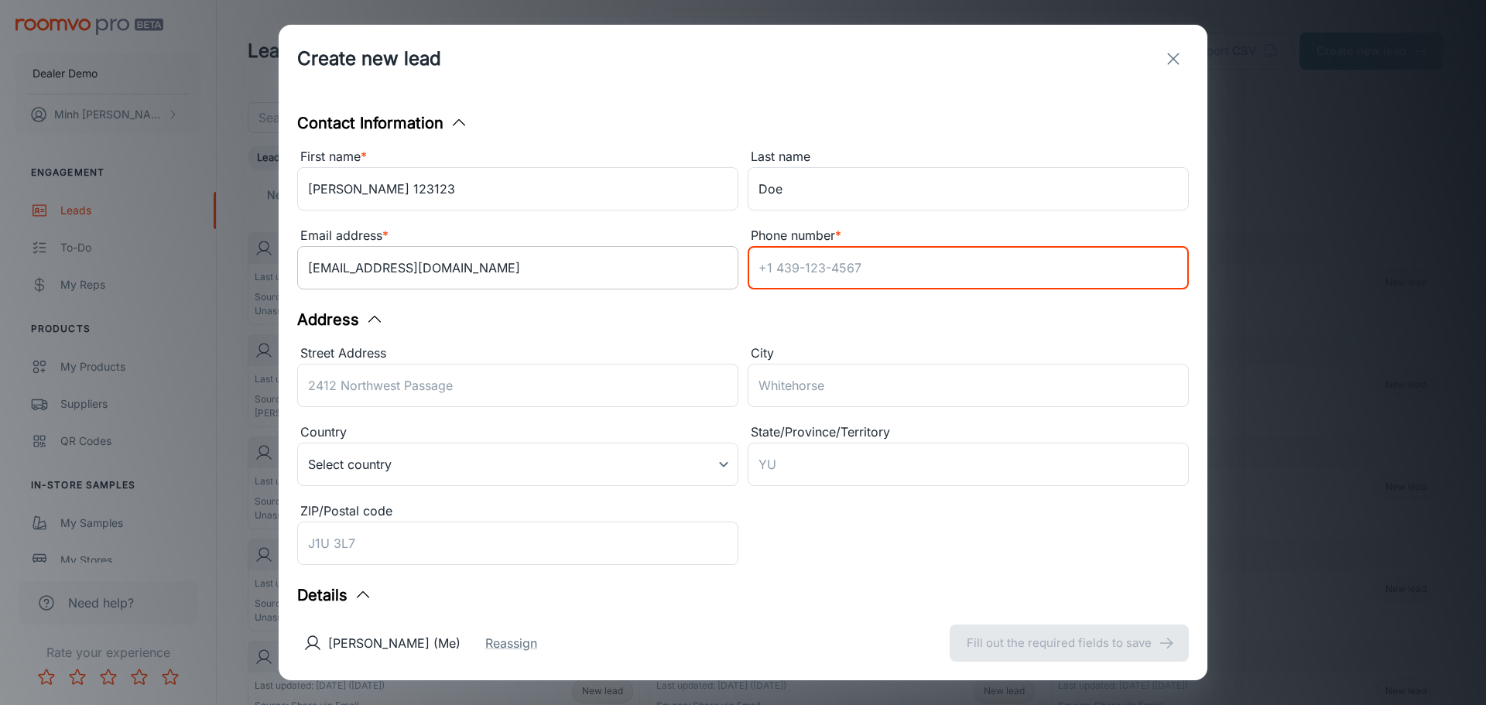
click at [732, 274] on input "[EMAIL_ADDRESS][DOMAIN_NAME]" at bounding box center [517, 267] width 441 height 43
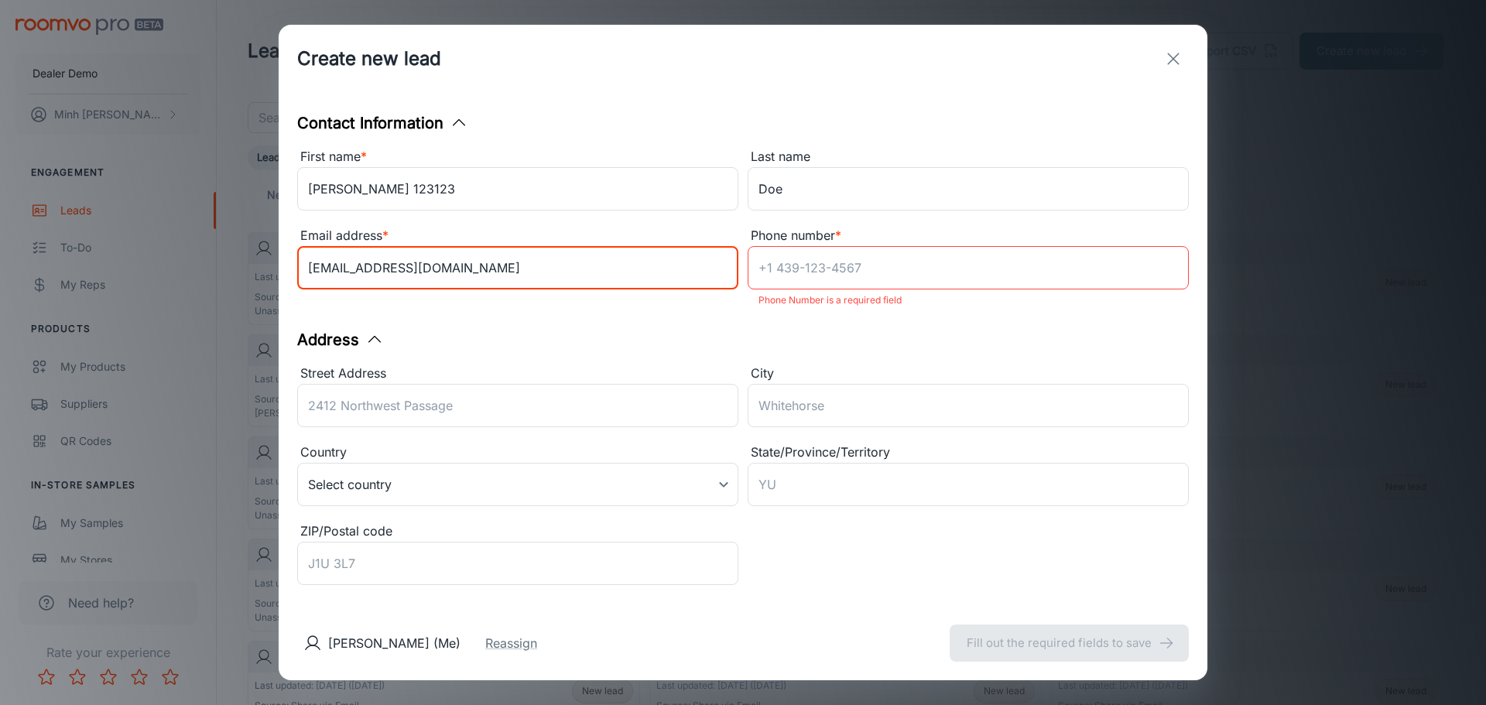
click at [863, 273] on input "Phone number *" at bounding box center [968, 267] width 441 height 43
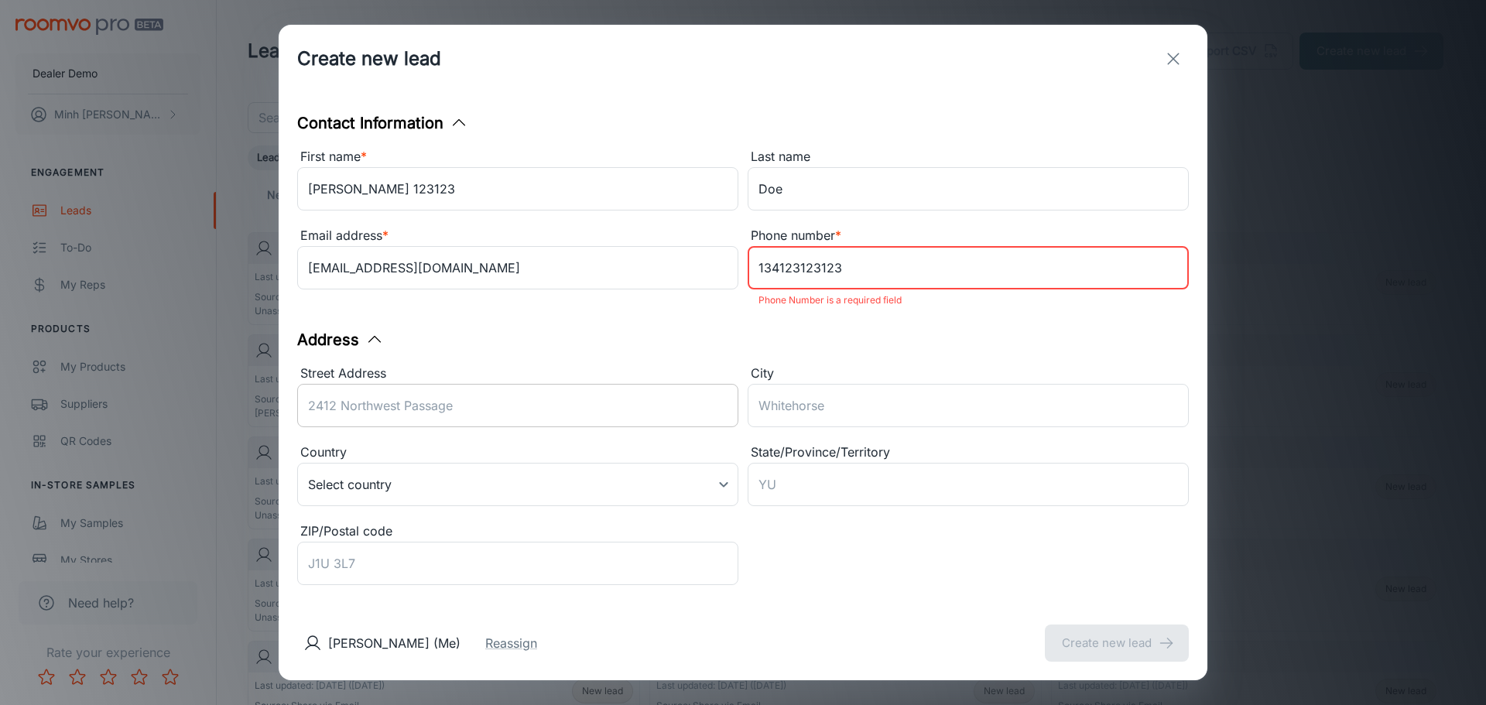
type input "134123123123"
click at [502, 426] on input "Street Address" at bounding box center [517, 405] width 441 height 43
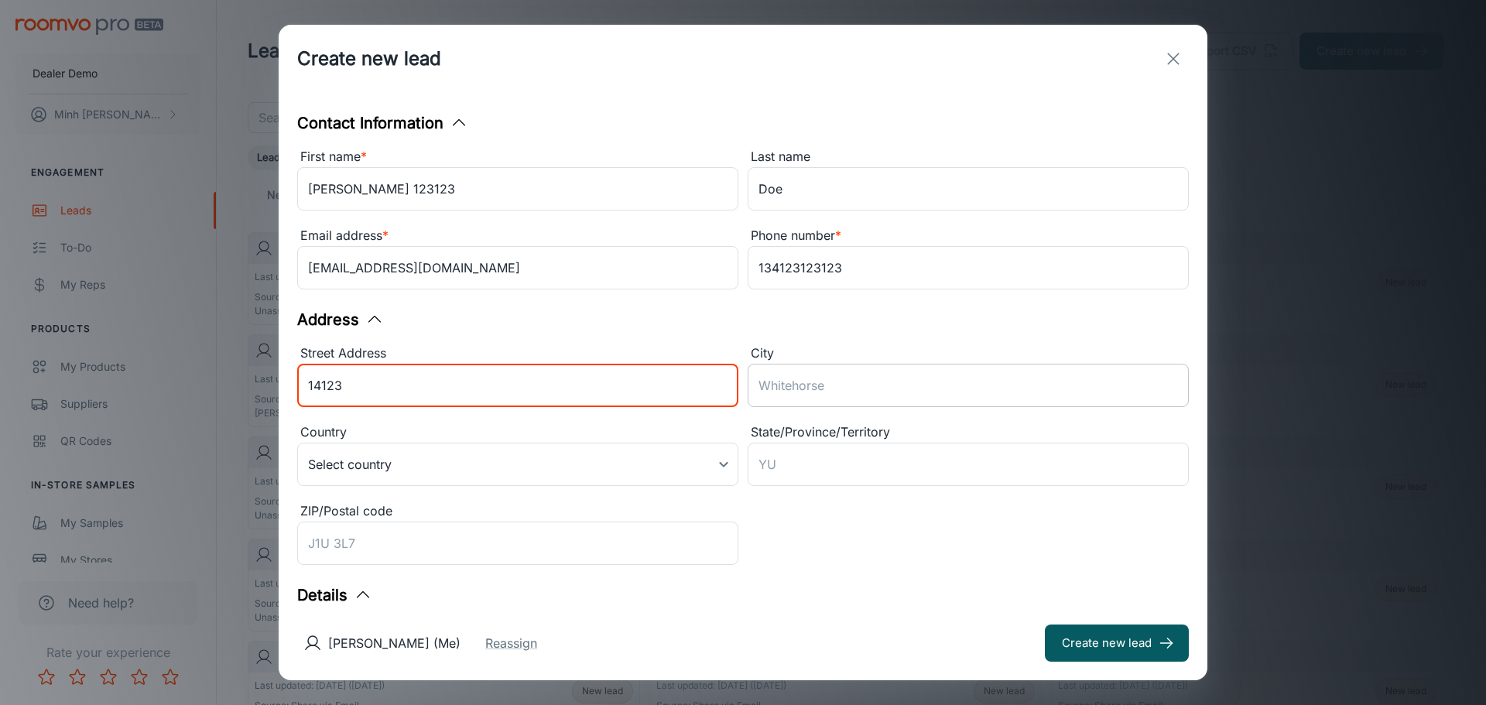
type input "14123"
click at [773, 387] on input "City" at bounding box center [968, 385] width 441 height 43
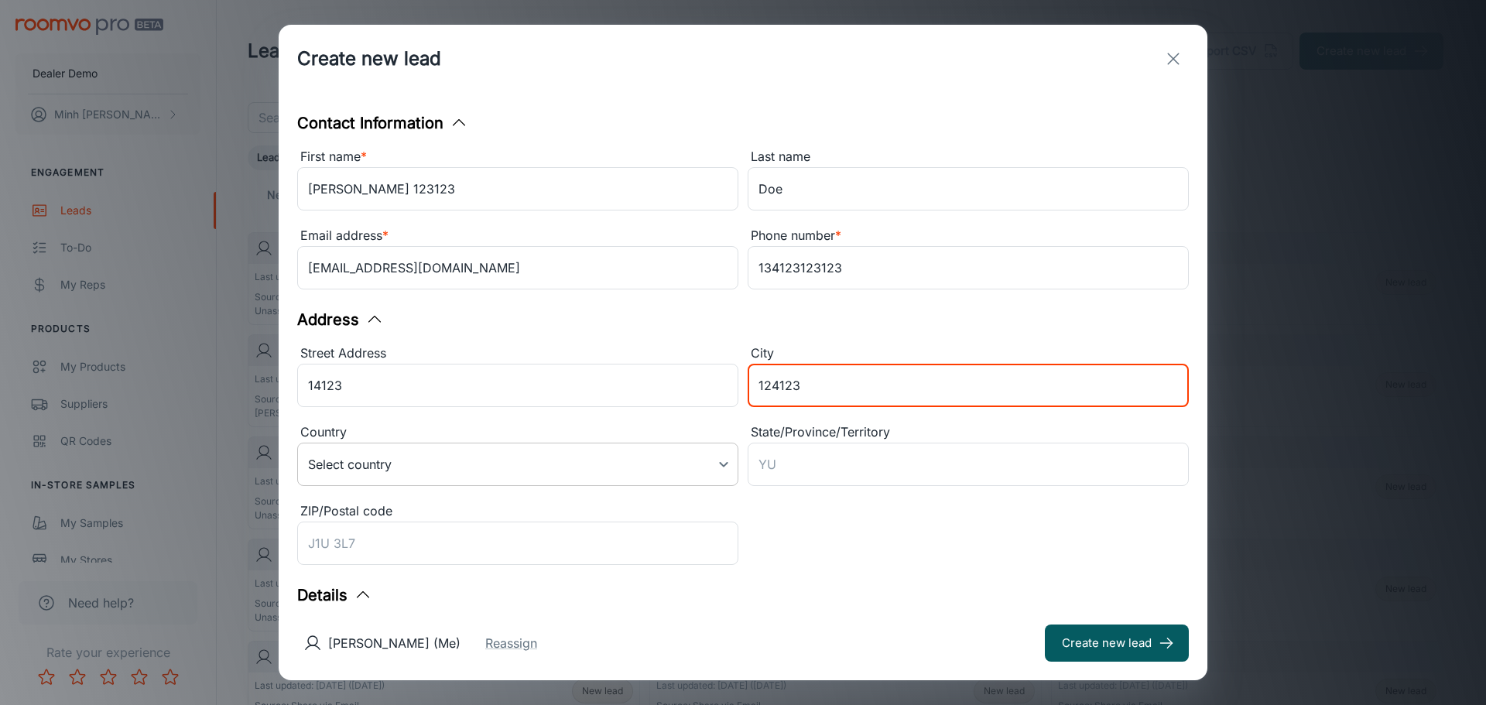
type input "124123"
click at [496, 460] on body "Dealer Demo [PERSON_NAME] Engagement Leads To-do My Reps Products My Products S…" at bounding box center [743, 352] width 1486 height 705
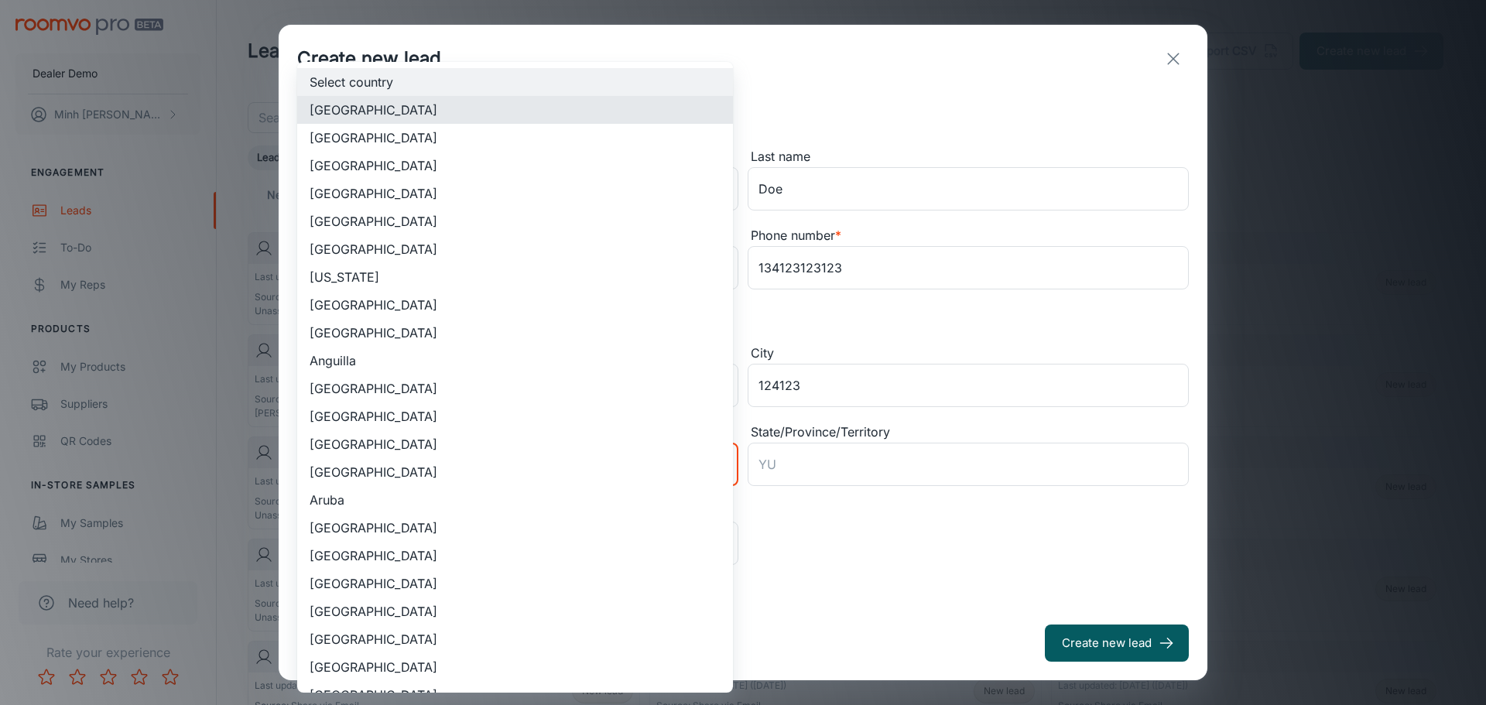
click at [420, 226] on li "[GEOGRAPHIC_DATA]" at bounding box center [515, 221] width 436 height 28
type input "AL"
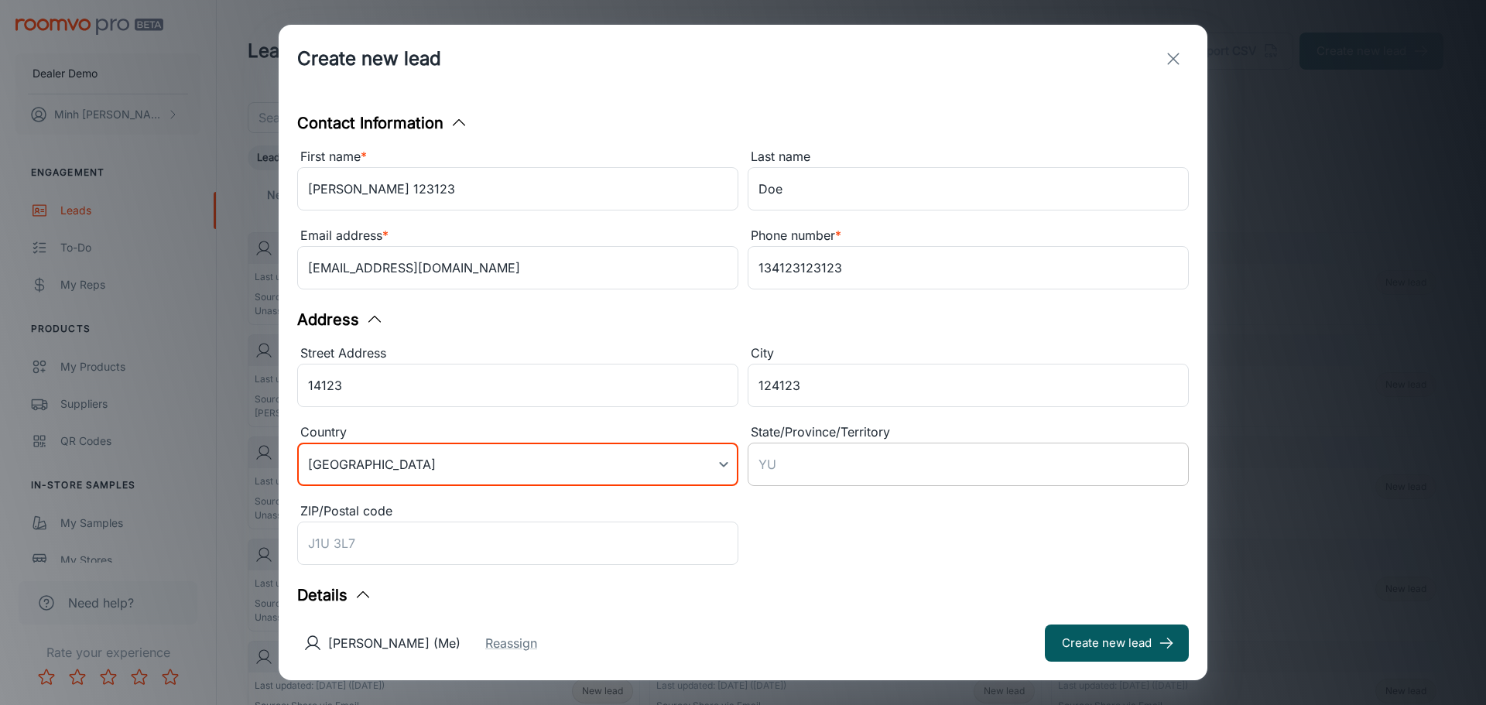
click at [771, 455] on input "State/Province/Territory" at bounding box center [968, 464] width 441 height 43
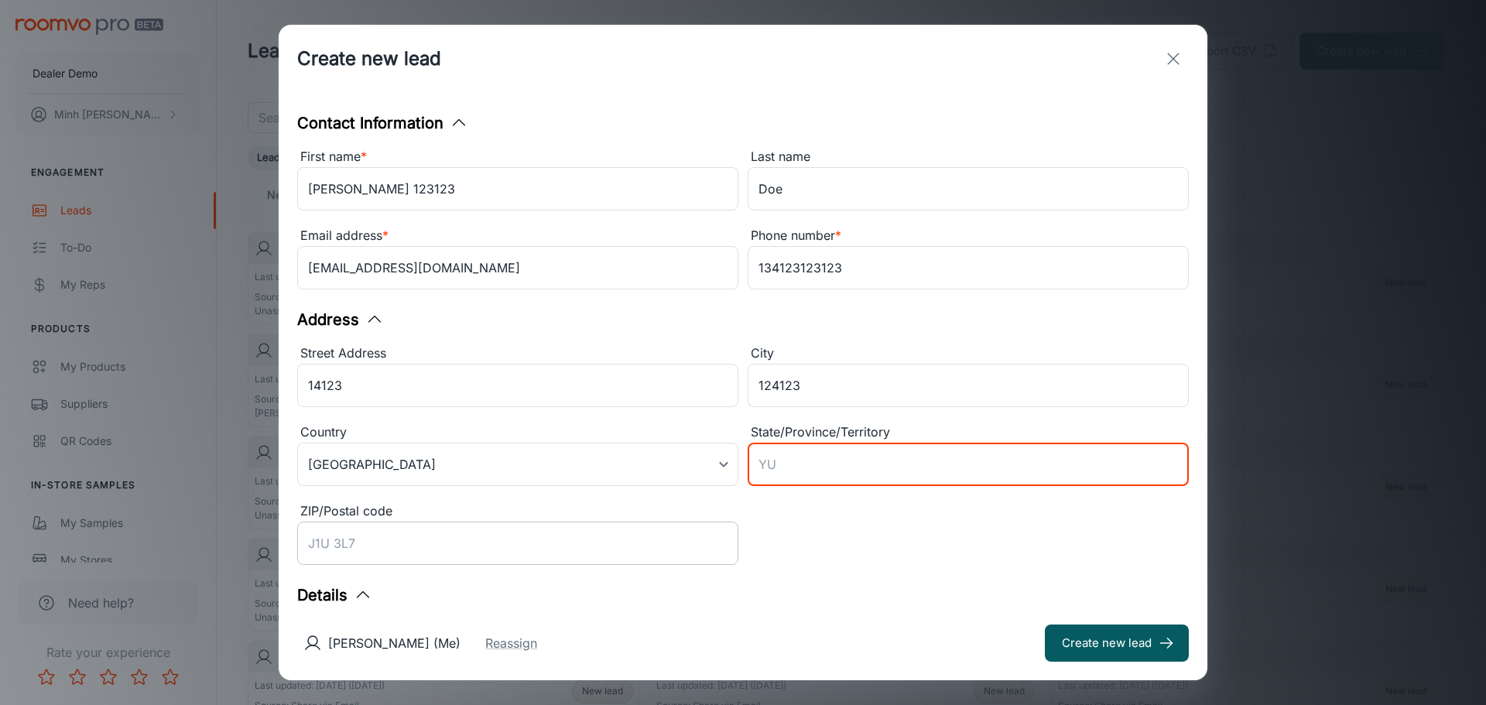
click at [608, 543] on input "ZIP/Postal code" at bounding box center [517, 543] width 441 height 43
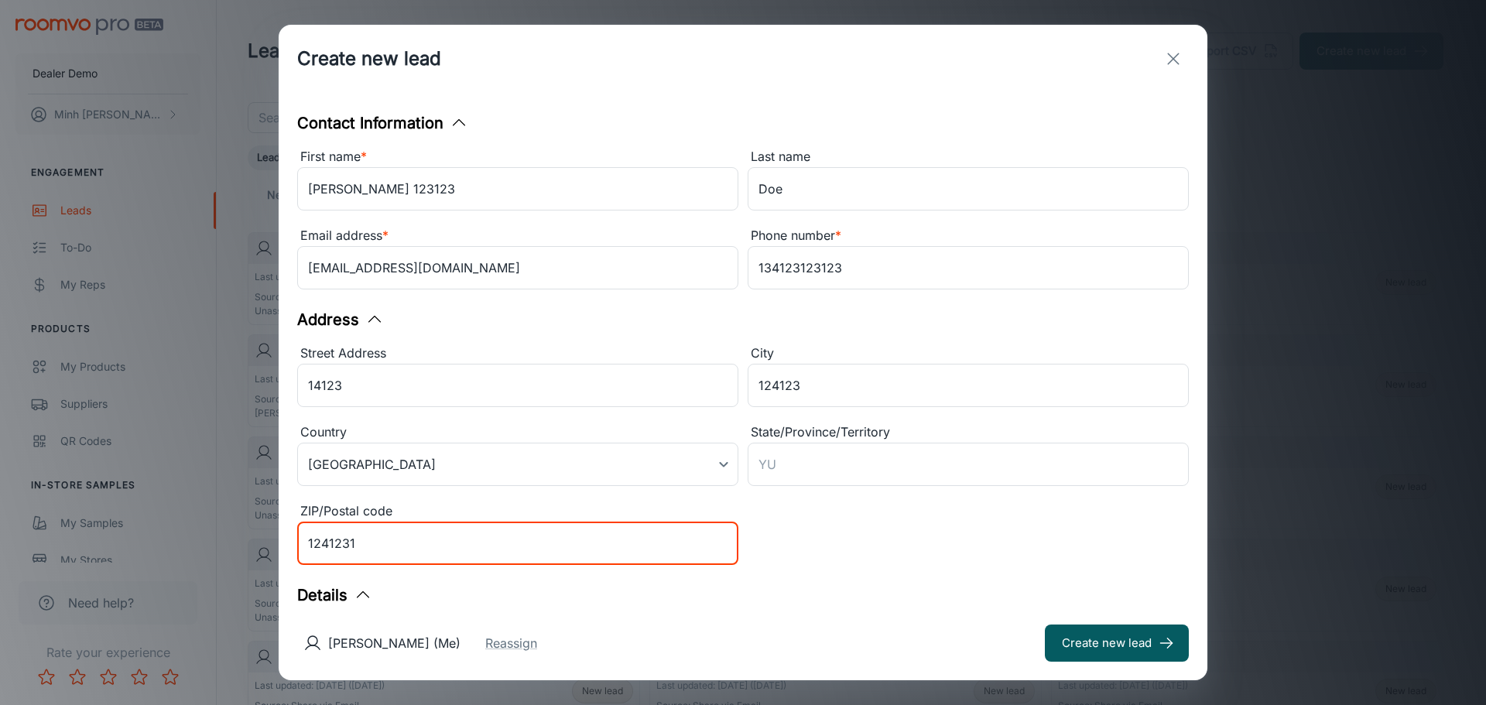
type input "1241231"
click at [849, 551] on div "Street Address [GEOGRAPHIC_DATA] 124123 ​ Country [GEOGRAPHIC_DATA] AL ​ State/…" at bounding box center [738, 452] width 901 height 237
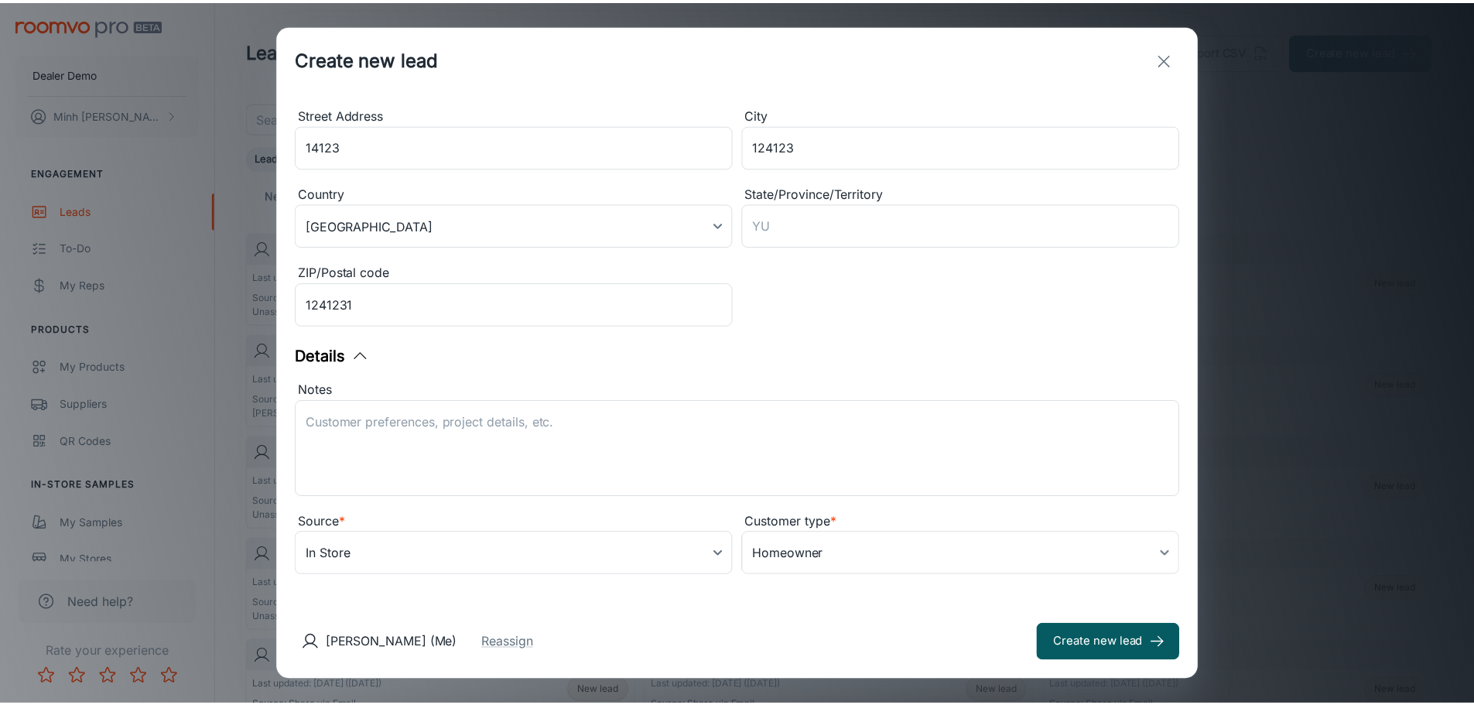
scroll to position [246, 0]
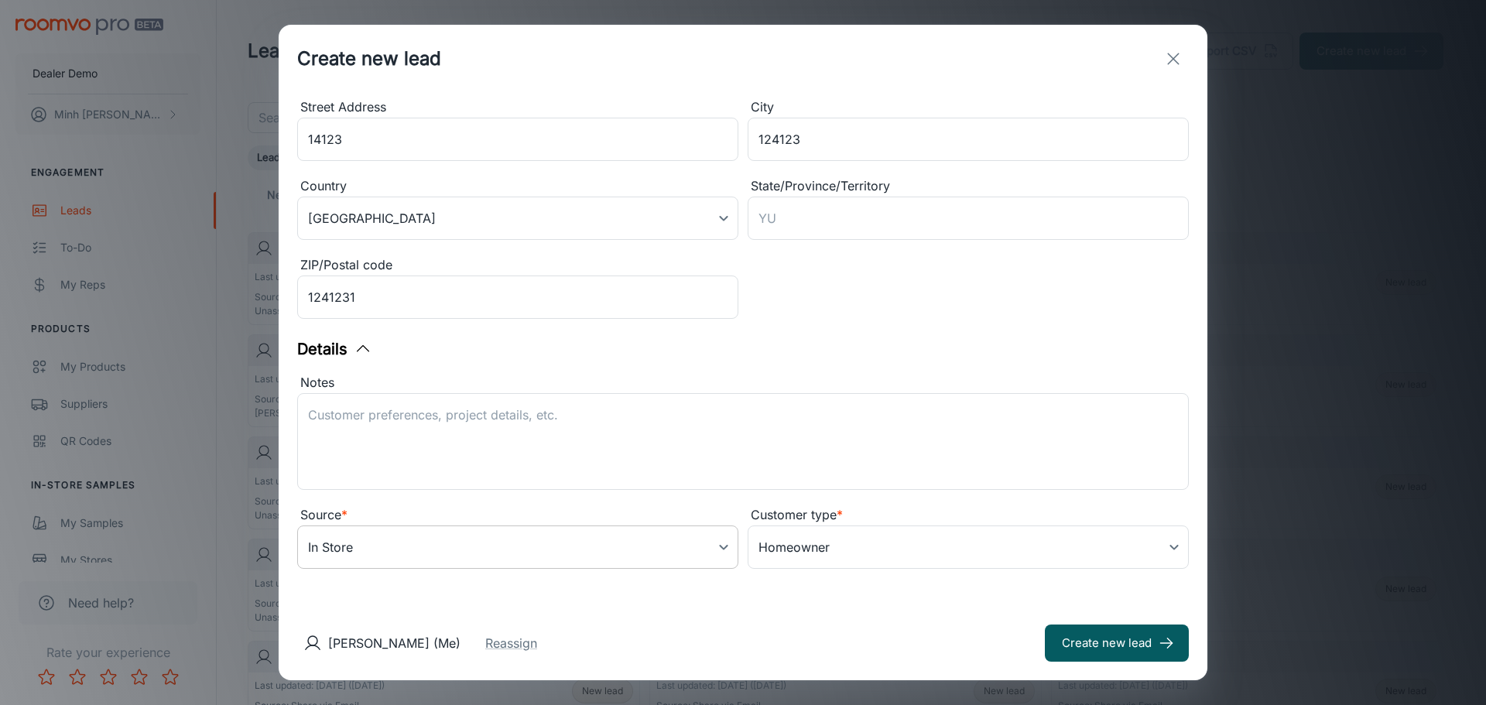
click at [487, 553] on body "Dealer Demo [PERSON_NAME] Engagement Leads To-do My Reps Products My Products S…" at bounding box center [743, 352] width 1486 height 705
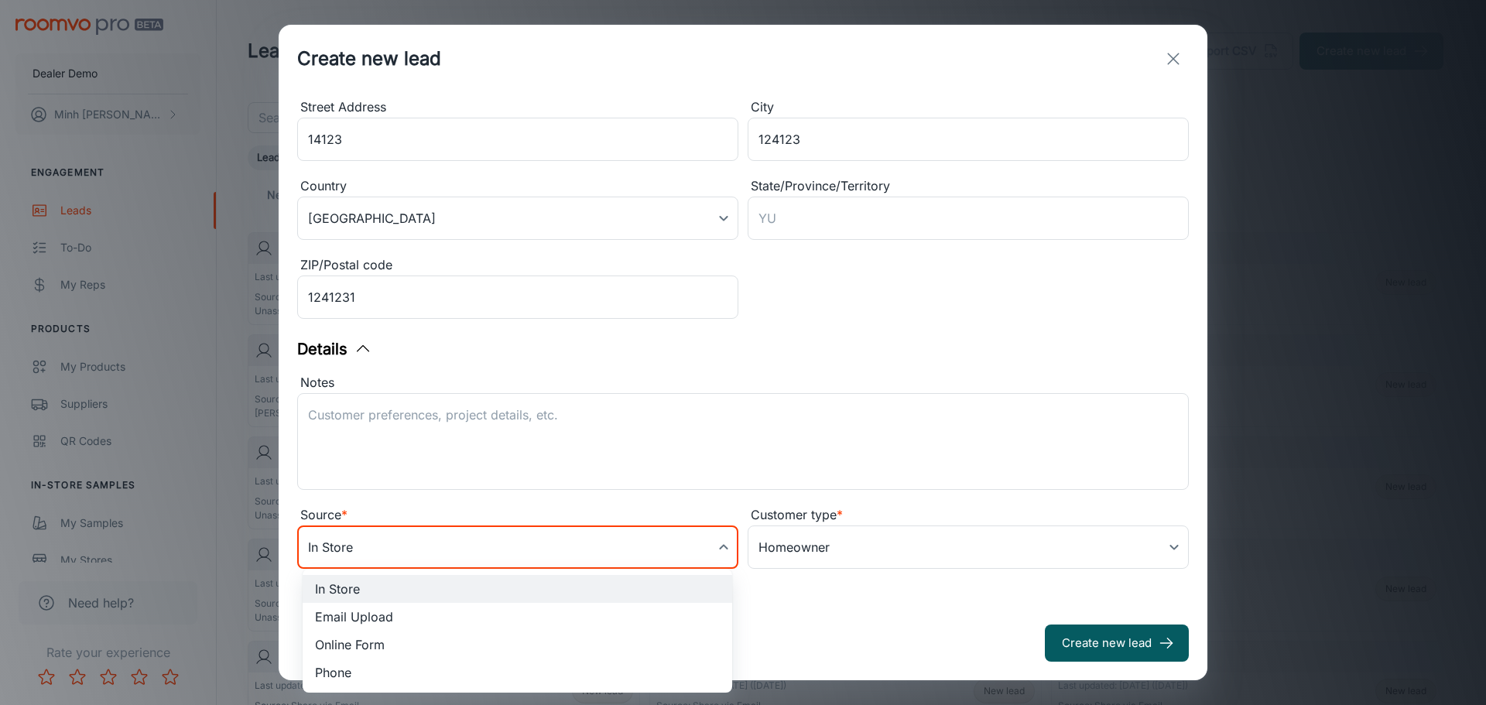
click at [481, 638] on li "Online Form" at bounding box center [518, 645] width 430 height 28
type input "online_form"
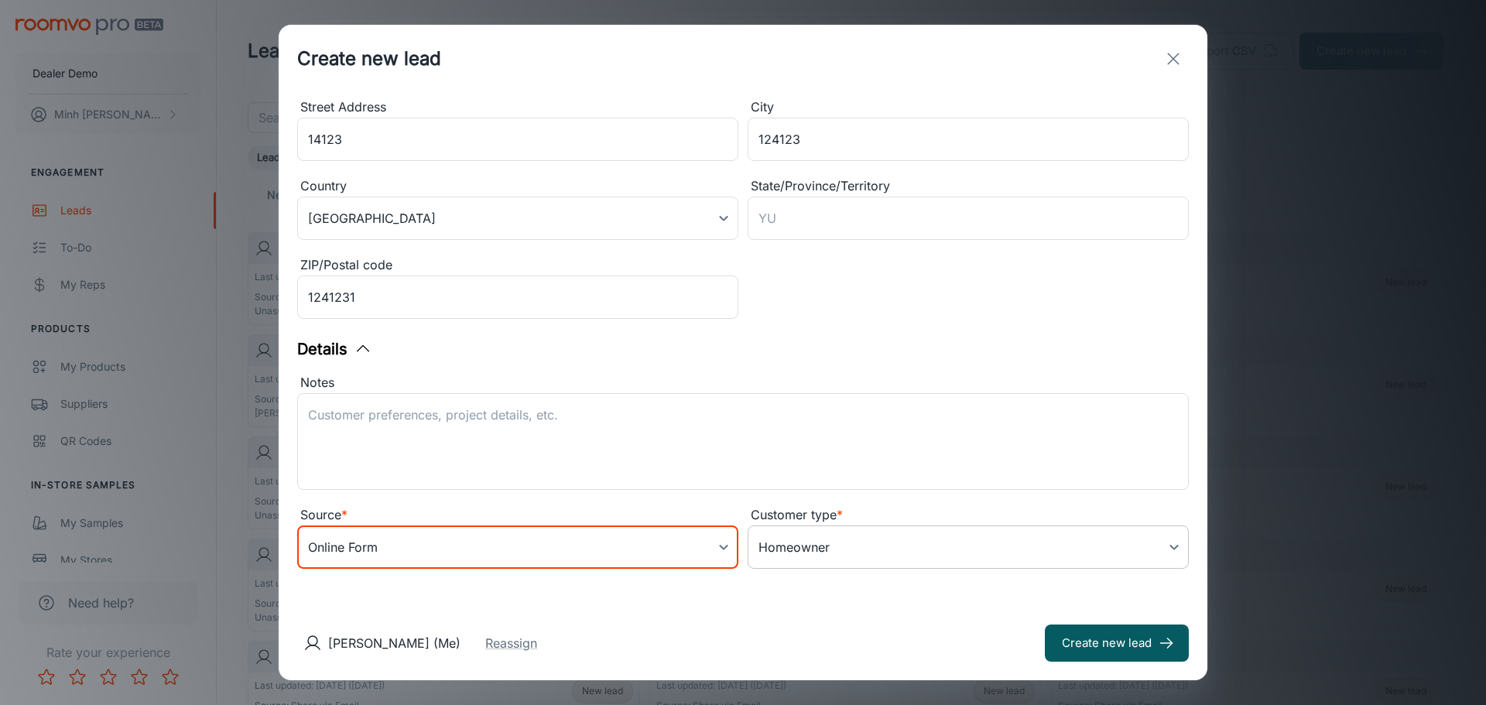
click at [782, 543] on body "Dealer Demo [PERSON_NAME] Engagement Leads To-do My Reps Products My Products S…" at bounding box center [743, 352] width 1486 height 705
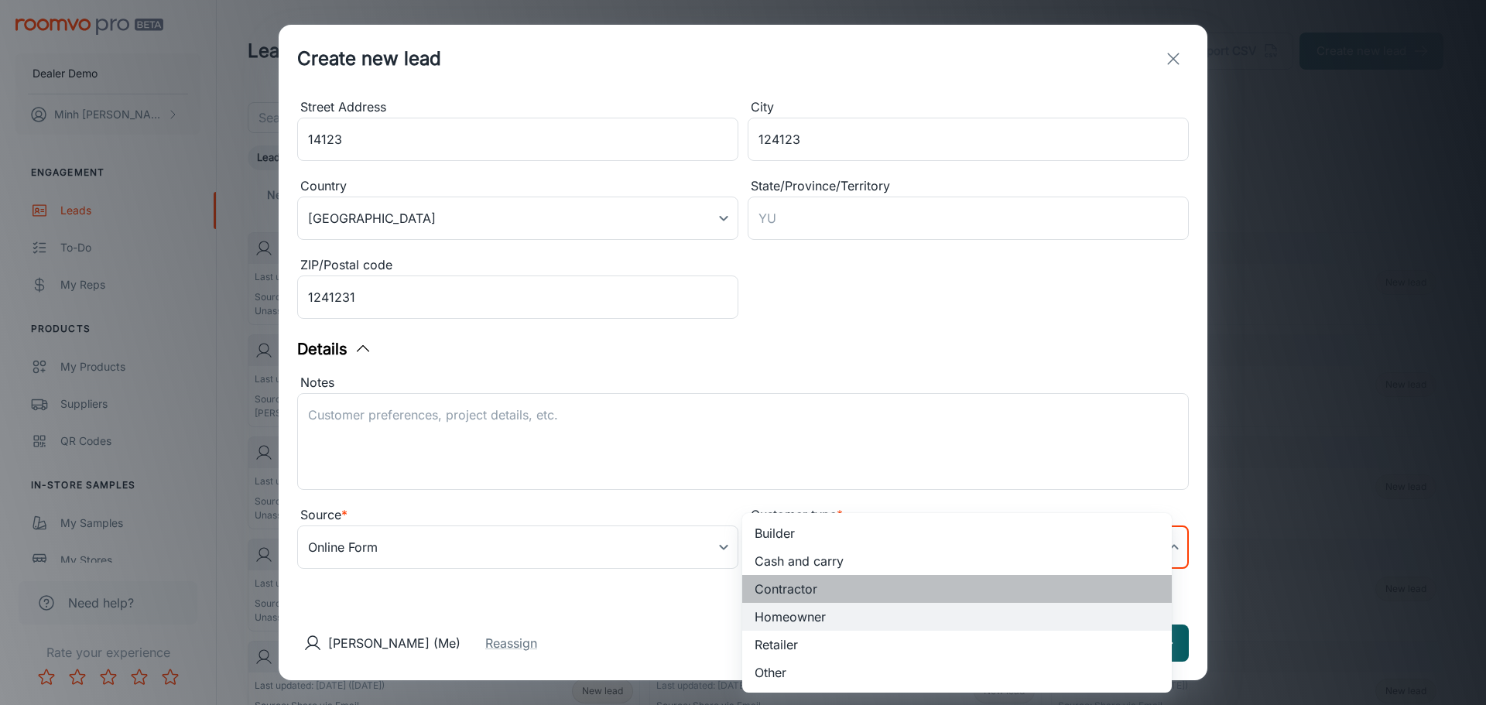
click at [790, 589] on li "Contractor" at bounding box center [957, 589] width 430 height 28
type input "1"
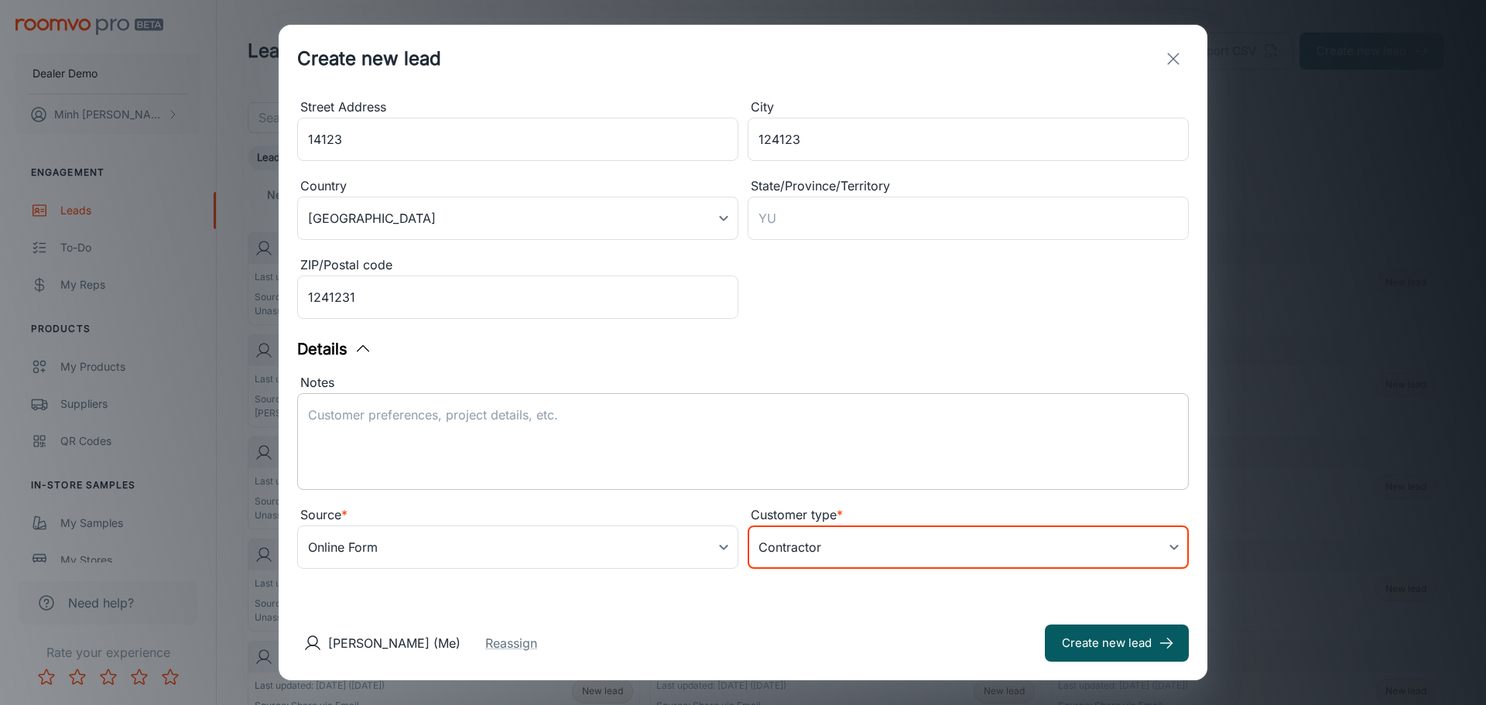
click at [458, 402] on div "x ​" at bounding box center [743, 441] width 892 height 97
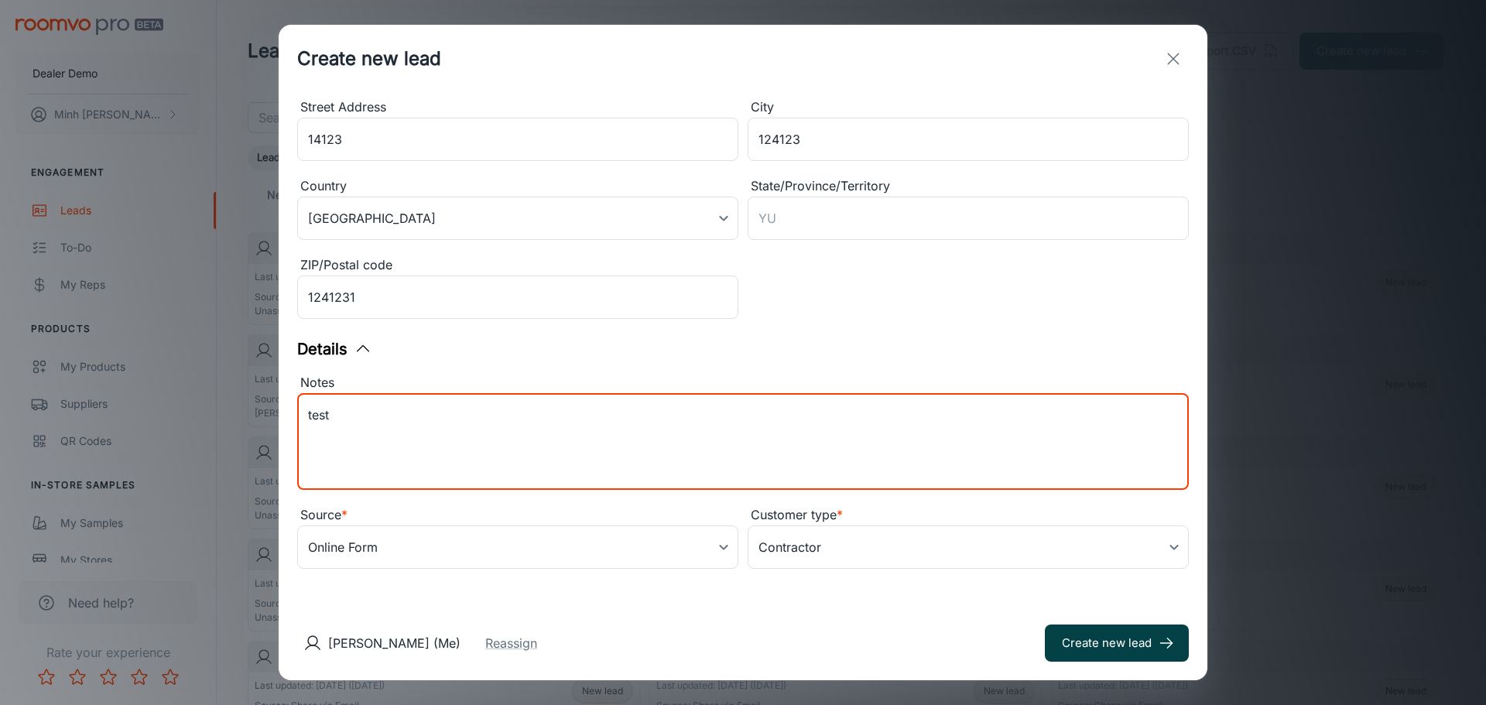
type textarea "test"
click at [1086, 641] on button "Create new lead" at bounding box center [1117, 643] width 144 height 37
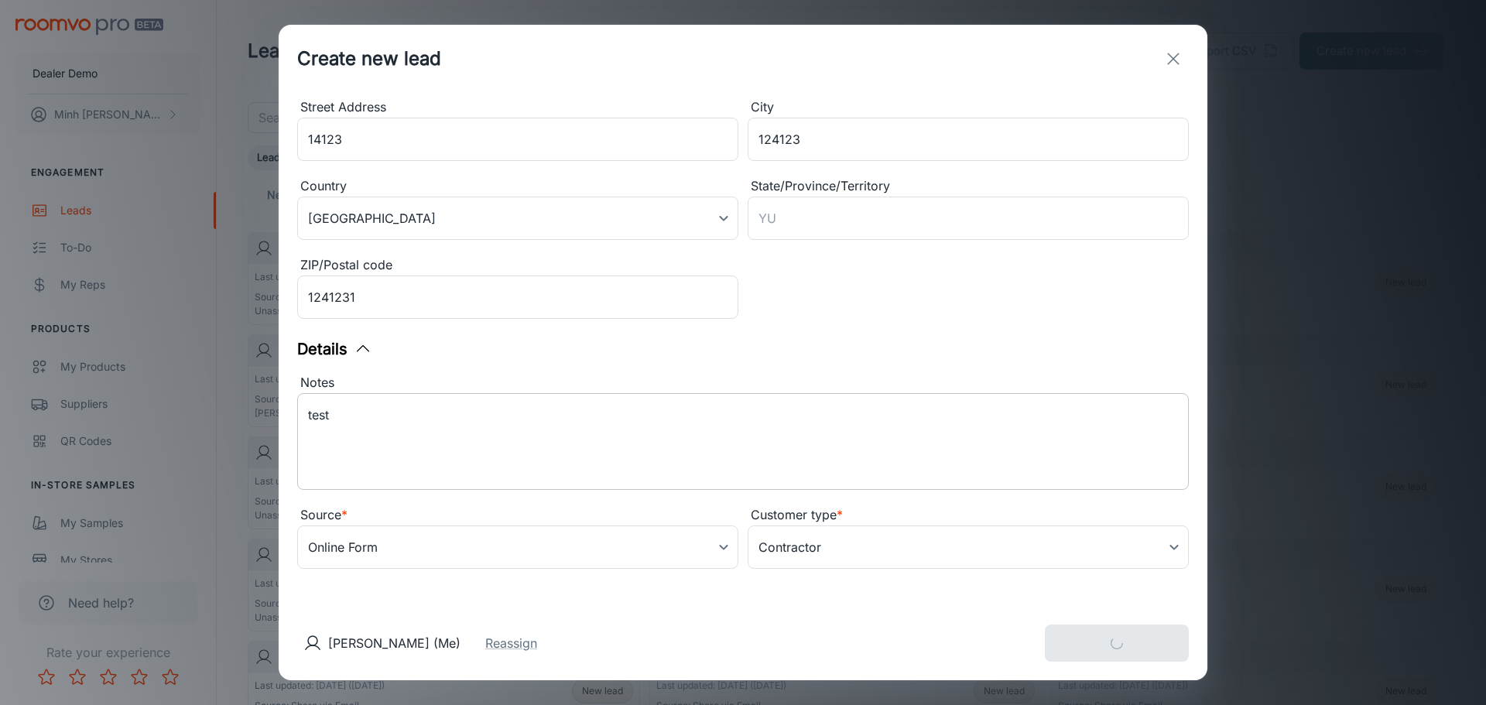
type input "in_store"
type input "5"
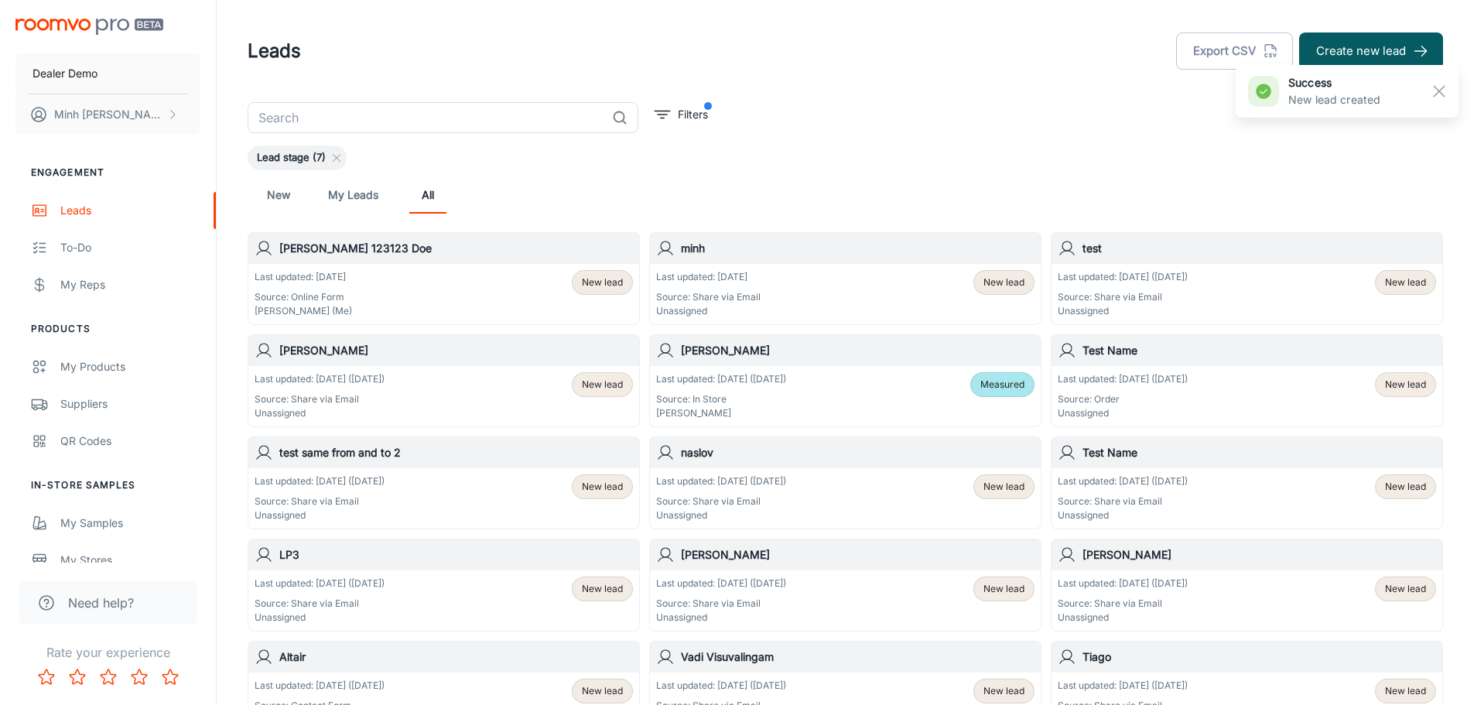
click at [401, 297] on div "Last updated: [DATE] Source: Online Form [PERSON_NAME] (Me) New lead" at bounding box center [444, 294] width 378 height 48
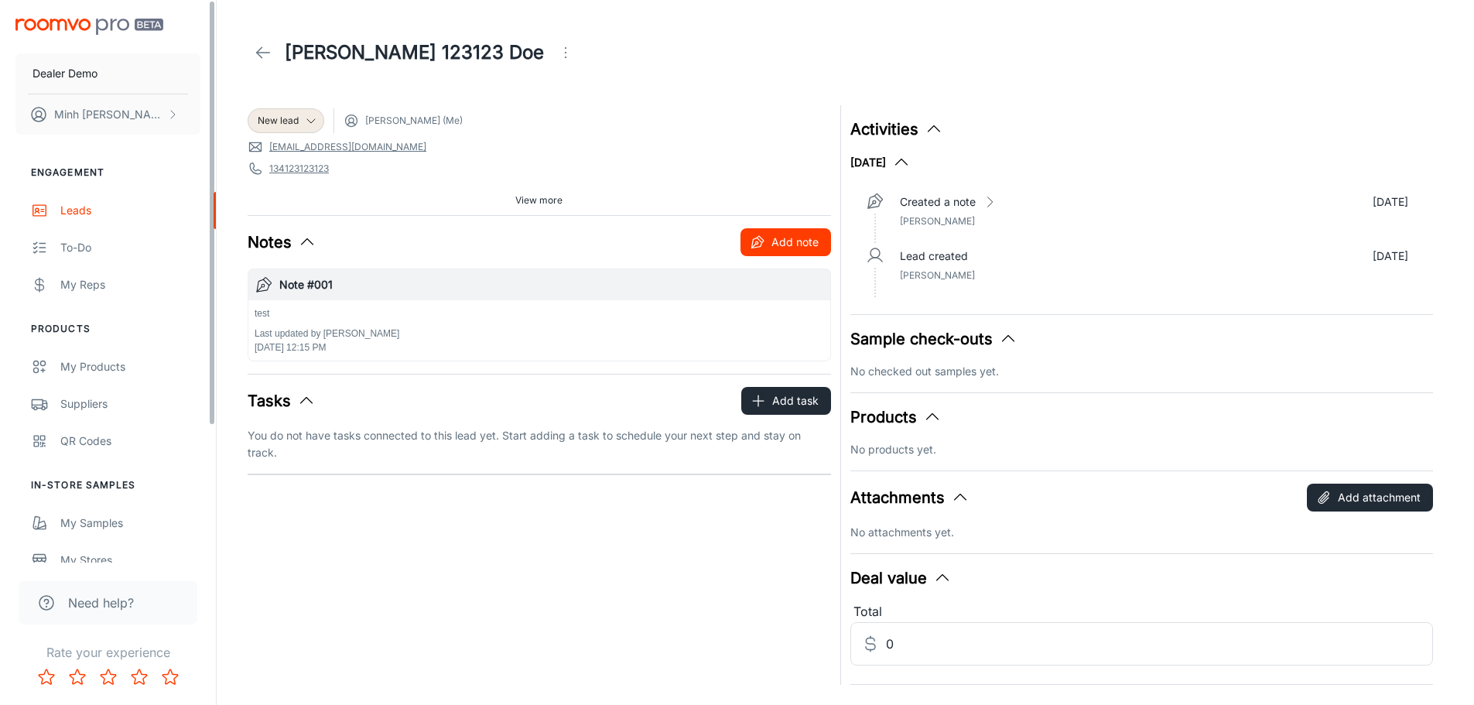
click at [768, 244] on button "Add note" at bounding box center [786, 242] width 91 height 28
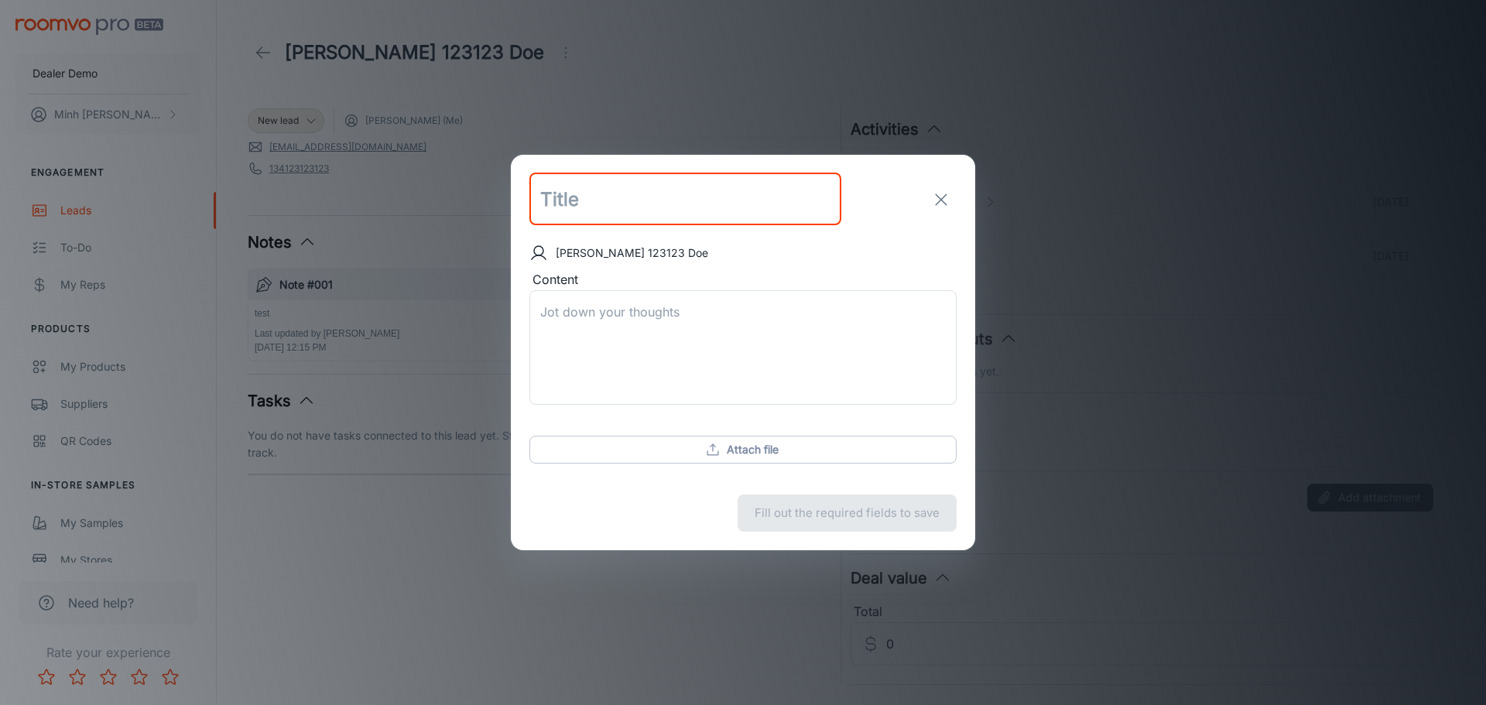
click at [944, 204] on icon "exit" at bounding box center [941, 199] width 19 height 19
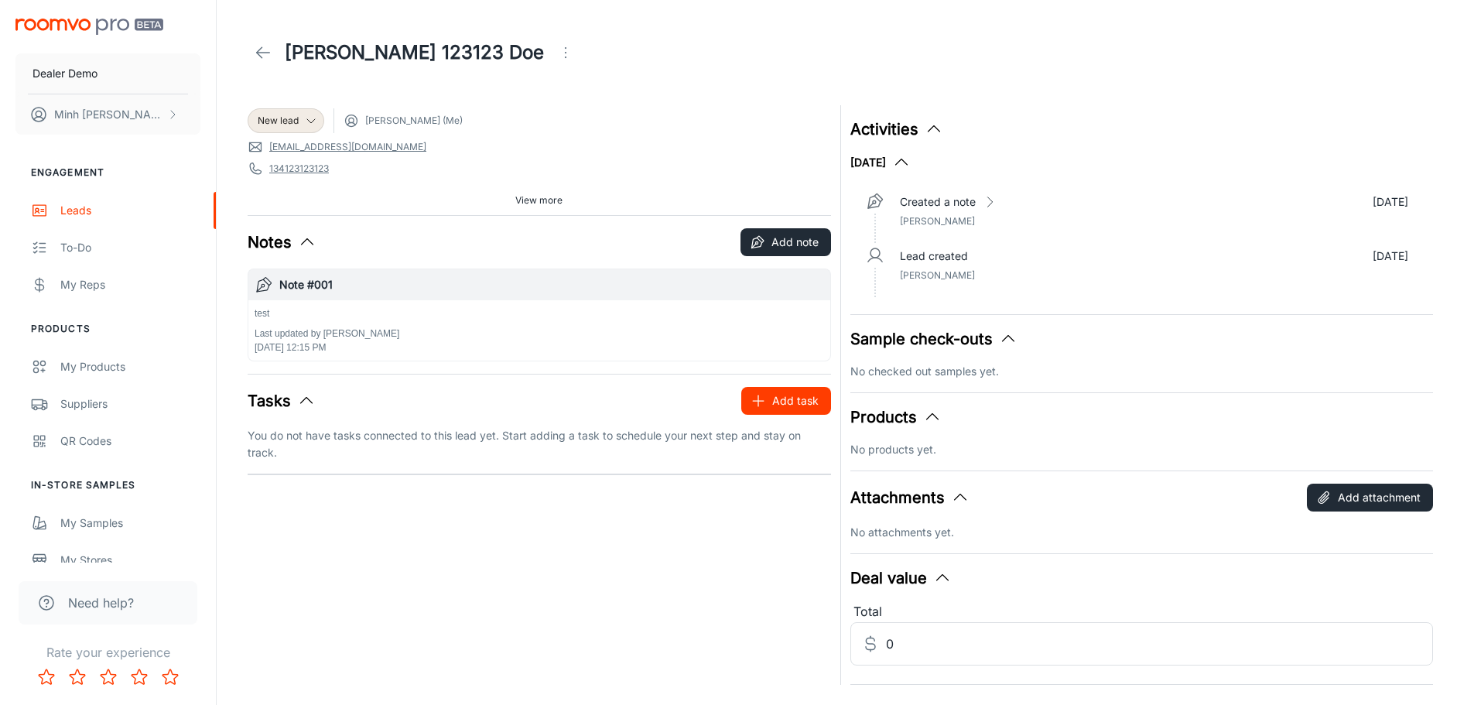
click at [771, 406] on button "Add task" at bounding box center [786, 401] width 90 height 28
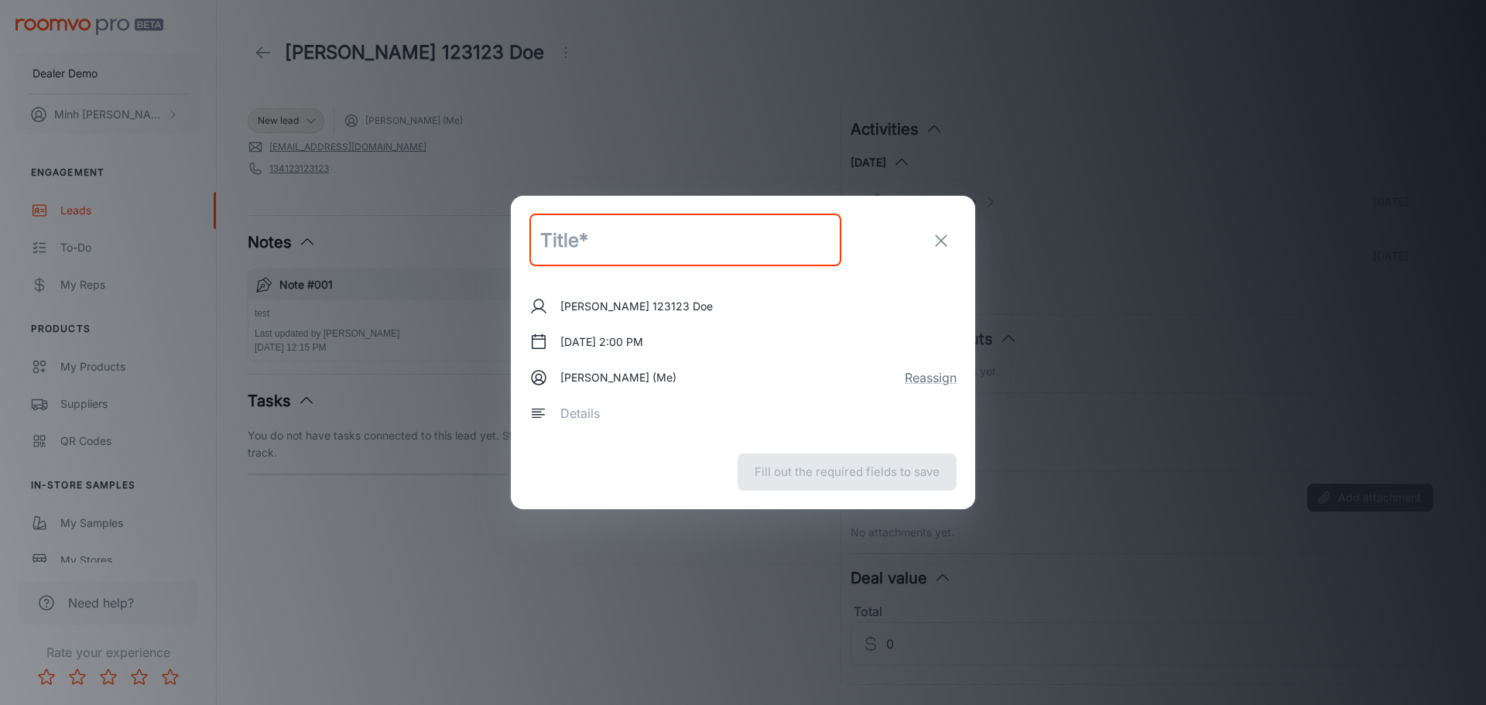
click at [662, 255] on input "text" at bounding box center [685, 240] width 312 height 53
type input "test task"
click at [869, 466] on icon "submit" at bounding box center [872, 472] width 17 height 17
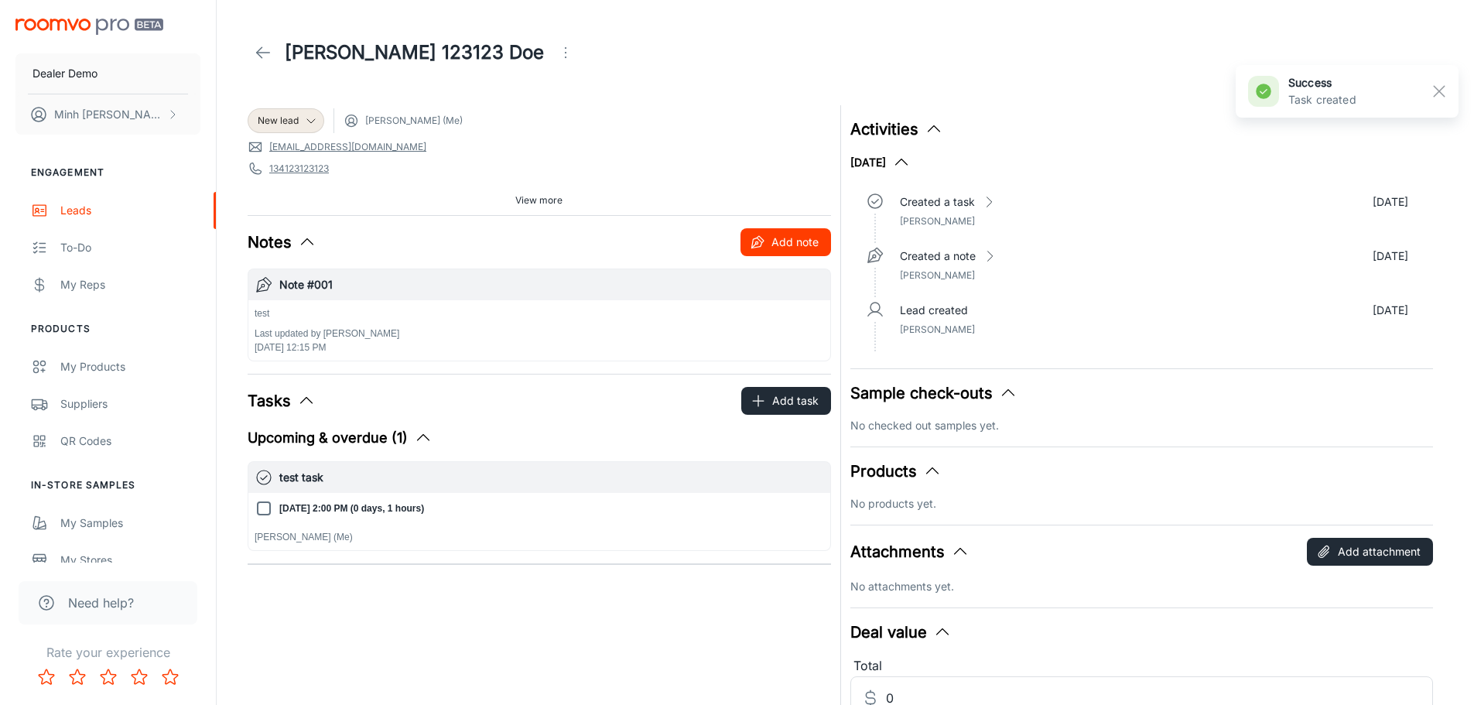
click at [764, 244] on icon "button" at bounding box center [757, 242] width 15 height 15
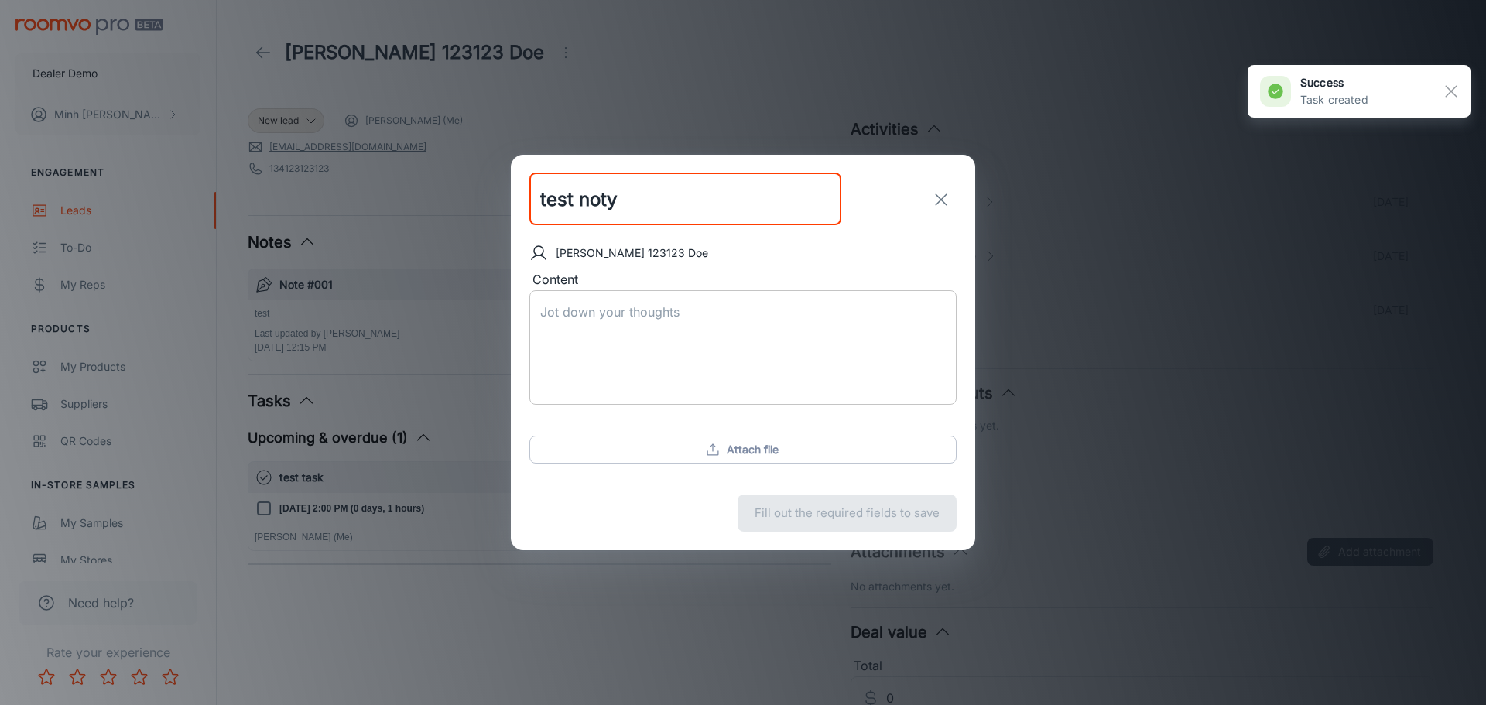
type input "test noty"
click at [719, 322] on textarea "Content" at bounding box center [743, 347] width 406 height 89
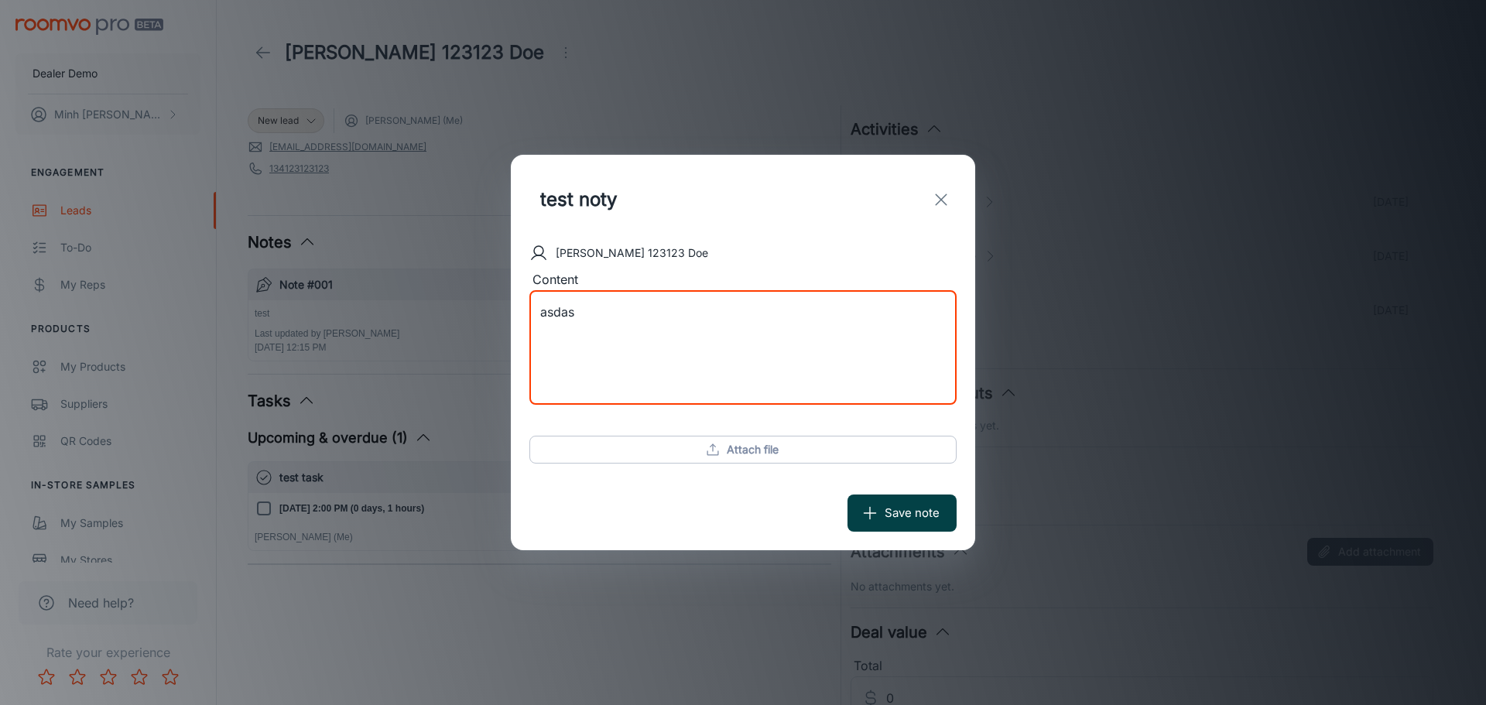
type textarea "asdas"
click at [901, 512] on button "Save note" at bounding box center [901, 513] width 109 height 37
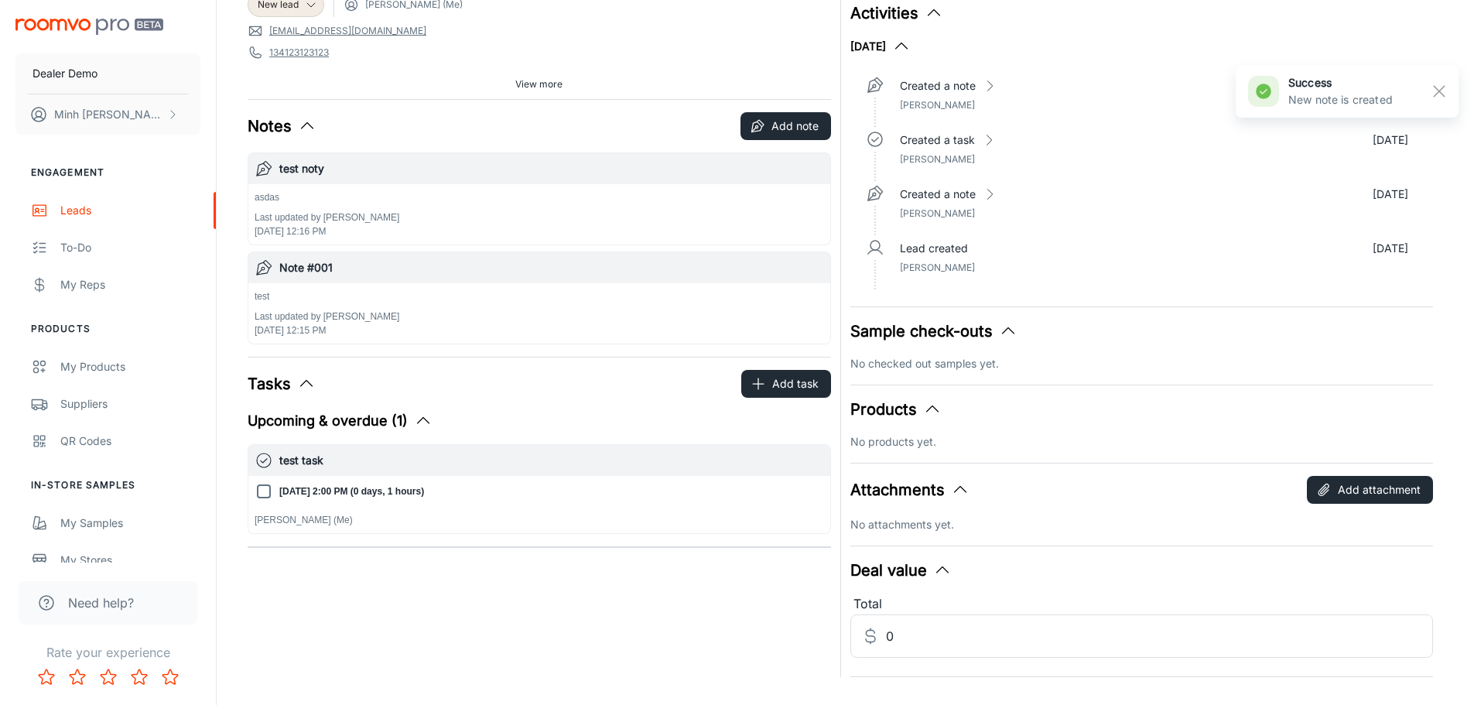
scroll to position [150, 0]
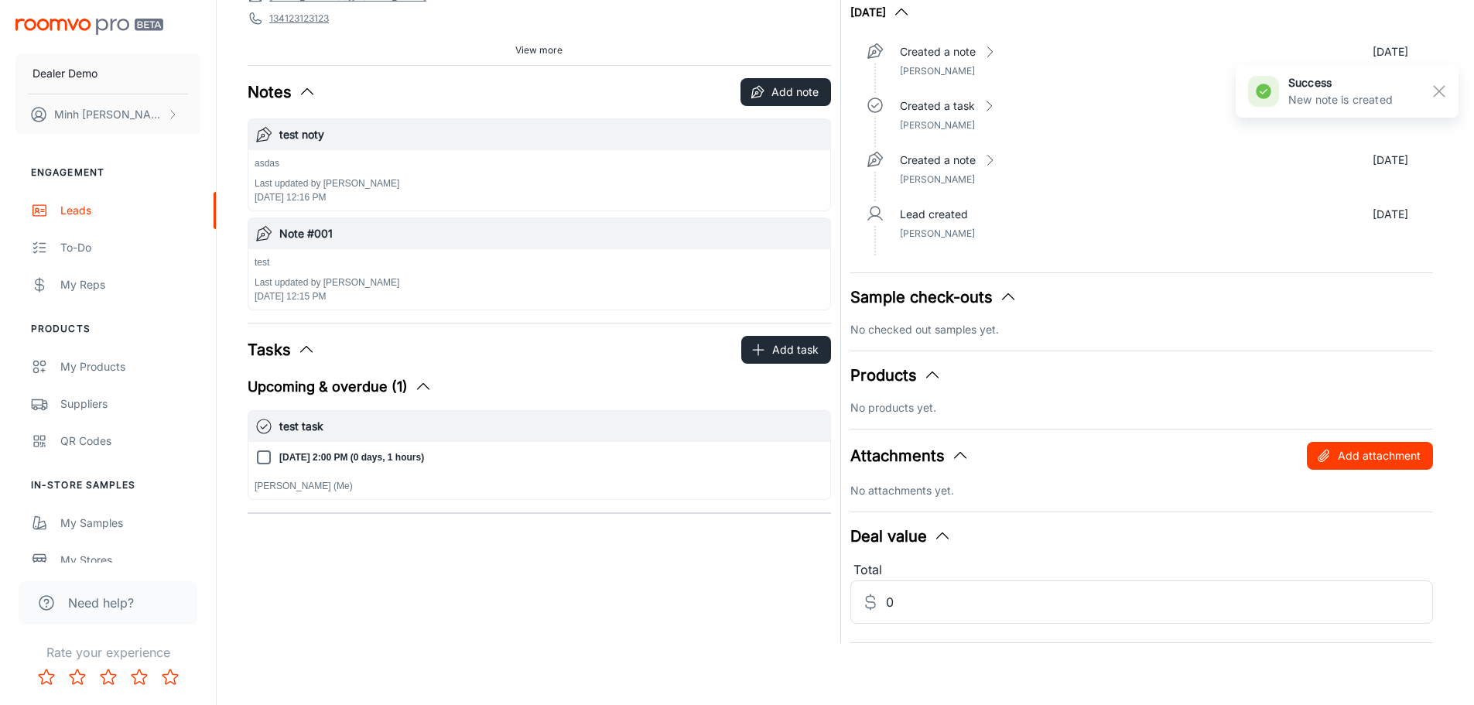
click at [1337, 461] on button "Add attachment" at bounding box center [1370, 456] width 126 height 28
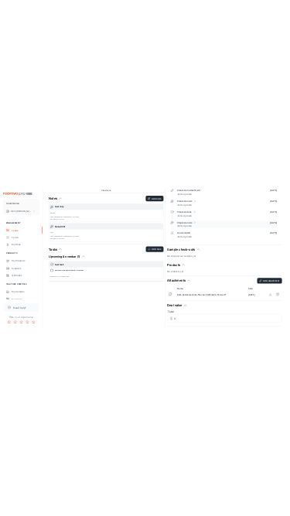
scroll to position [0, 0]
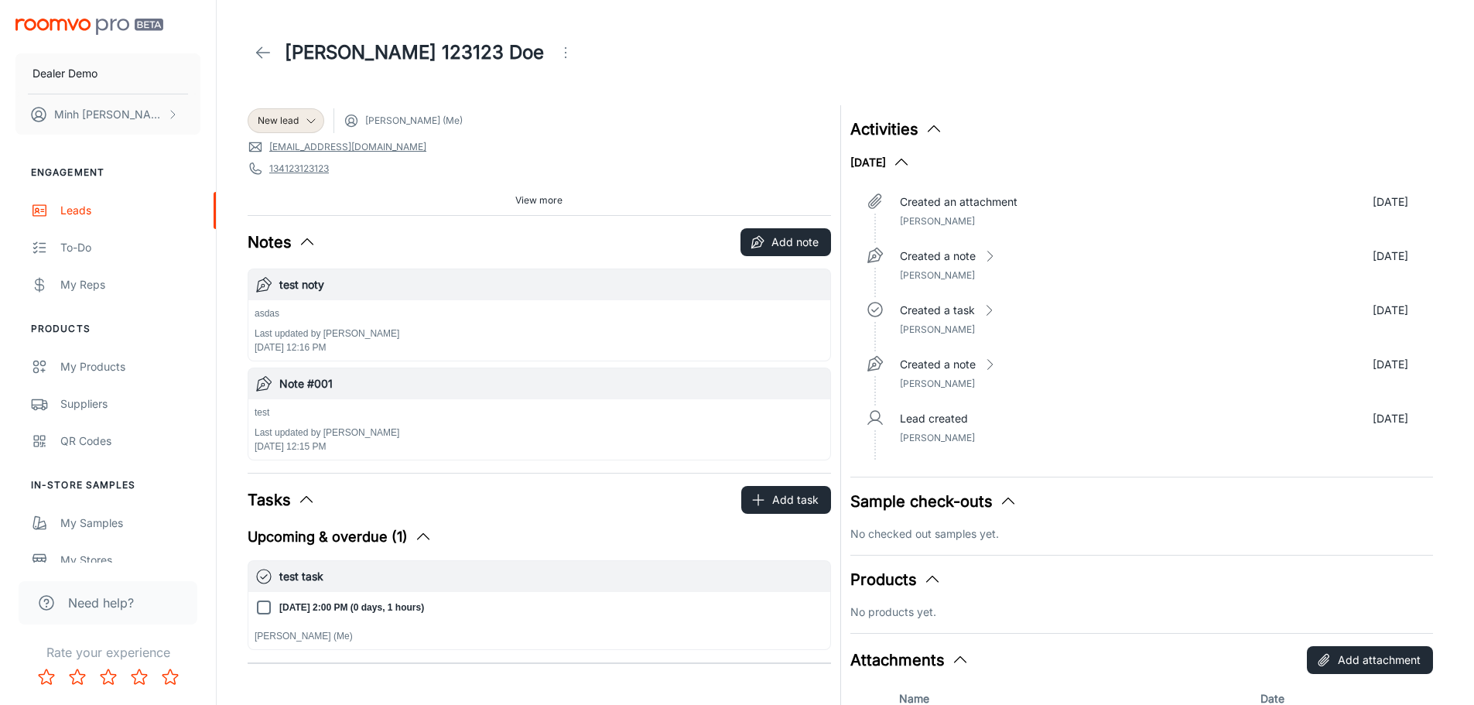
click at [911, 158] on icon "button" at bounding box center [901, 162] width 19 height 19
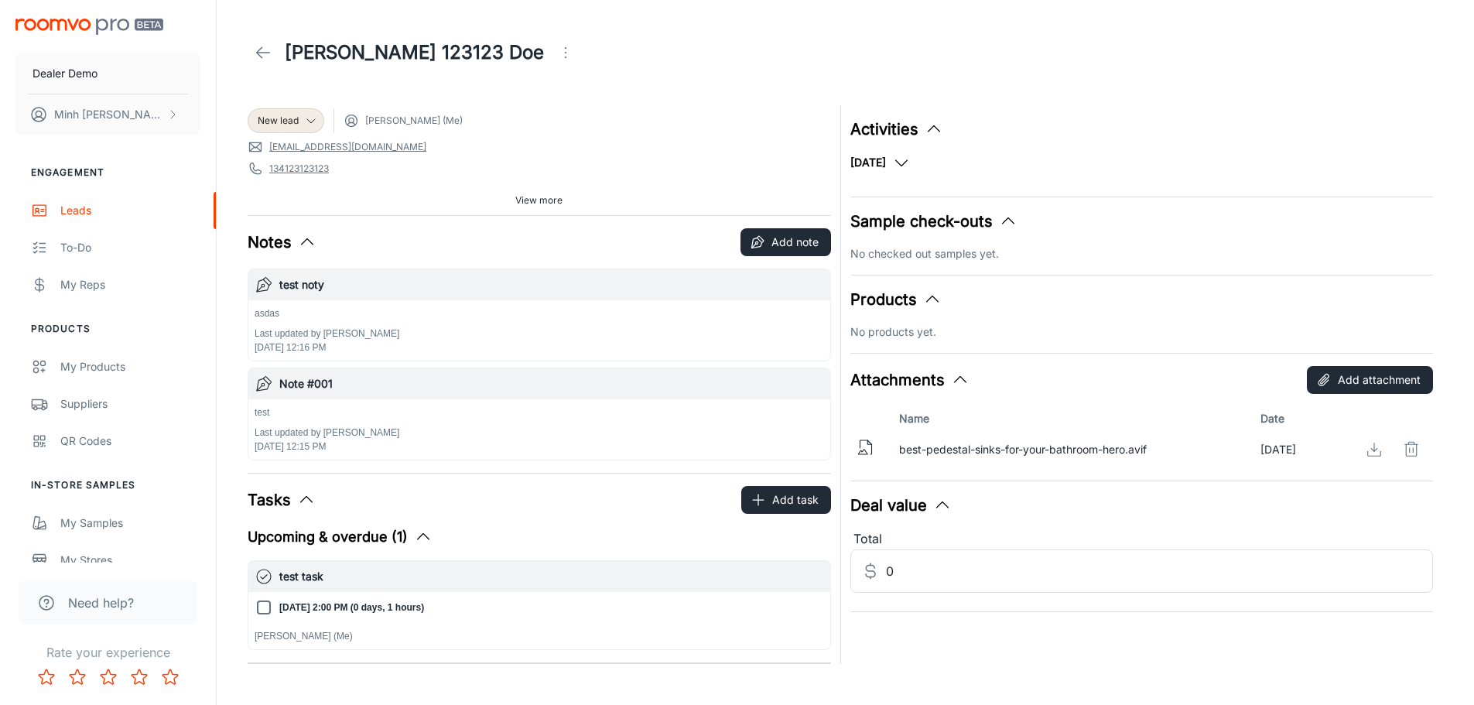
click at [933, 142] on div "Activities [DATE] Created an attachment [DATE] [PERSON_NAME] Created a note [DA…" at bounding box center [1143, 151] width 584 height 67
click at [911, 156] on icon "button" at bounding box center [901, 162] width 19 height 19
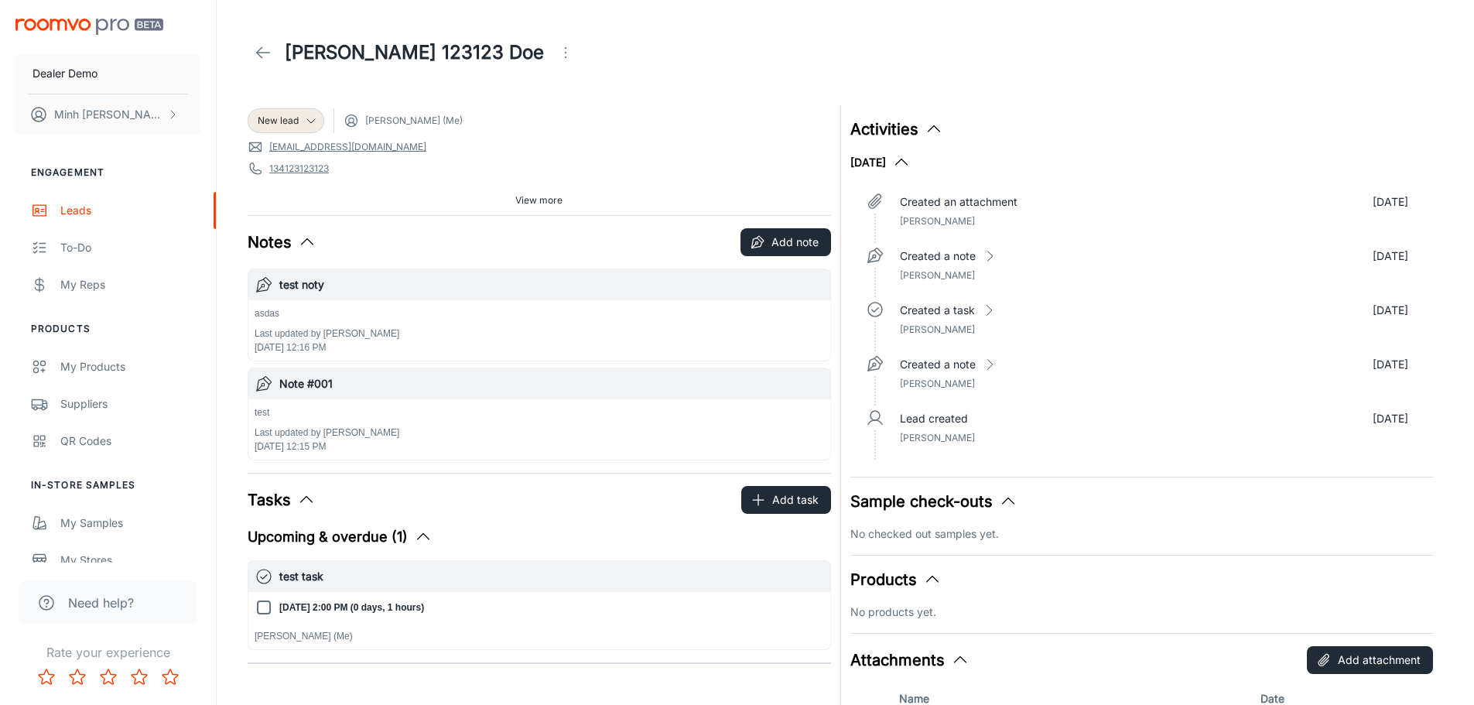
click at [665, 84] on header "[PERSON_NAME] 123123 Doe" at bounding box center [845, 52] width 1233 height 105
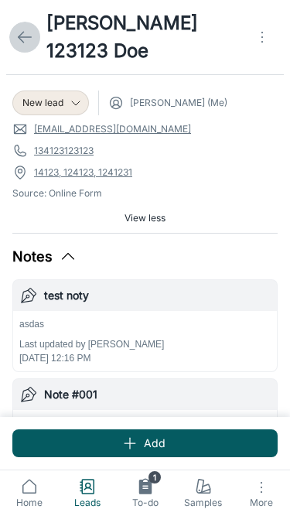
click at [31, 29] on icon at bounding box center [24, 37] width 19 height 19
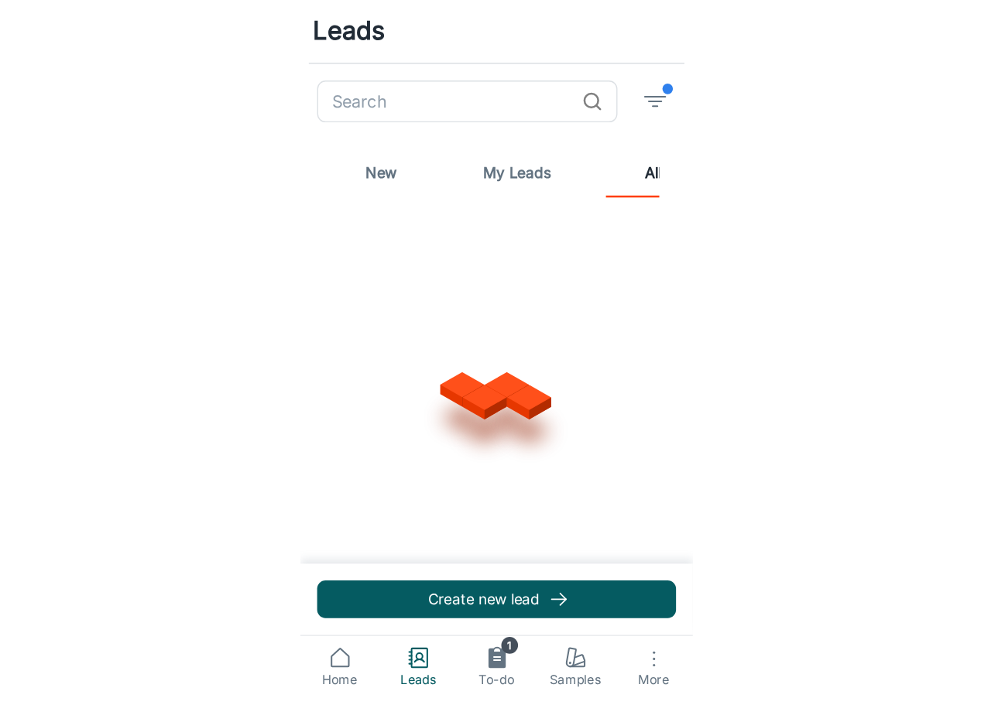
scroll to position [0, 30]
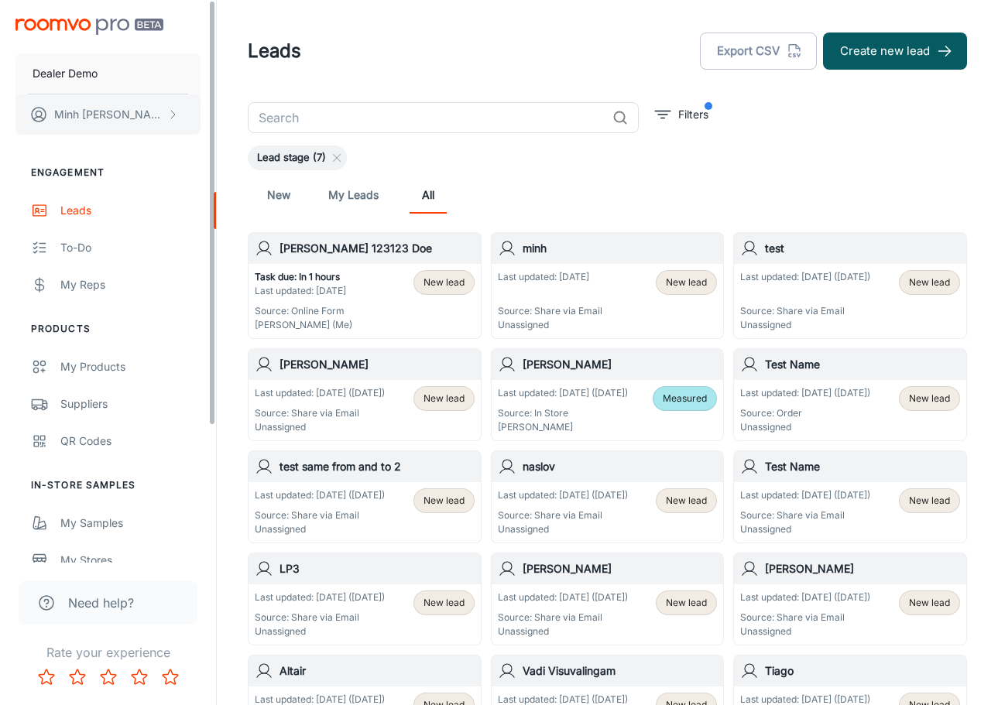
click at [123, 121] on button "[PERSON_NAME]" at bounding box center [107, 114] width 185 height 40
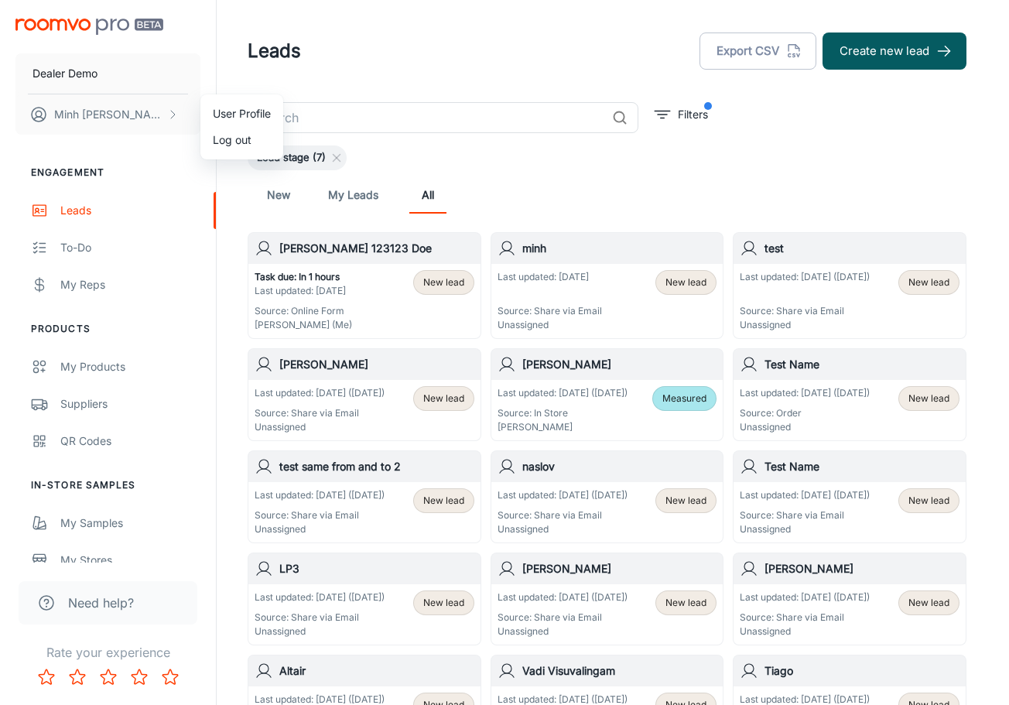
click at [215, 139] on li "Log out" at bounding box center [241, 140] width 83 height 26
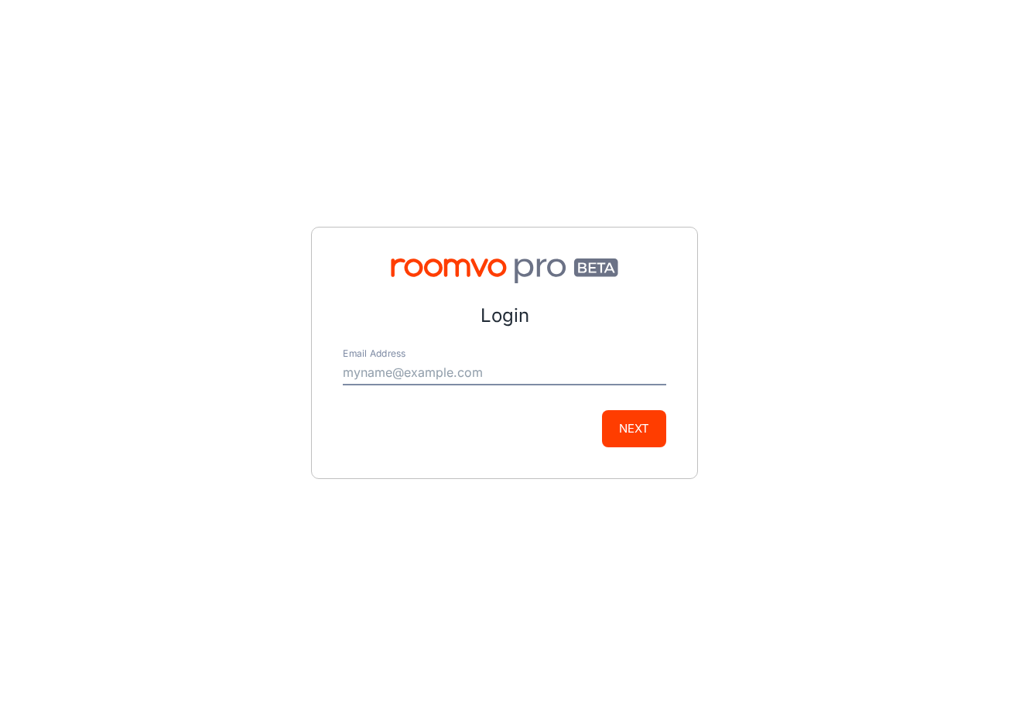
click at [515, 378] on input "Email Address" at bounding box center [505, 373] width 324 height 25
type input "[EMAIL_ADDRESS][DOMAIN_NAME]"
click at [618, 423] on button "Next" at bounding box center [634, 428] width 64 height 37
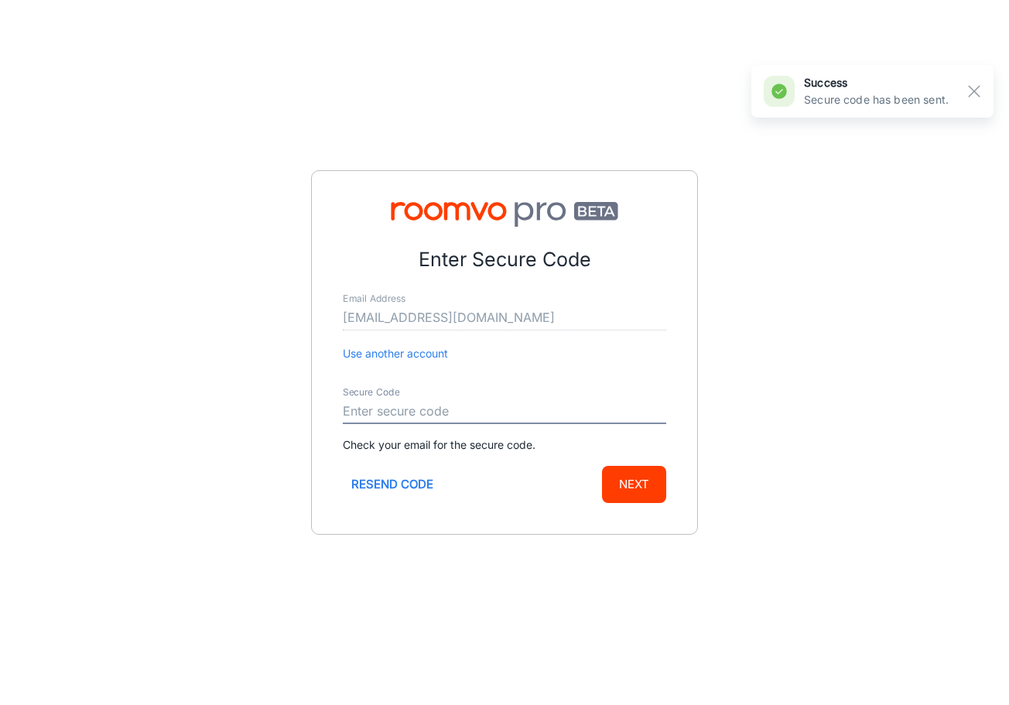
click at [582, 422] on input "Secure Code" at bounding box center [505, 411] width 324 height 25
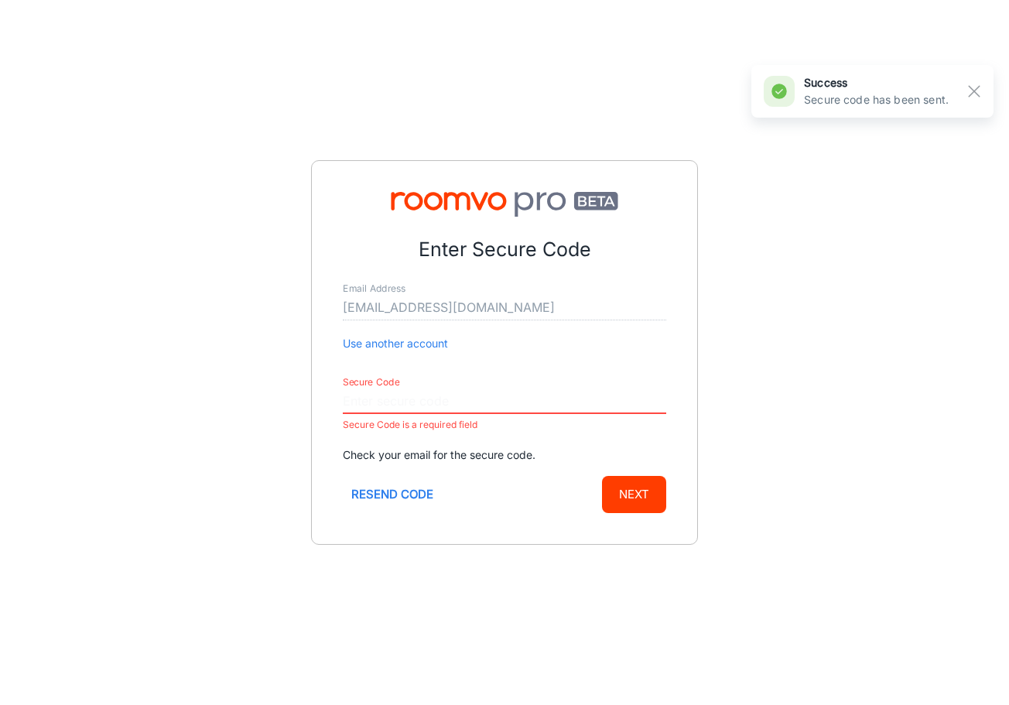
paste input "422031"
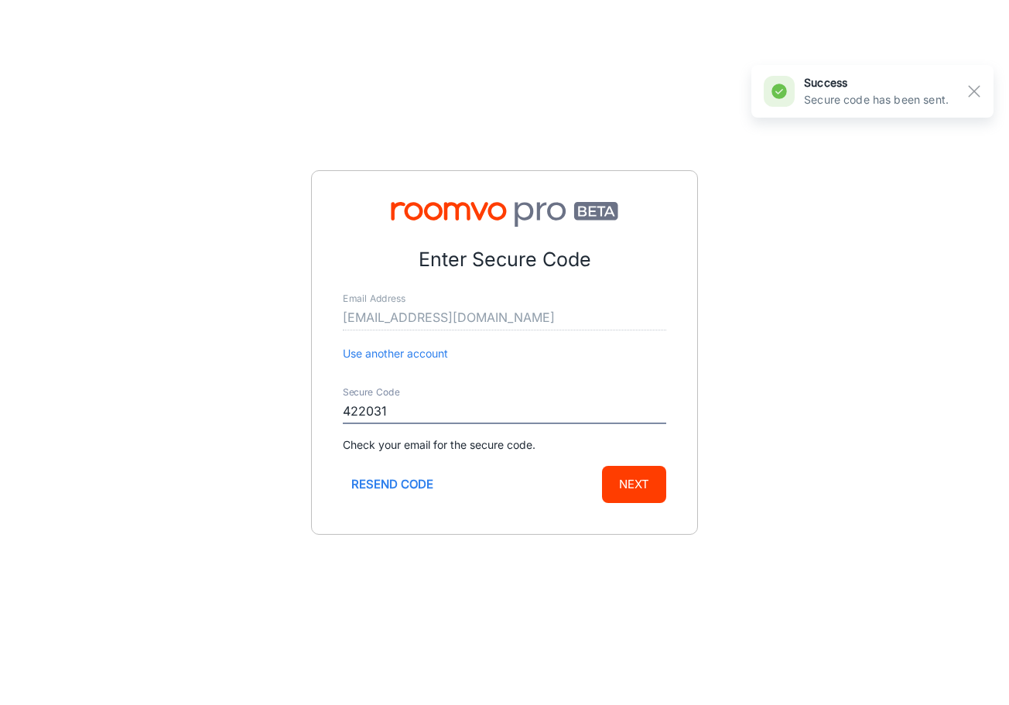
type input "422031"
click at [619, 492] on button "Next" at bounding box center [634, 484] width 64 height 37
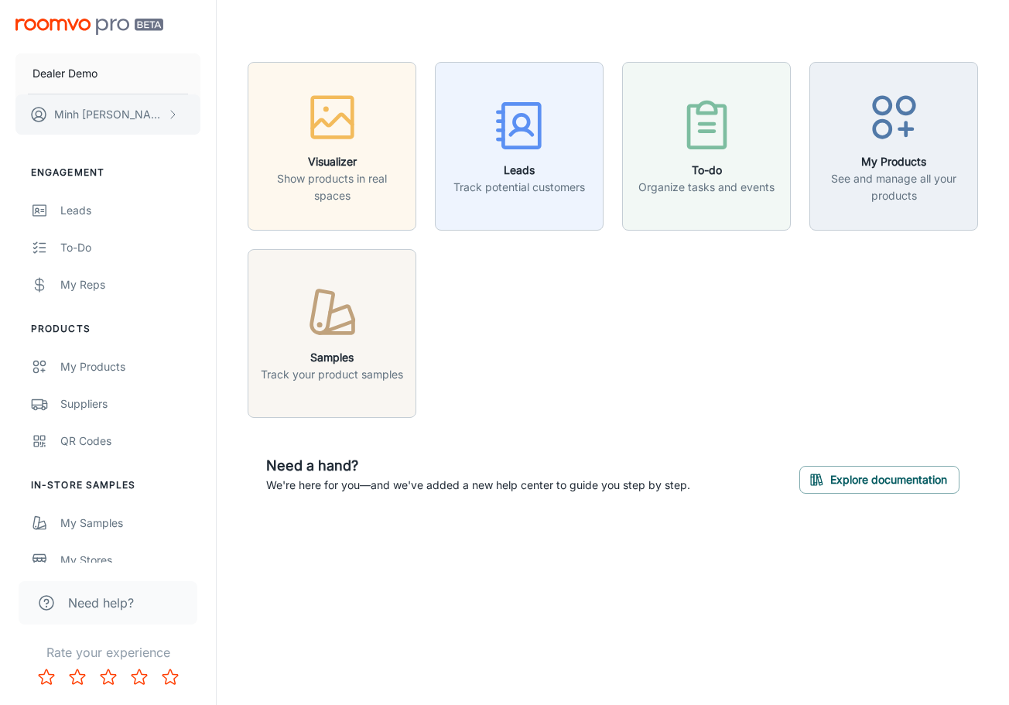
click at [123, 111] on button "[PERSON_NAME]" at bounding box center [107, 114] width 185 height 40
click at [229, 106] on li "User Profile" at bounding box center [241, 114] width 83 height 26
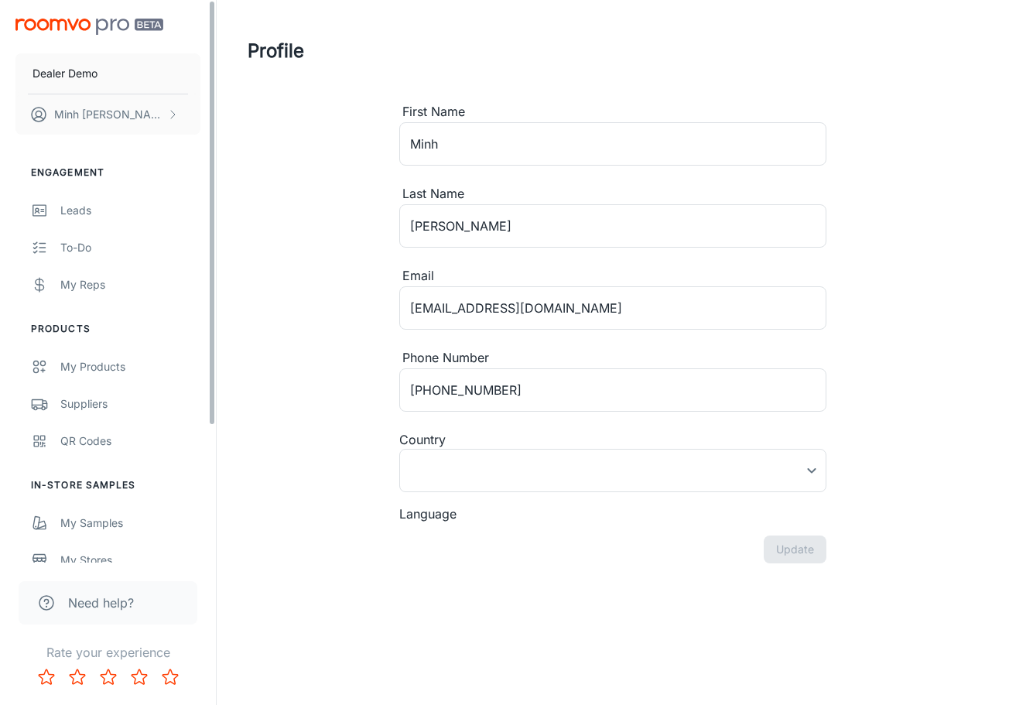
type input "[GEOGRAPHIC_DATA]"
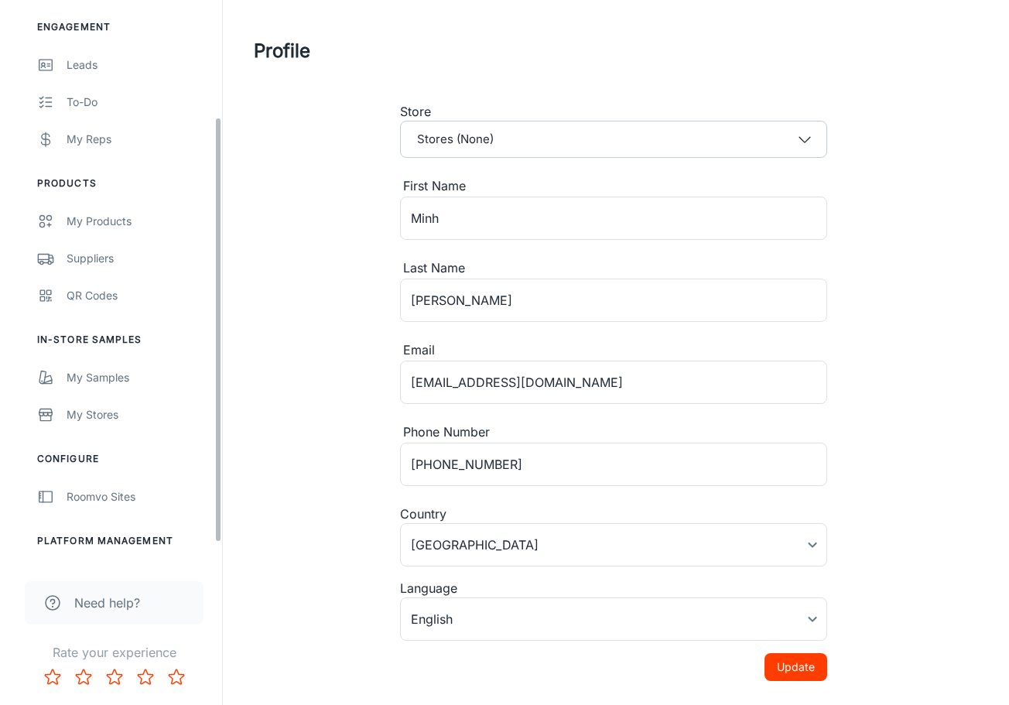
scroll to position [155, 0]
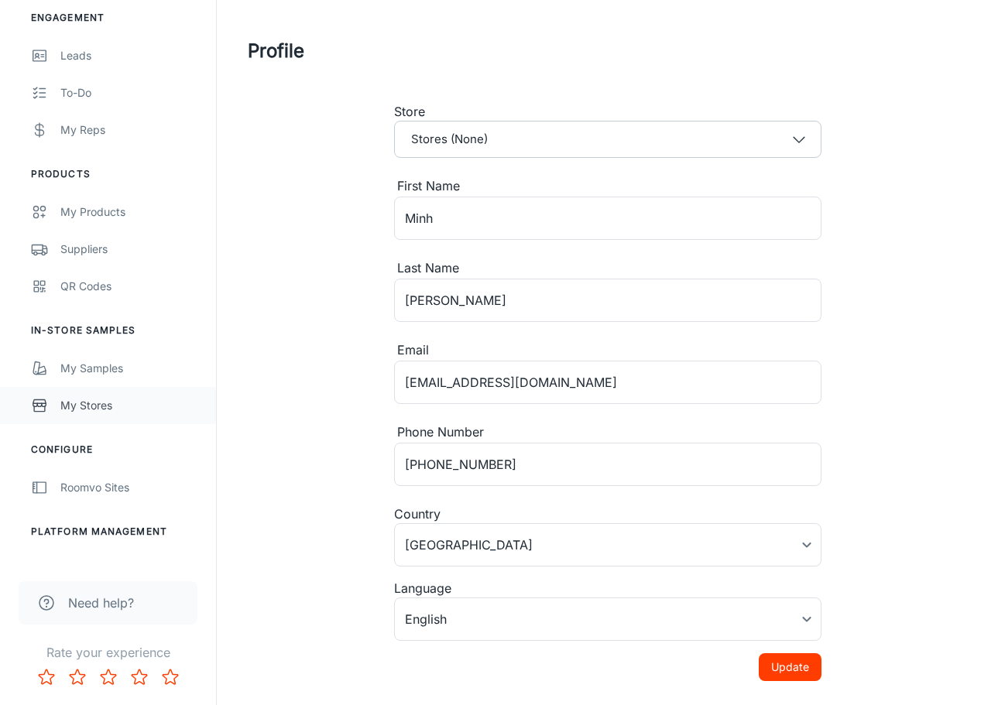
click at [116, 409] on div "My Stores" at bounding box center [130, 405] width 140 height 17
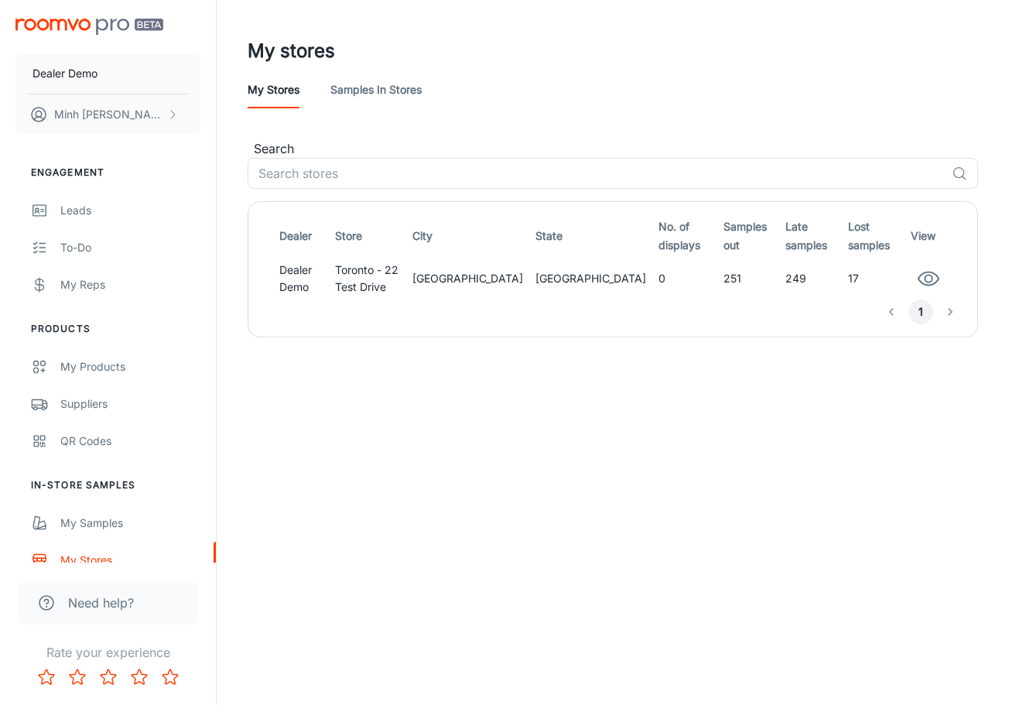
click at [360, 98] on link "Samples in stores" at bounding box center [375, 89] width 91 height 37
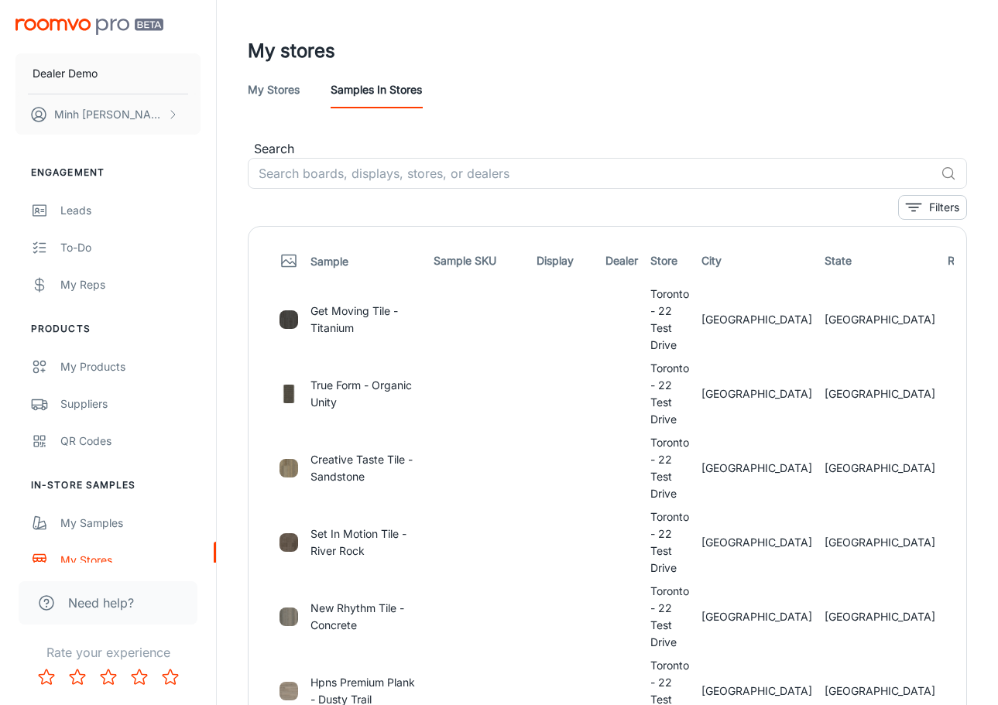
click at [278, 97] on link "My stores" at bounding box center [274, 89] width 52 height 37
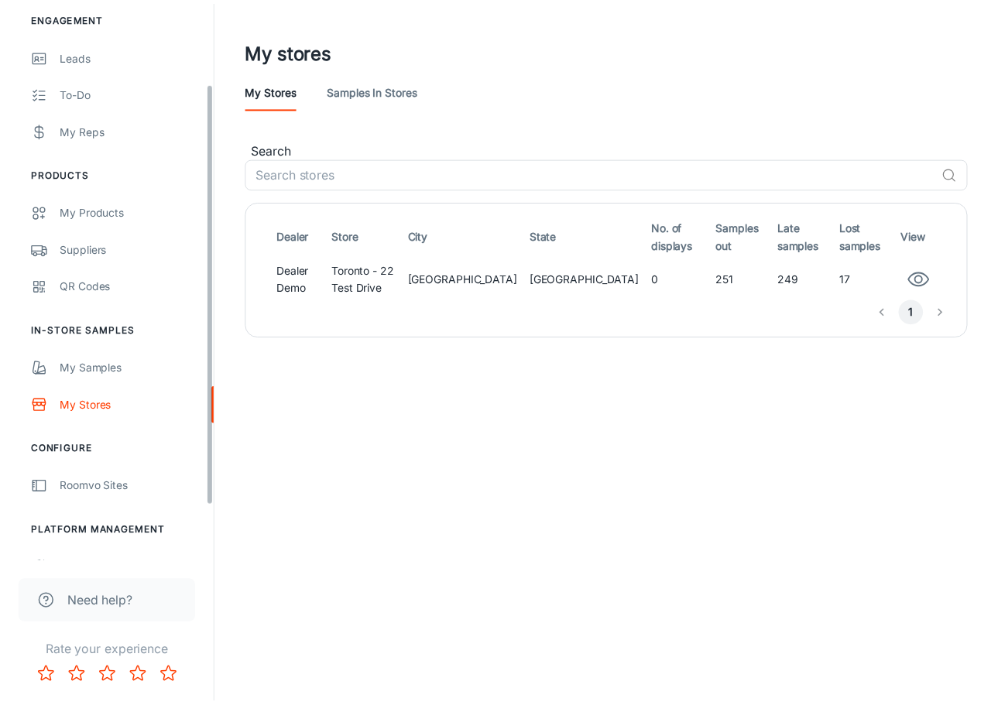
scroll to position [180, 0]
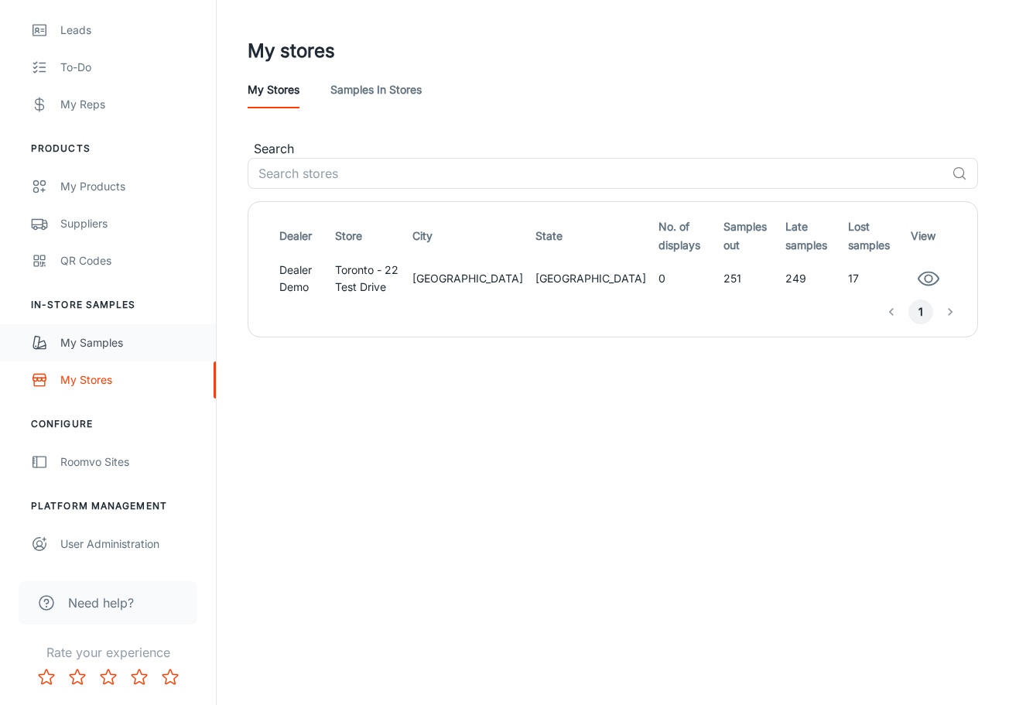
click at [121, 346] on div "My Samples" at bounding box center [130, 342] width 140 height 17
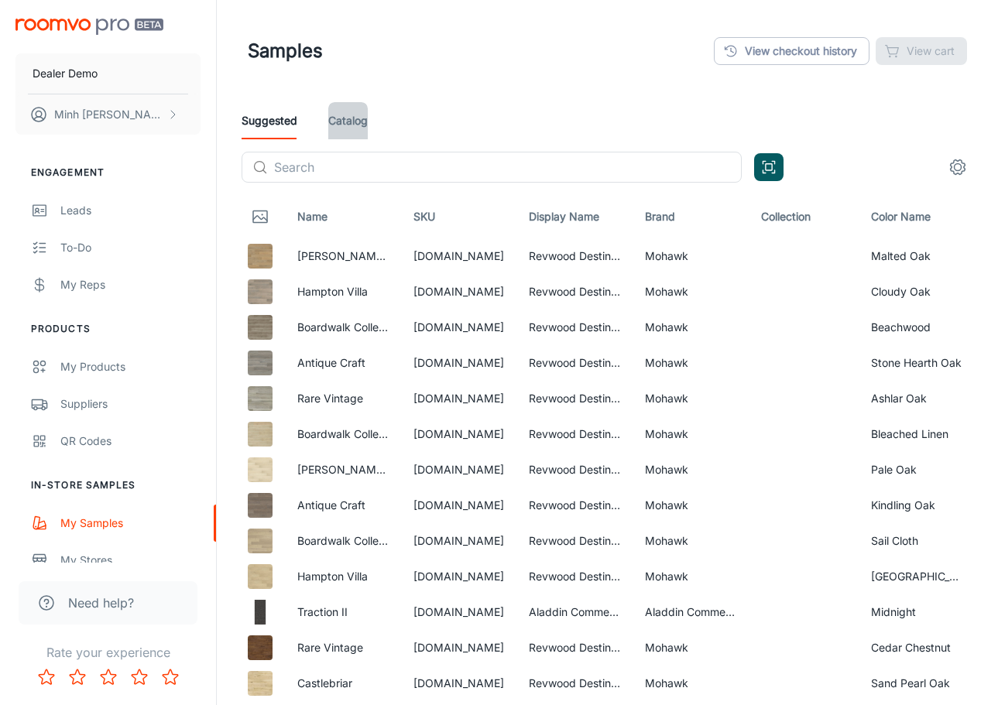
click at [358, 126] on link "Catalog" at bounding box center [347, 120] width 39 height 37
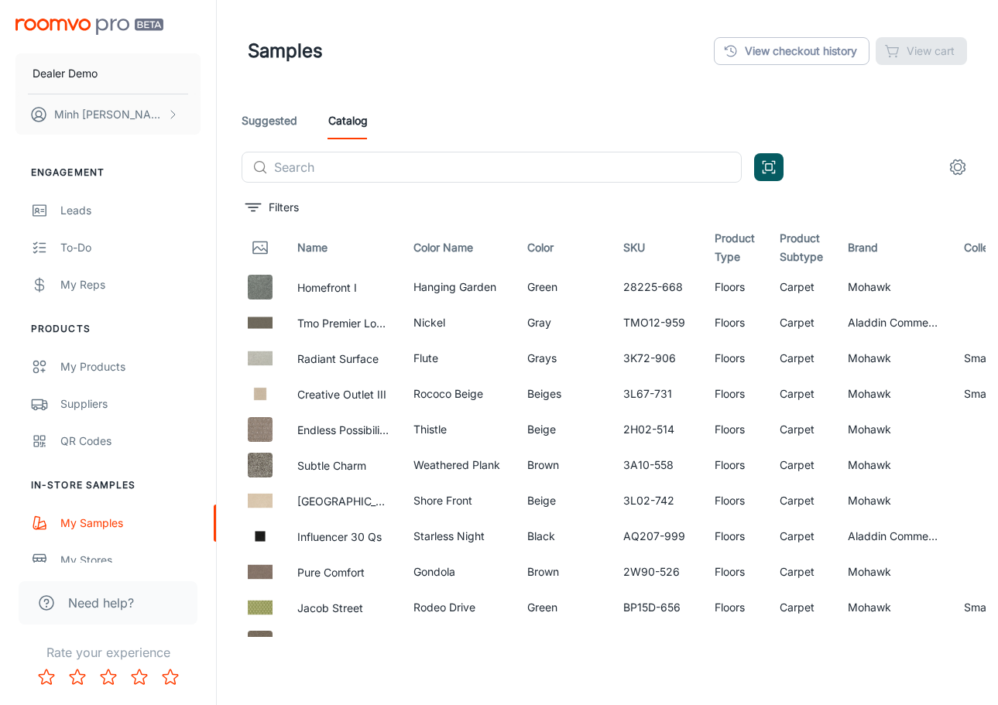
click at [289, 118] on link "Suggested" at bounding box center [269, 120] width 56 height 37
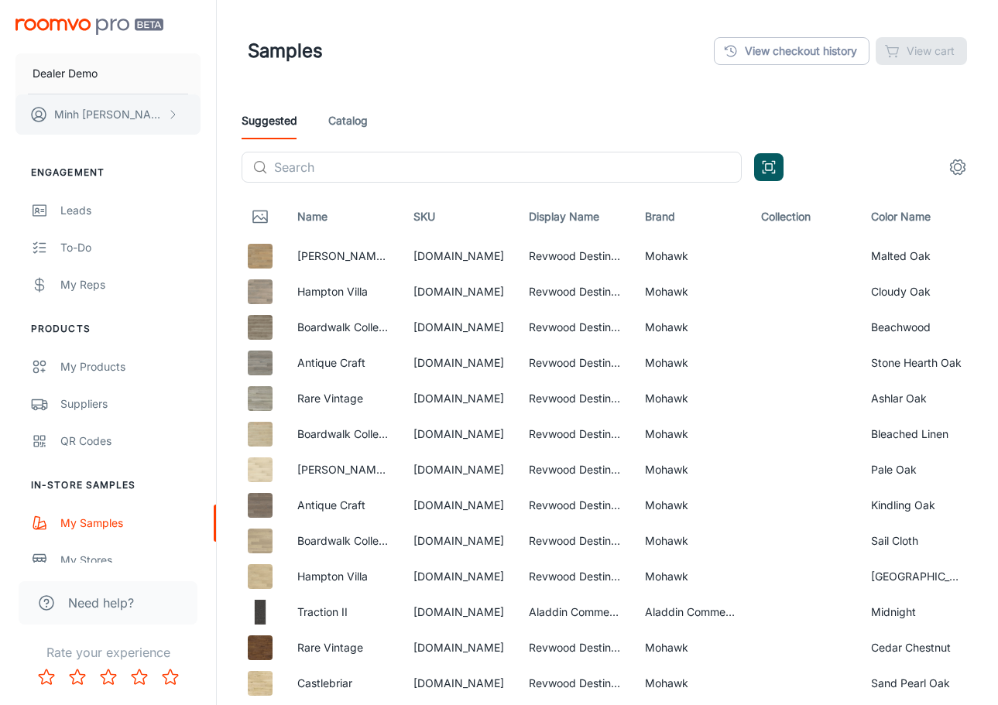
click at [121, 117] on p "[PERSON_NAME]" at bounding box center [108, 114] width 109 height 17
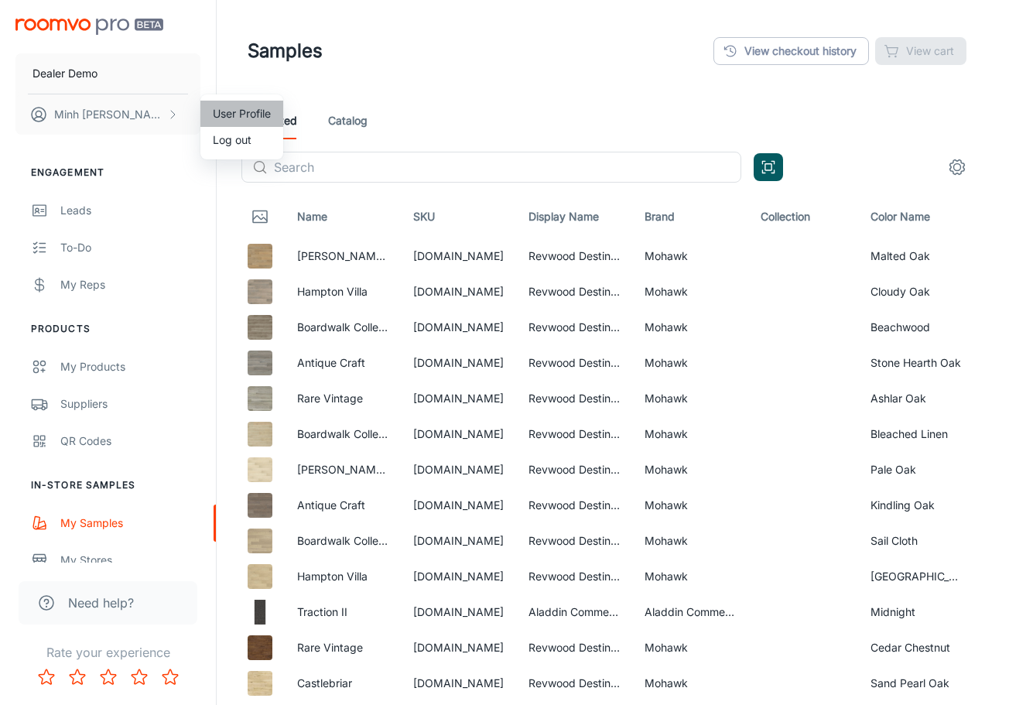
click at [227, 113] on li "User Profile" at bounding box center [241, 114] width 83 height 26
